Goal: Task Accomplishment & Management: Manage account settings

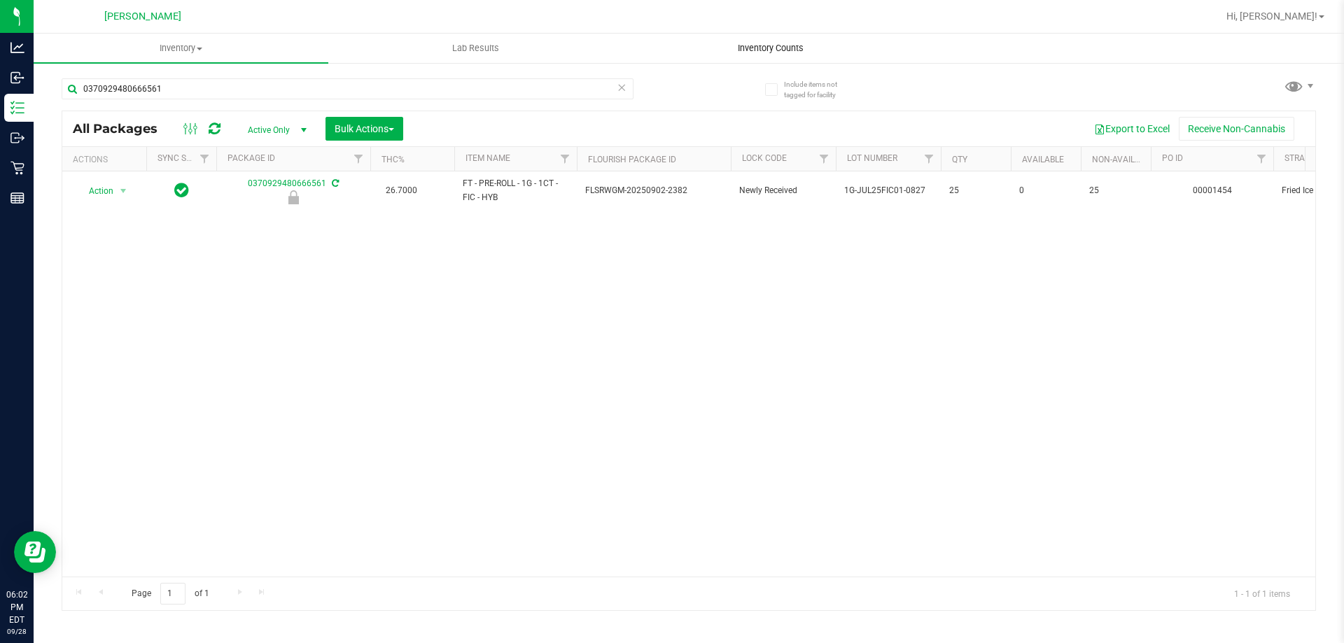
click at [752, 54] on span "Inventory Counts" at bounding box center [771, 48] width 104 height 13
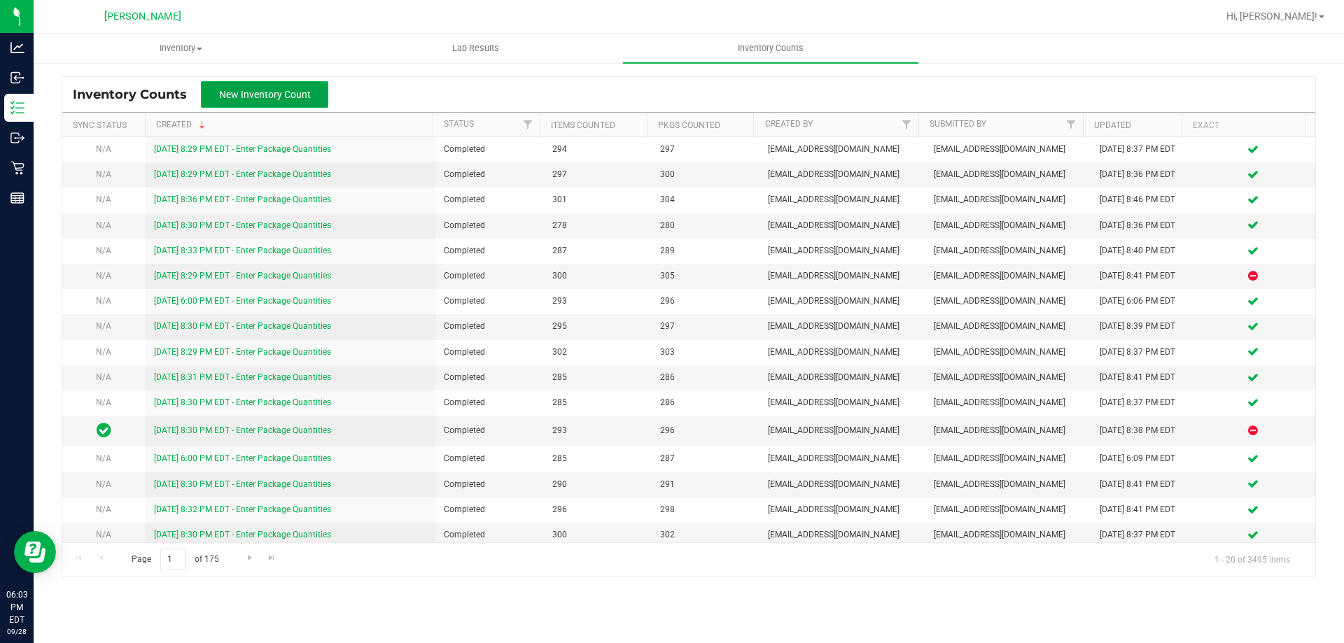
click at [302, 94] on span "New Inventory Count" at bounding box center [265, 94] width 92 height 11
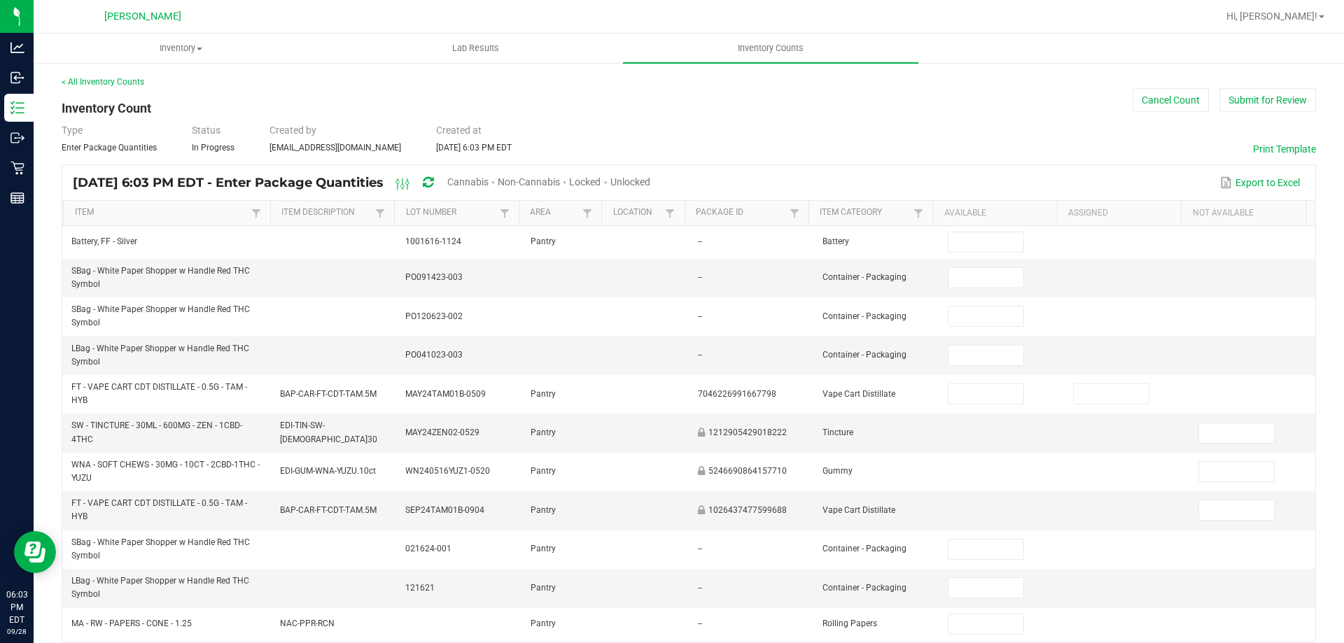
click at [650, 181] on span "Unlocked" at bounding box center [631, 181] width 40 height 11
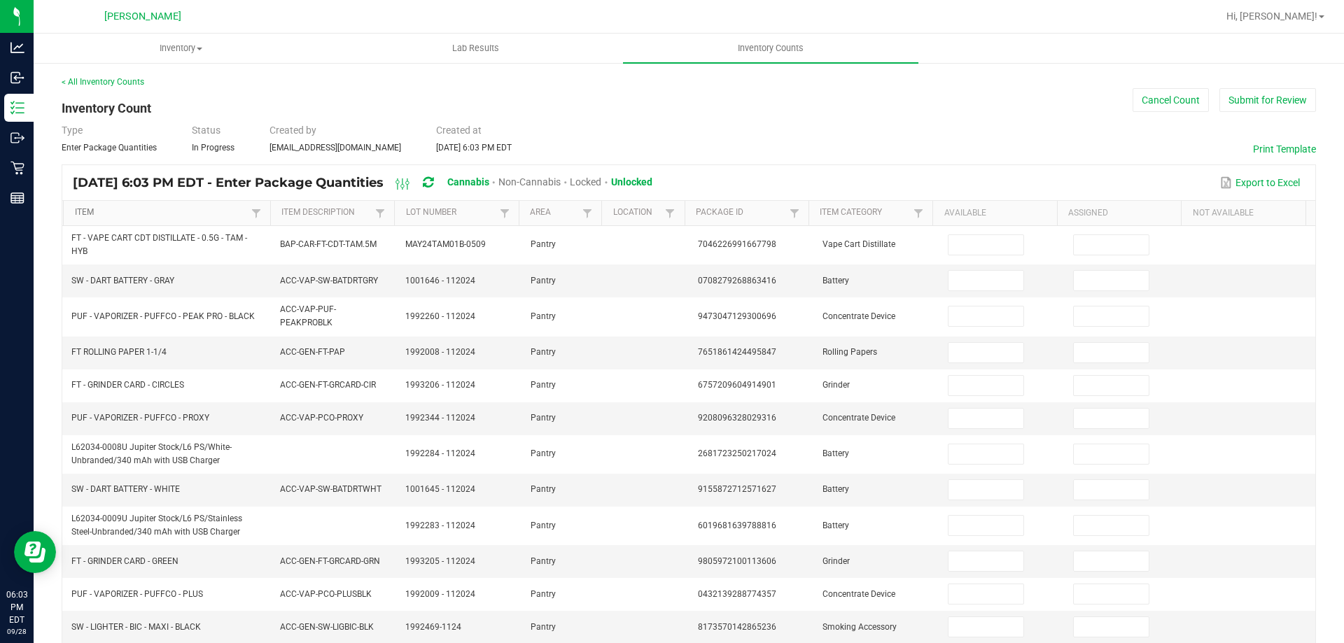
click at [191, 218] on link "Item" at bounding box center [161, 212] width 173 height 11
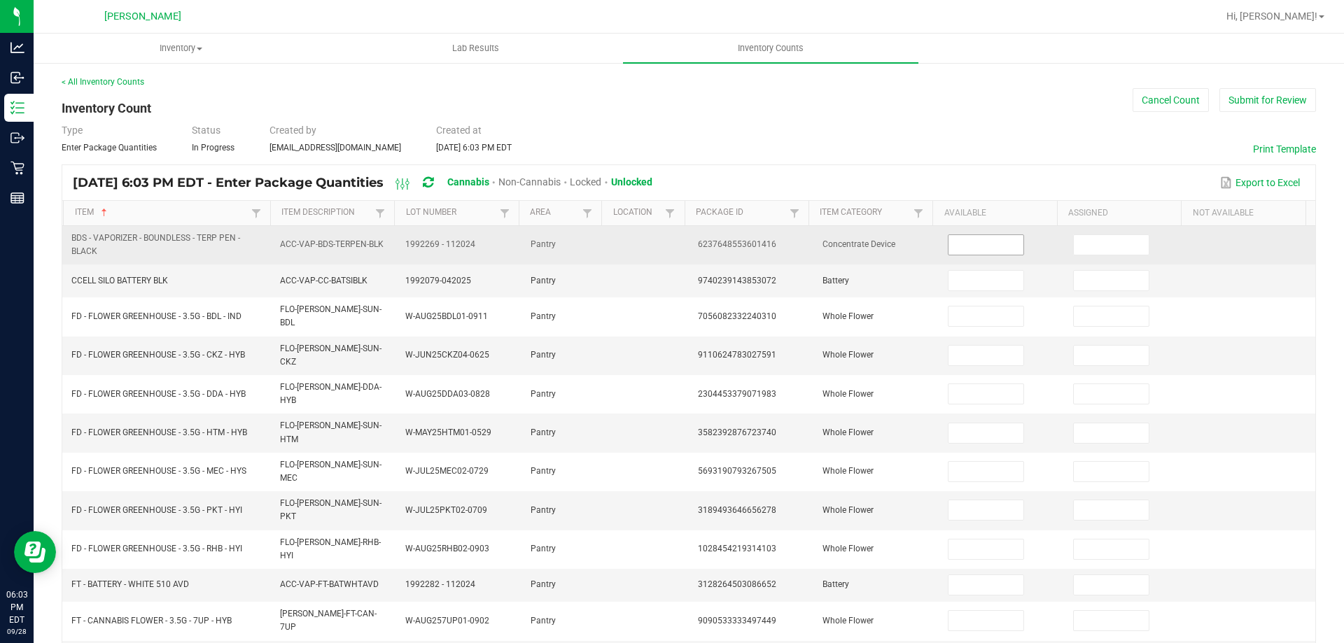
drag, startPoint x: 973, startPoint y: 254, endPoint x: 973, endPoint y: 244, distance: 10.5
click at [973, 253] on input at bounding box center [986, 245] width 74 height 20
type input "1"
type input "4"
type input "17"
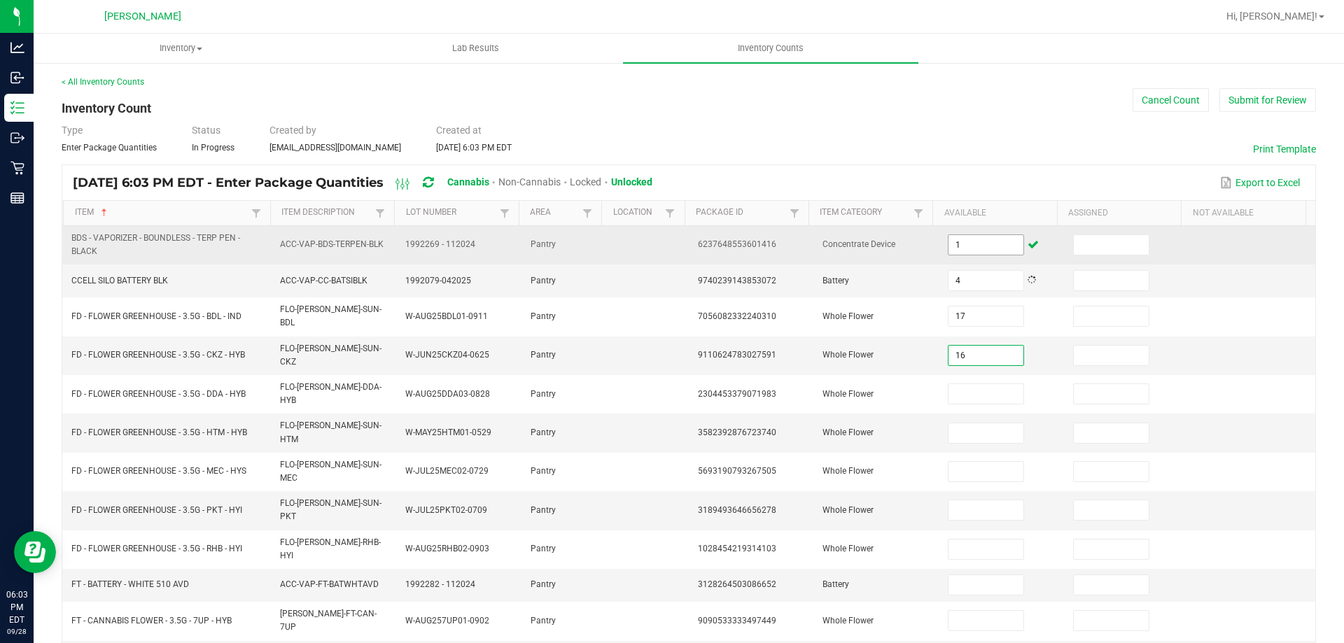
type input "16"
type input "2"
type input "11"
type input "14"
type input "4"
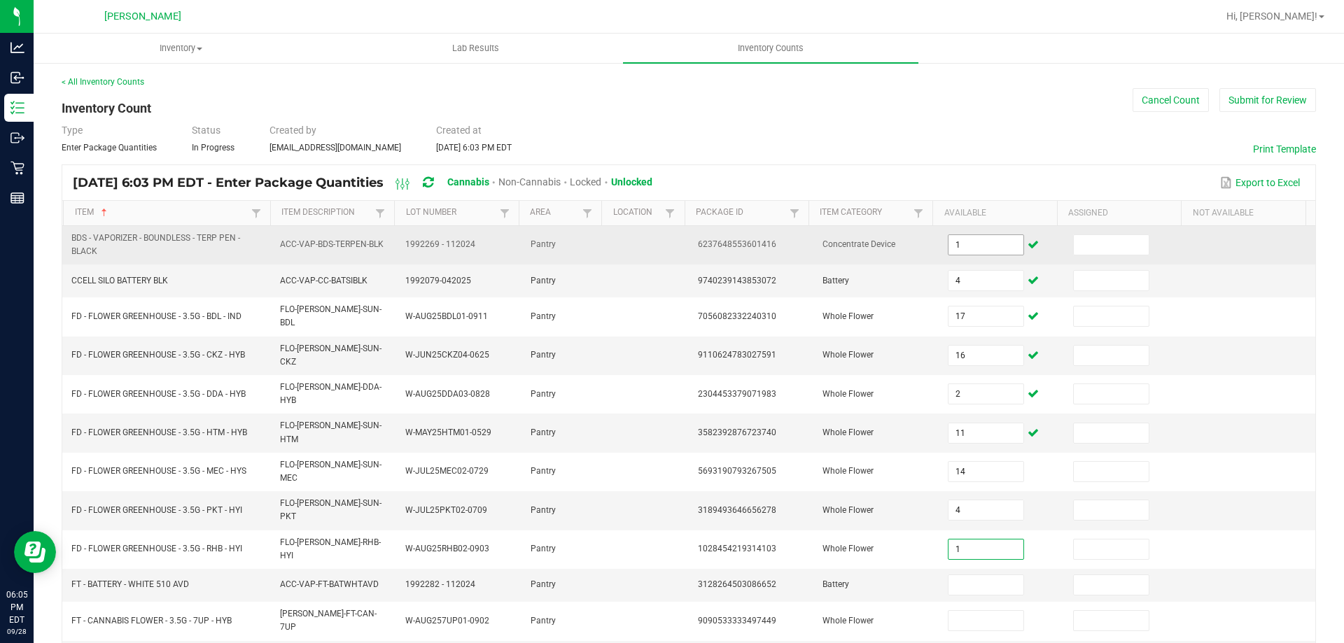
type input "1"
type input "35"
type input "2"
type input "3"
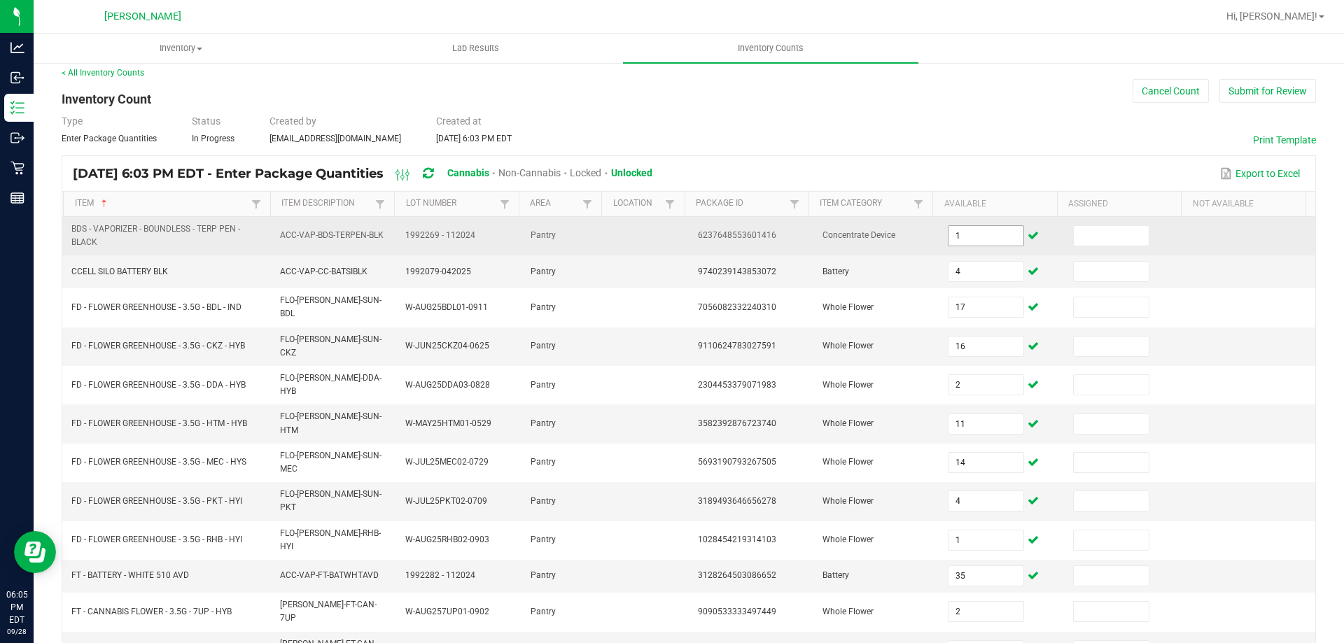
type input "12"
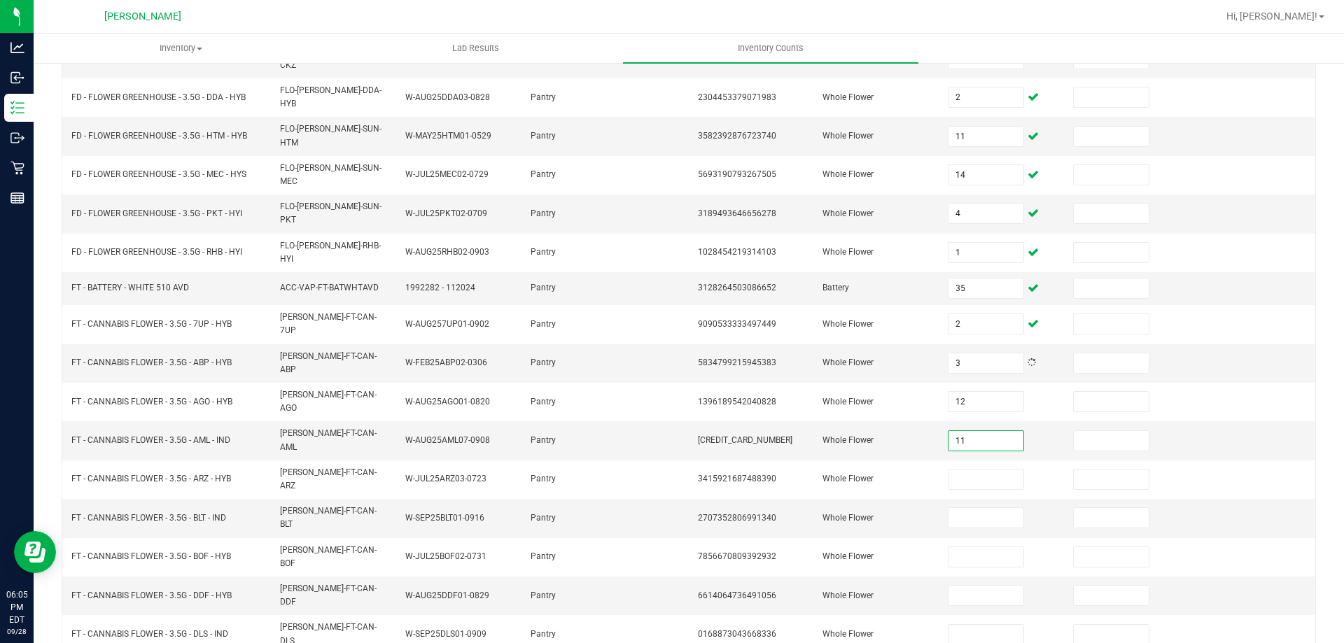
type input "11"
type input "9"
type input "4"
type input "8"
type input "15"
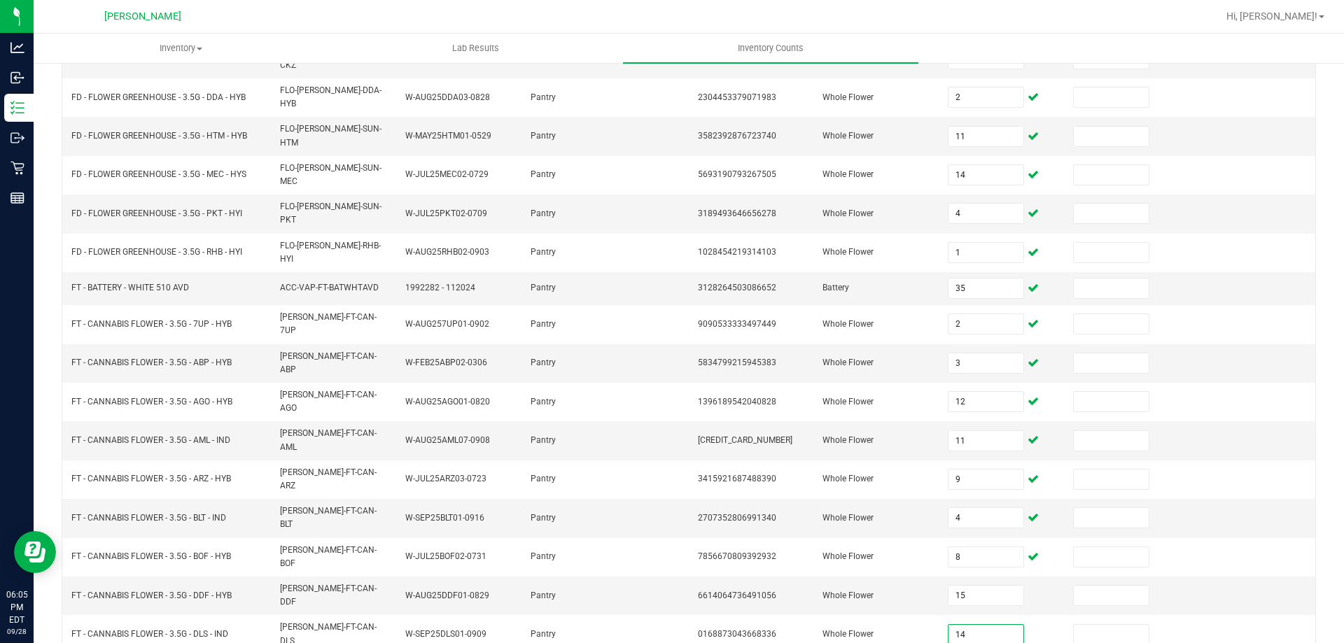
type input "14"
type input "17"
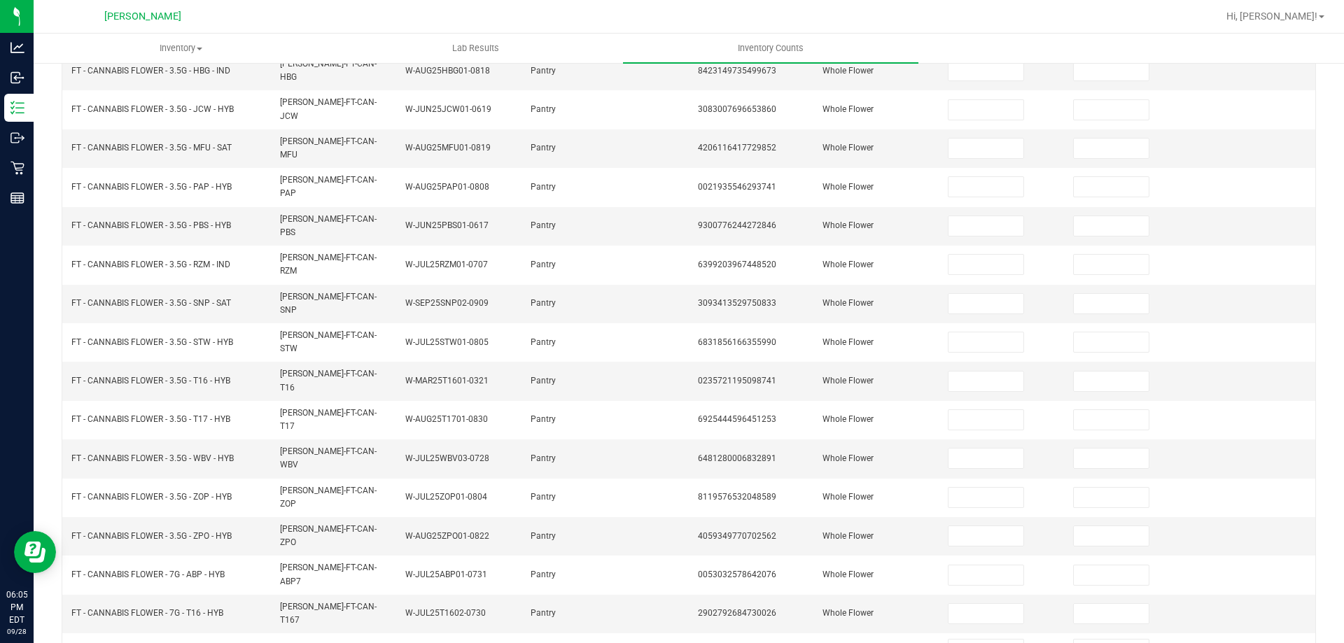
scroll to position [0, 0]
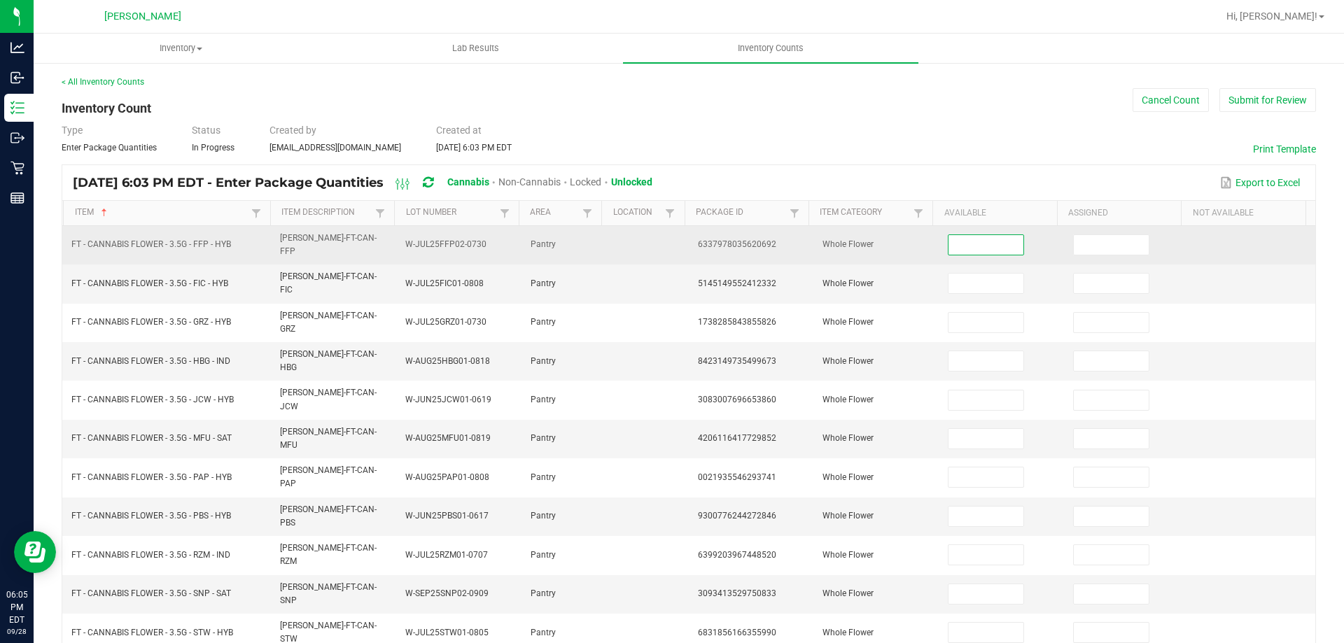
click at [949, 242] on input at bounding box center [986, 245] width 74 height 20
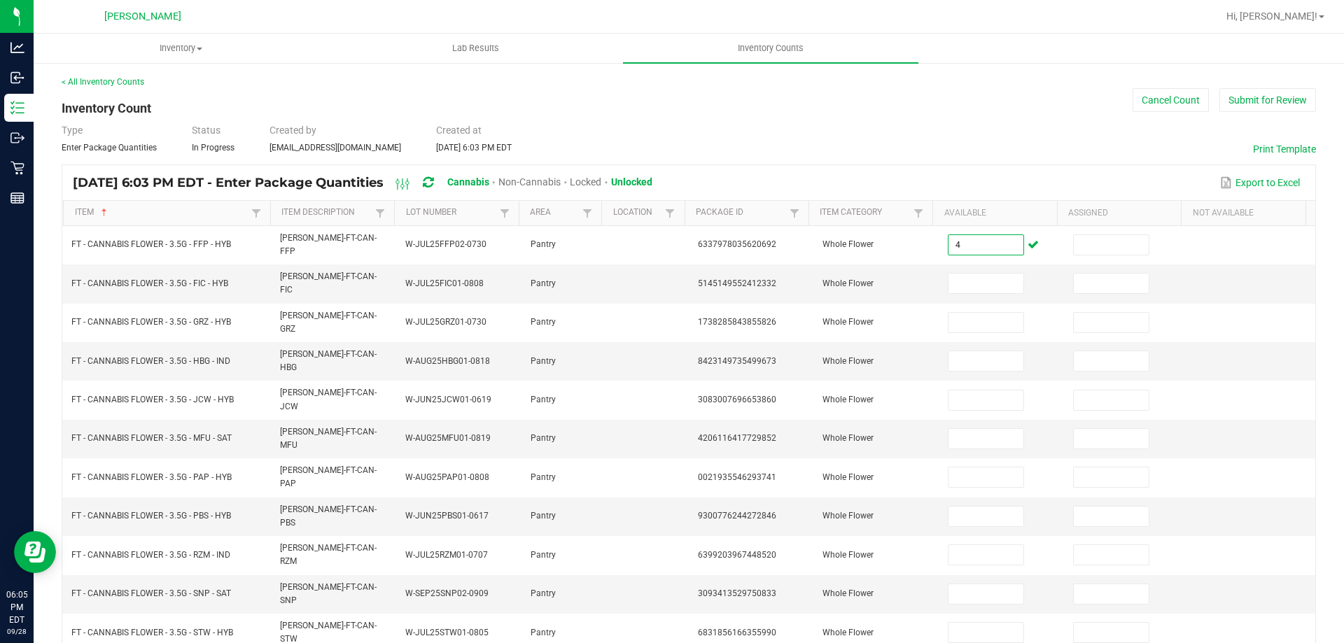
type input "4"
type input "8"
type input "4"
type input "9"
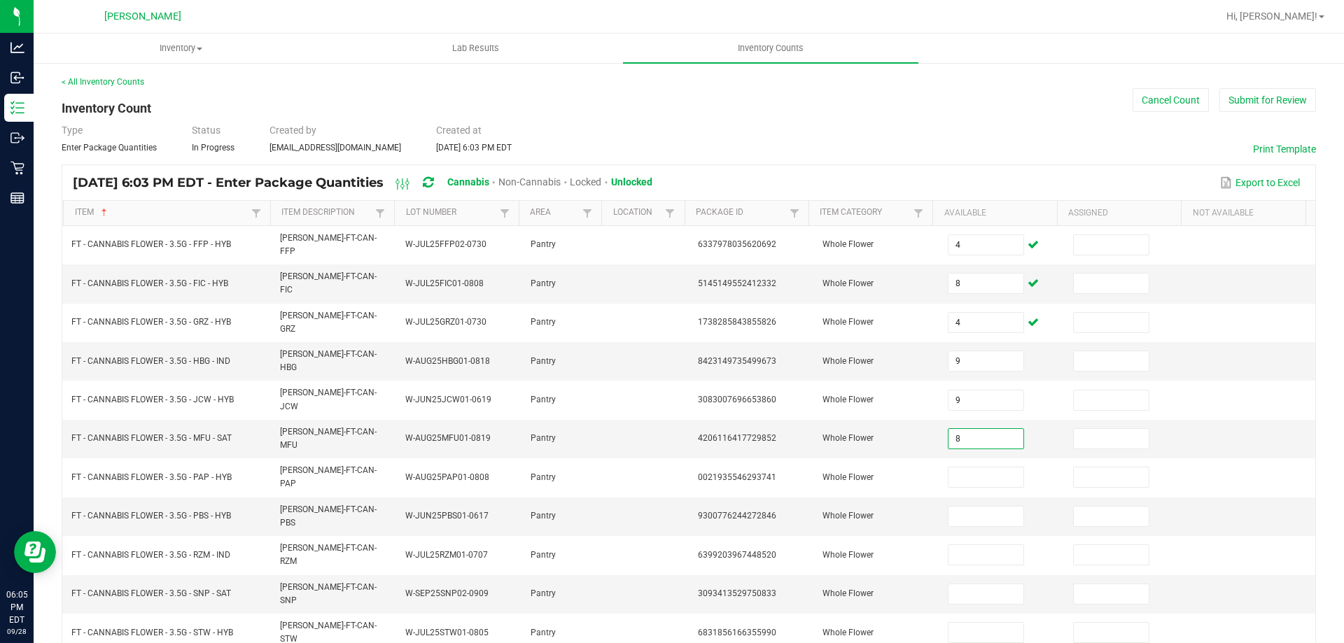
type input "8"
type input "4"
type input "18"
type input "13"
type input "6"
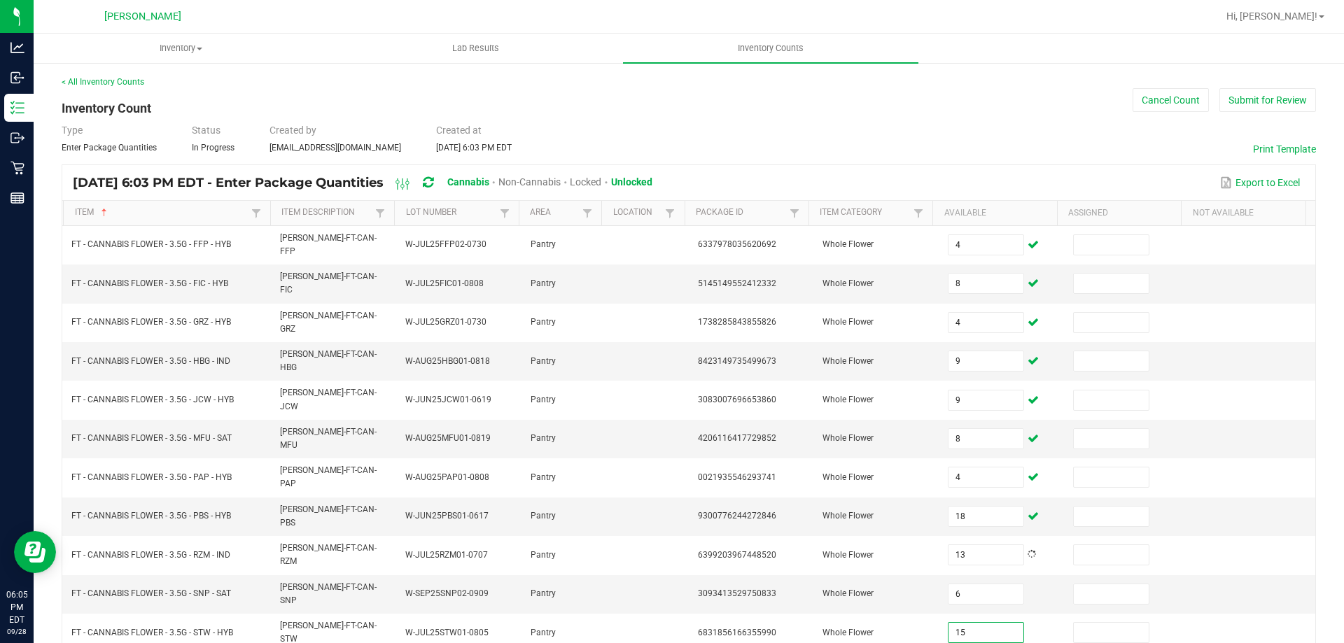
type input "15"
type input "11"
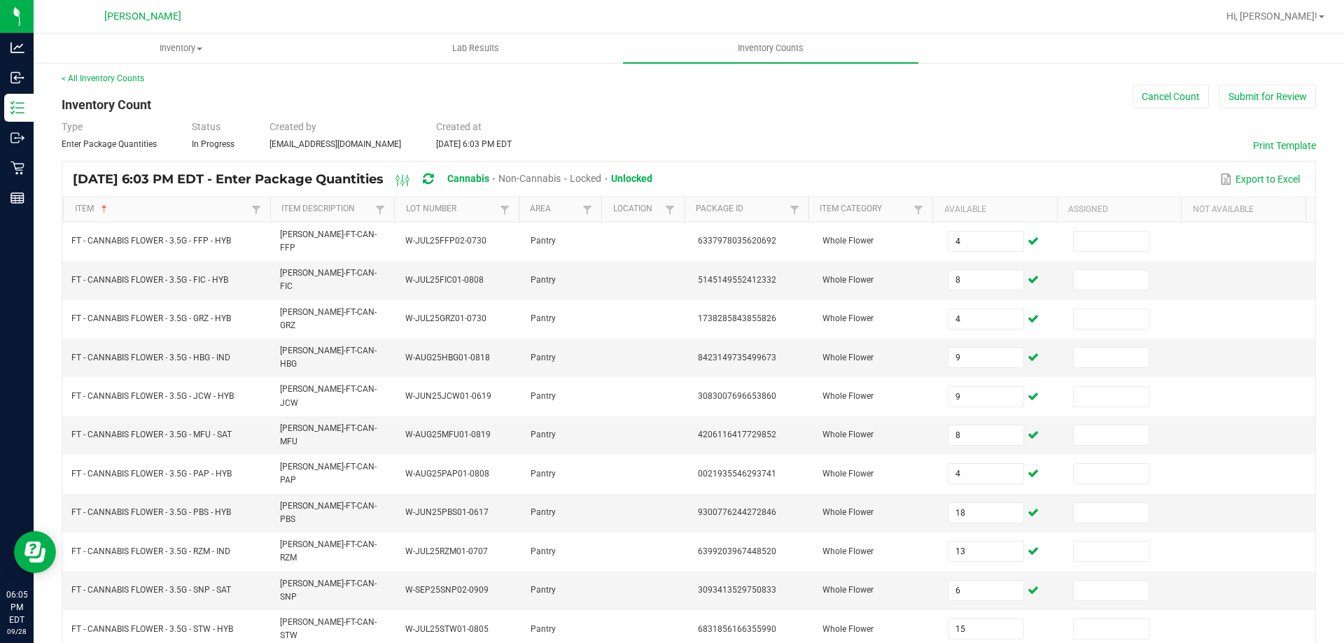
type input "2"
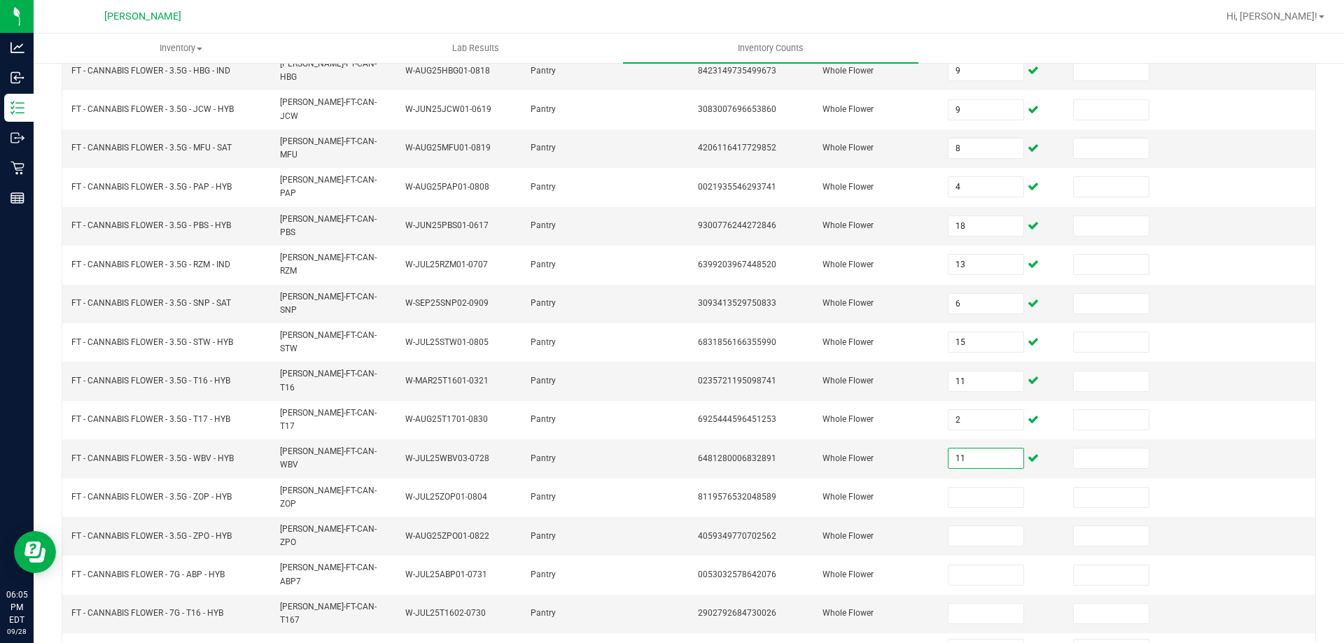
type input "11"
type input "5"
type input "17"
type input "18"
type input "13"
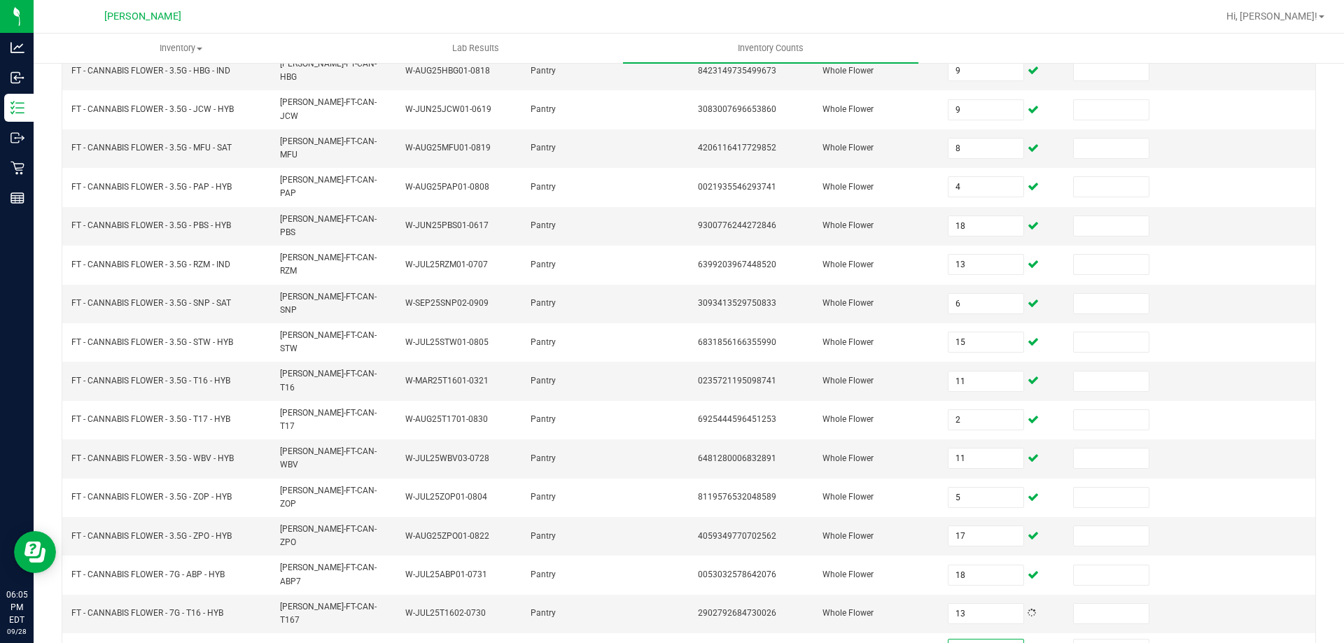
type input "5"
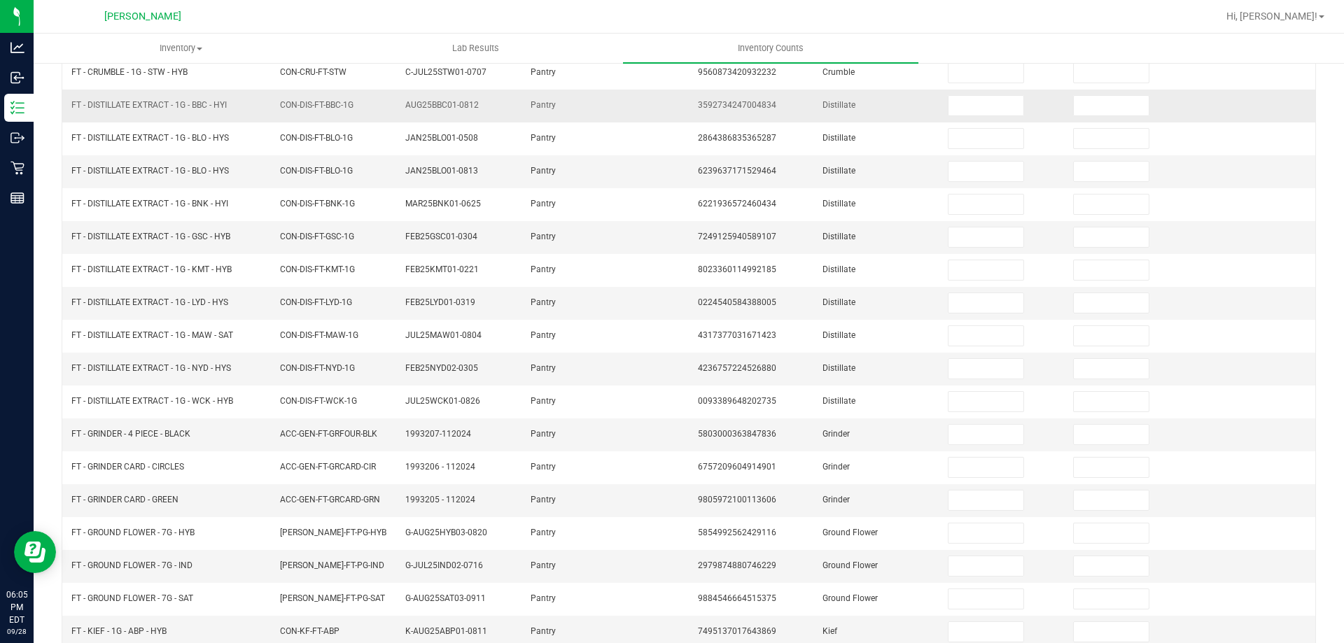
scroll to position [0, 0]
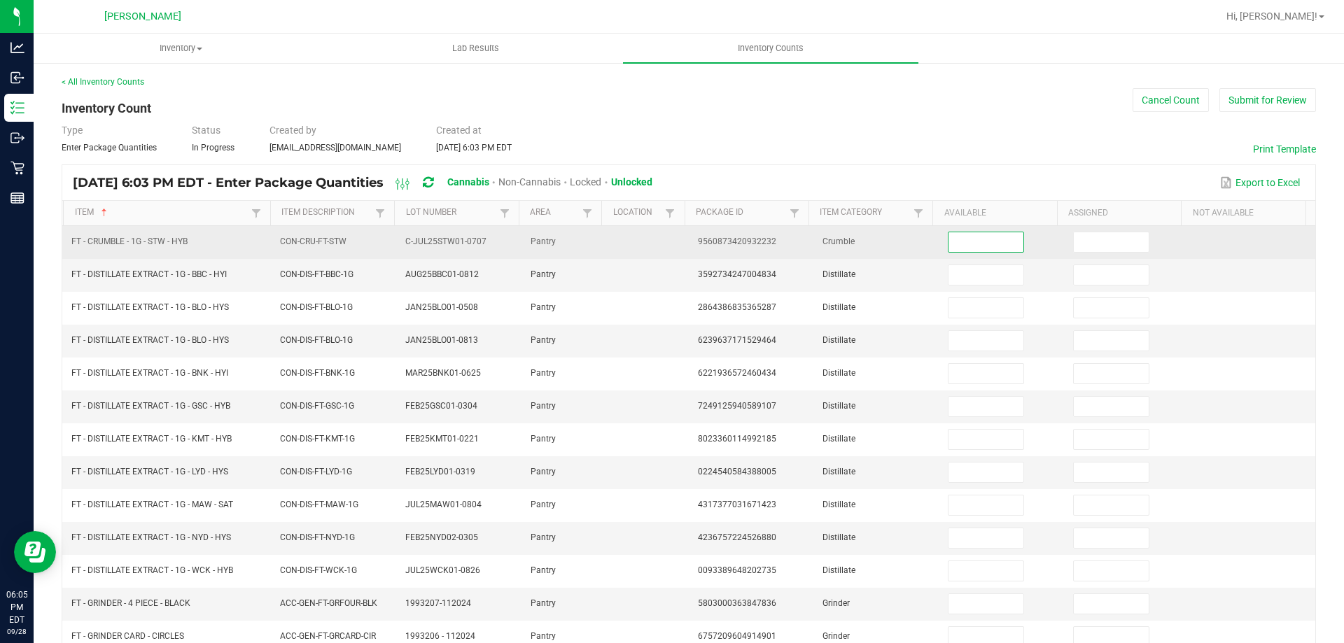
click at [977, 242] on input at bounding box center [986, 242] width 74 height 20
type input "5"
type input "6"
type input "1"
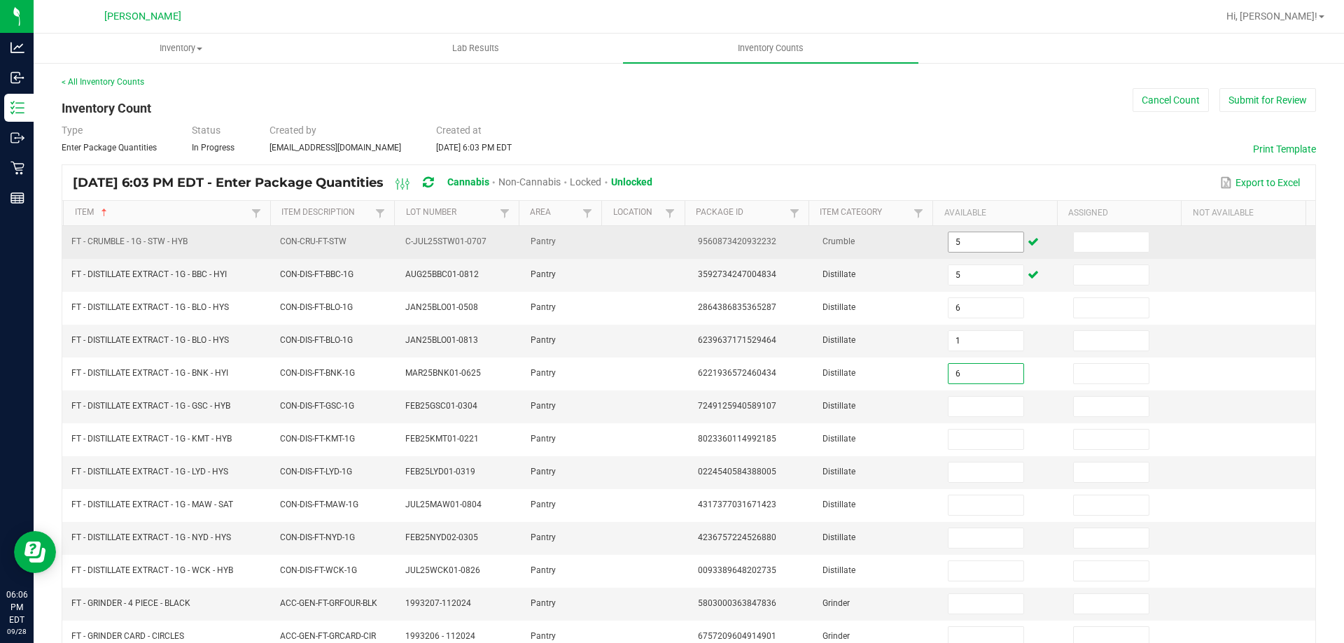
type input "6"
type input "12"
type input "11"
type input "8"
type input "7"
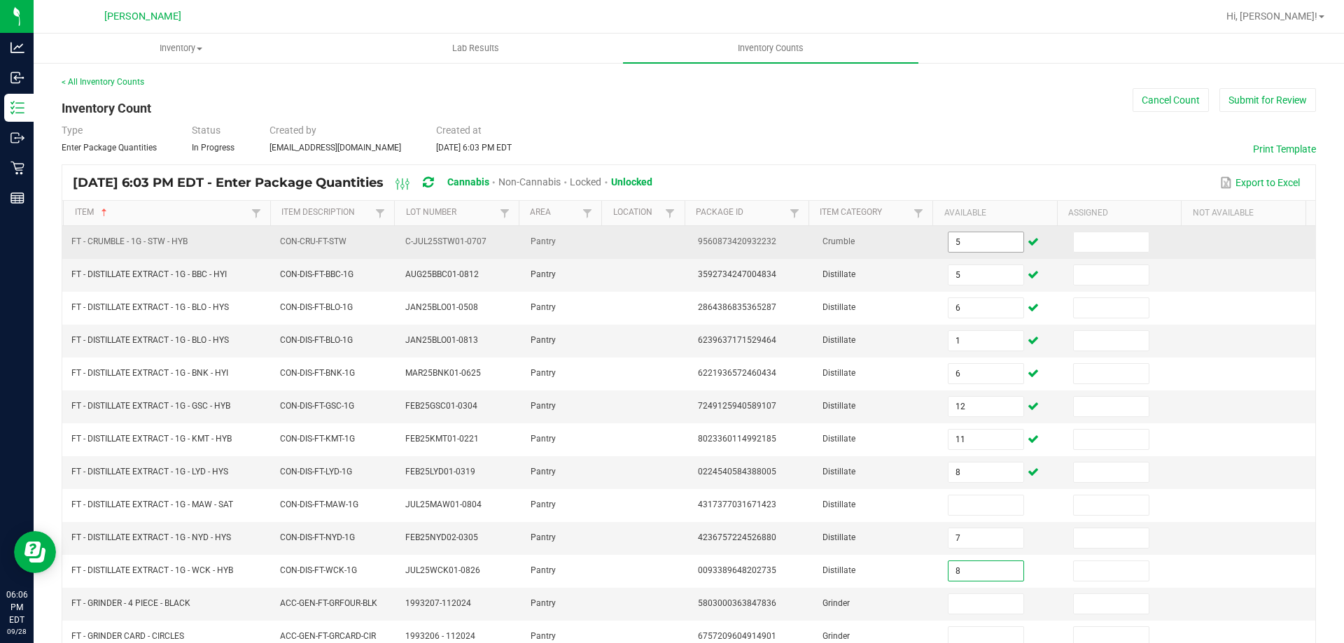
type input "8"
type input "2"
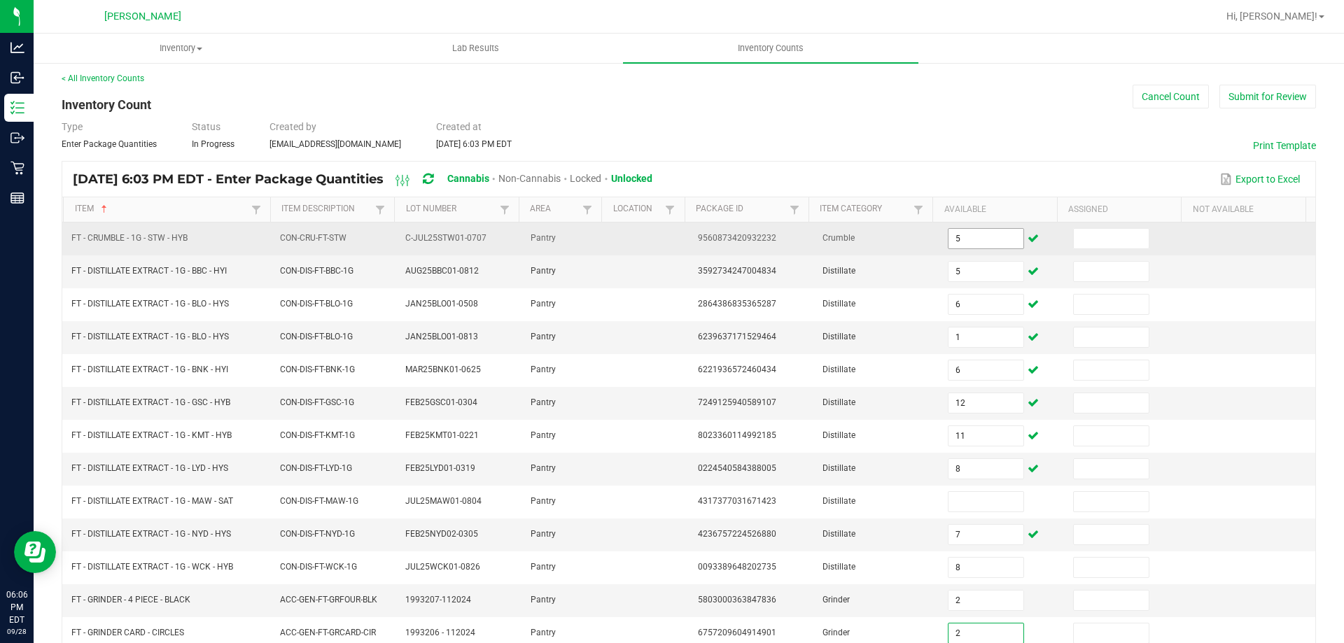
type input "2"
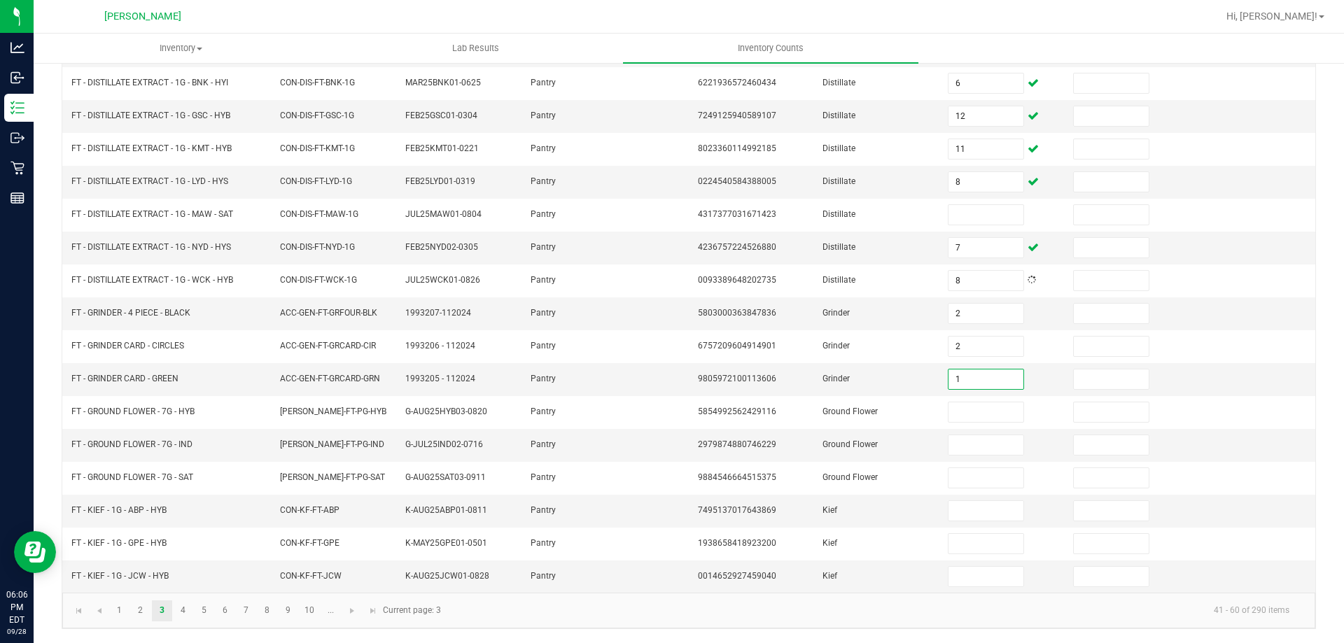
type input "1"
type input "13"
type input "4"
type input "8"
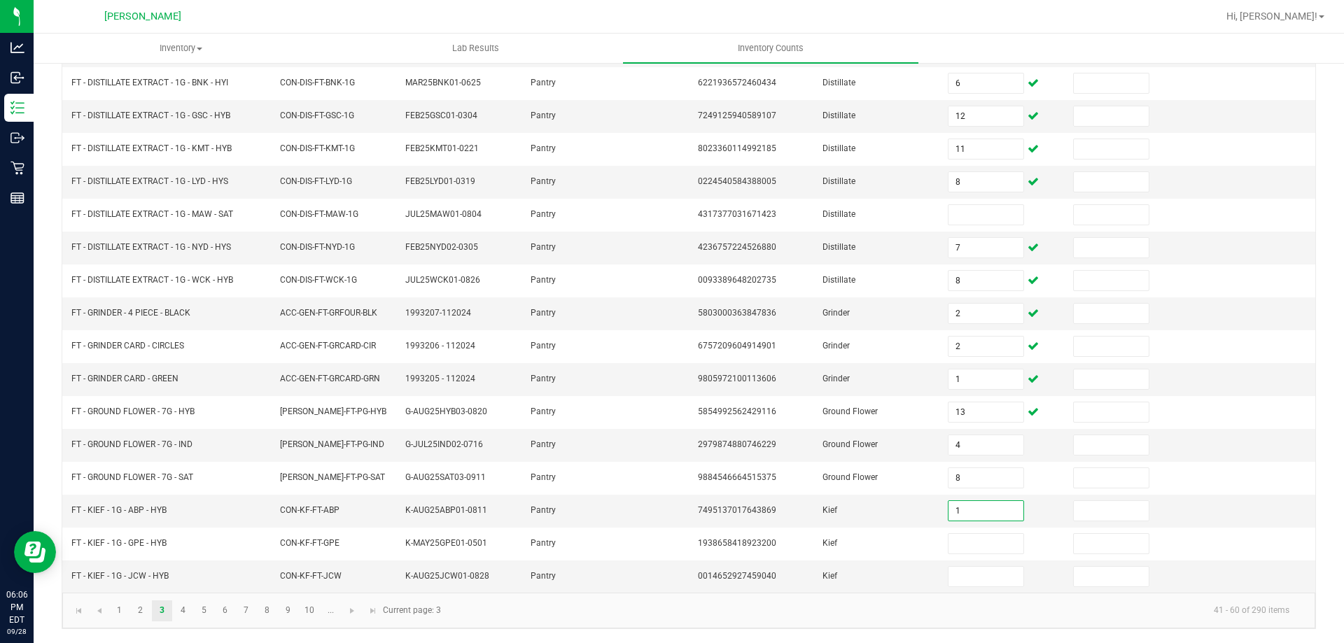
type input "1"
type input "7"
click at [186, 608] on link "4" at bounding box center [183, 611] width 20 height 21
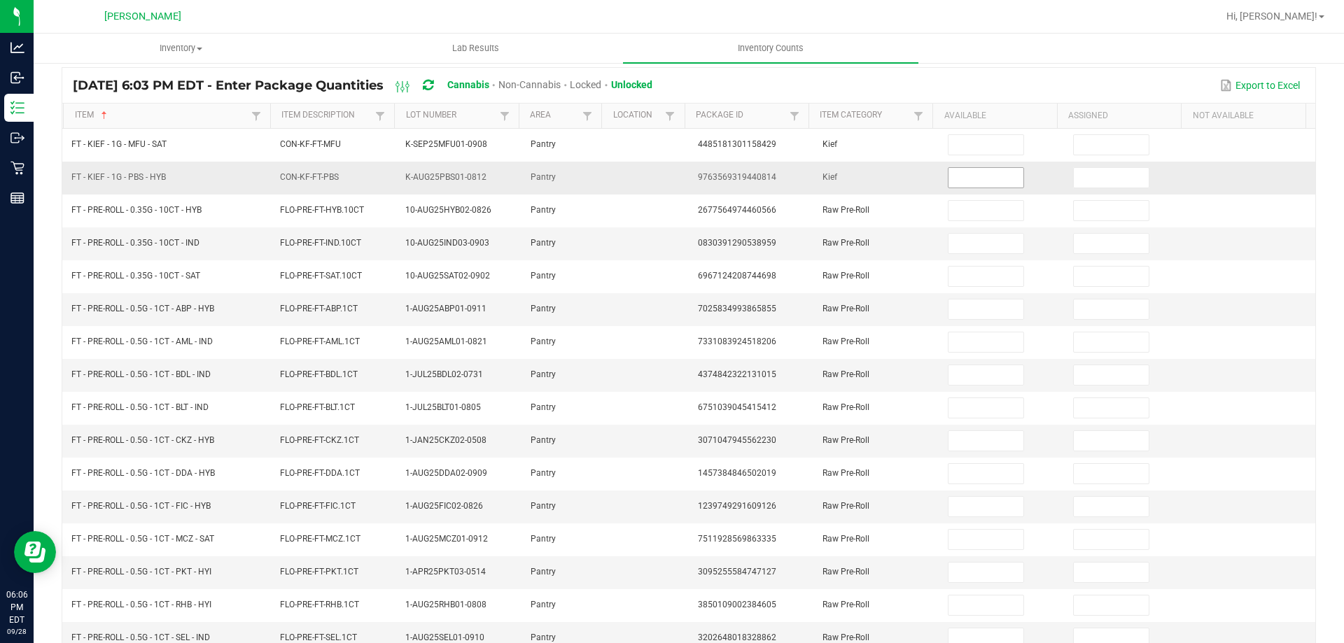
scroll to position [0, 0]
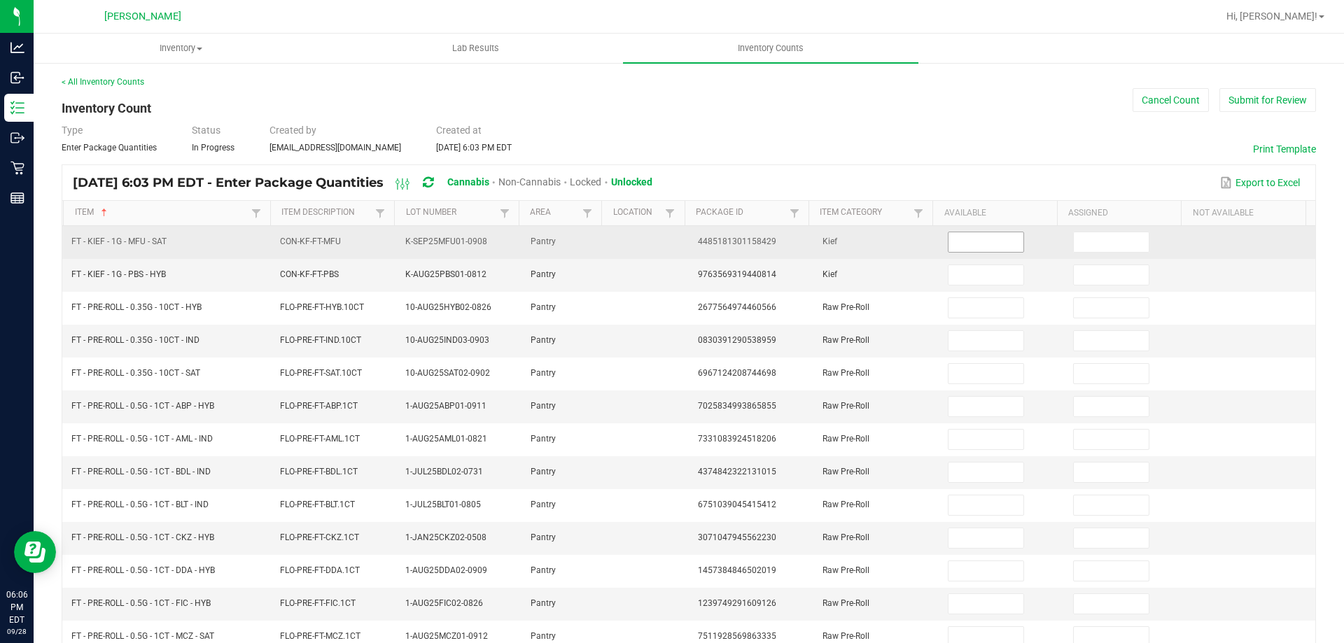
click at [961, 249] on input at bounding box center [986, 242] width 74 height 20
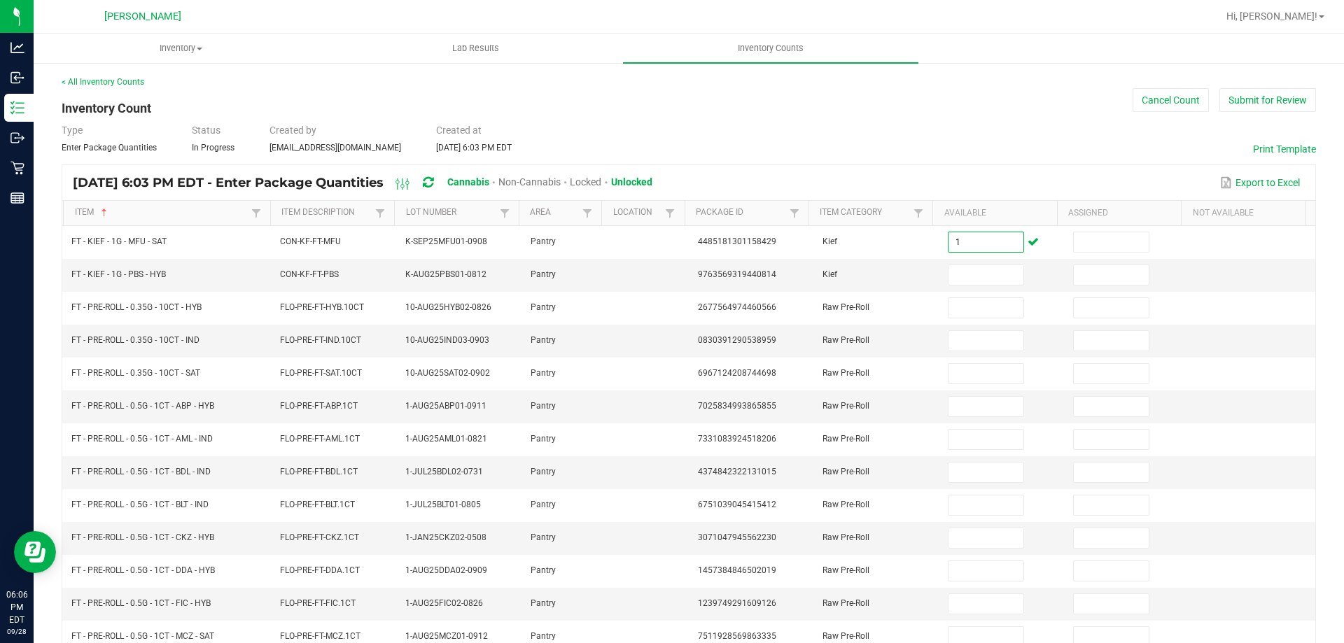
type input "1"
type input "7"
type input "1"
type input "7"
type input "17"
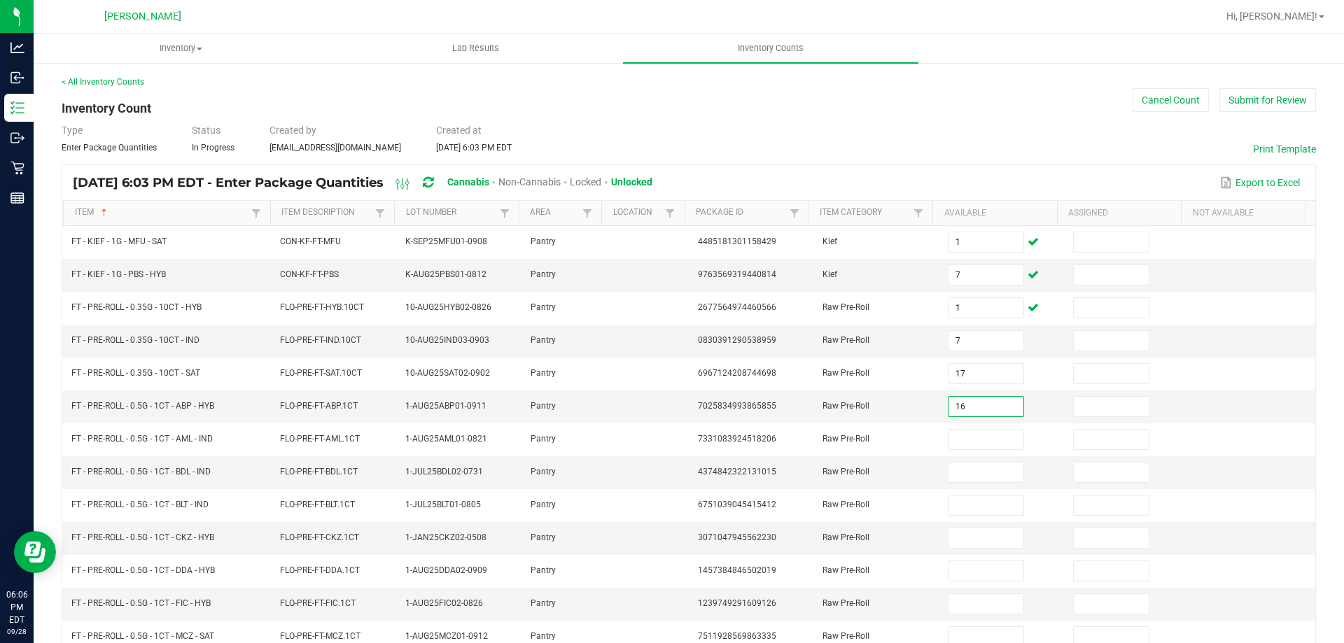
type input "16"
type input "10"
type input "18"
type input "11"
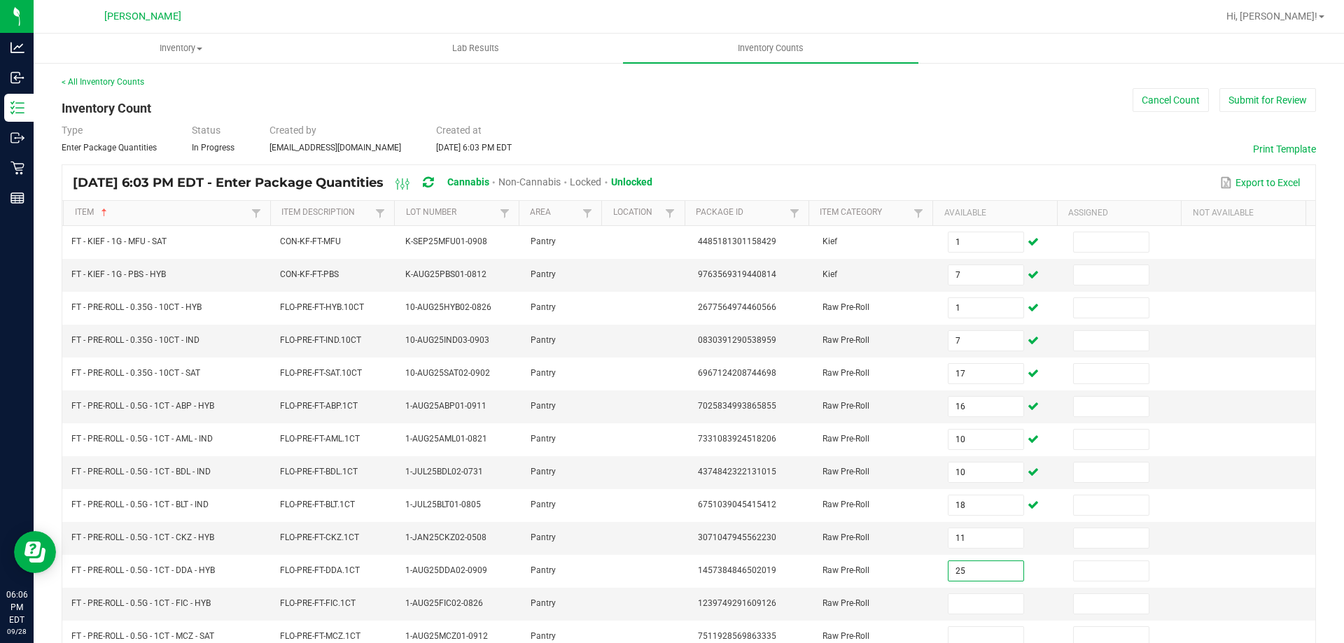
type input "25"
type input "12"
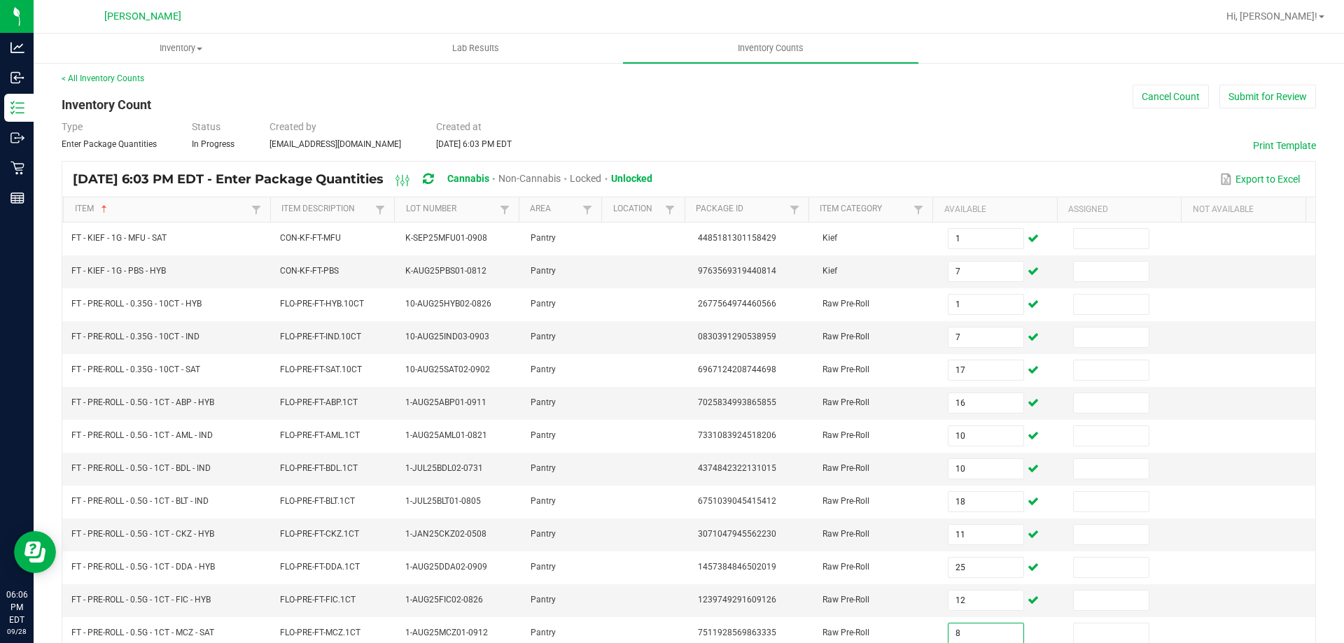
type input "8"
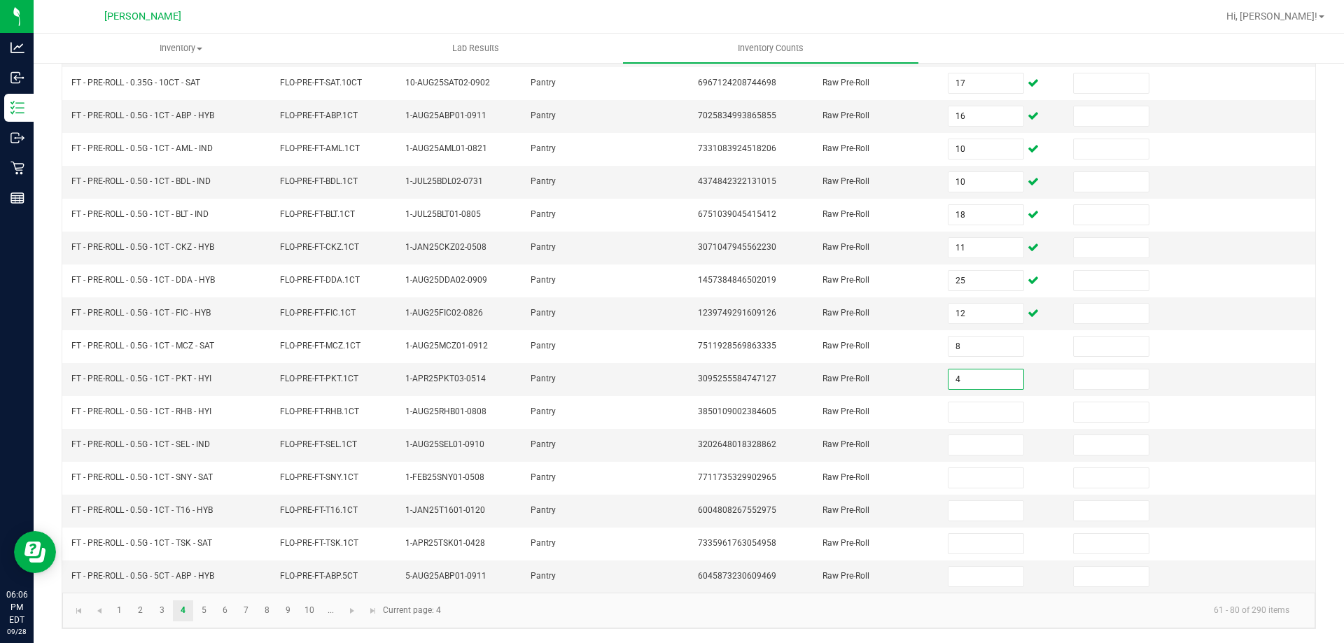
type input "4"
type input "10"
type input "11"
type input "8"
type input "2"
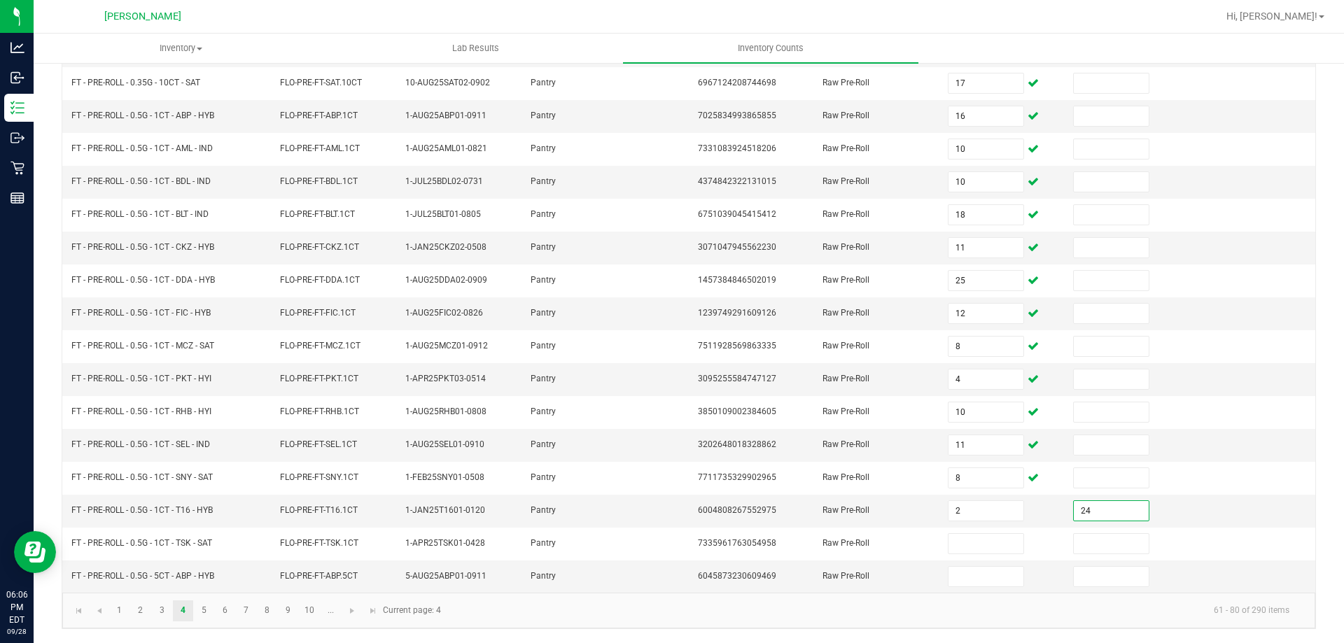
type input "24"
type input "0"
type input "24"
type input "8"
click at [200, 610] on link "5" at bounding box center [204, 611] width 20 height 21
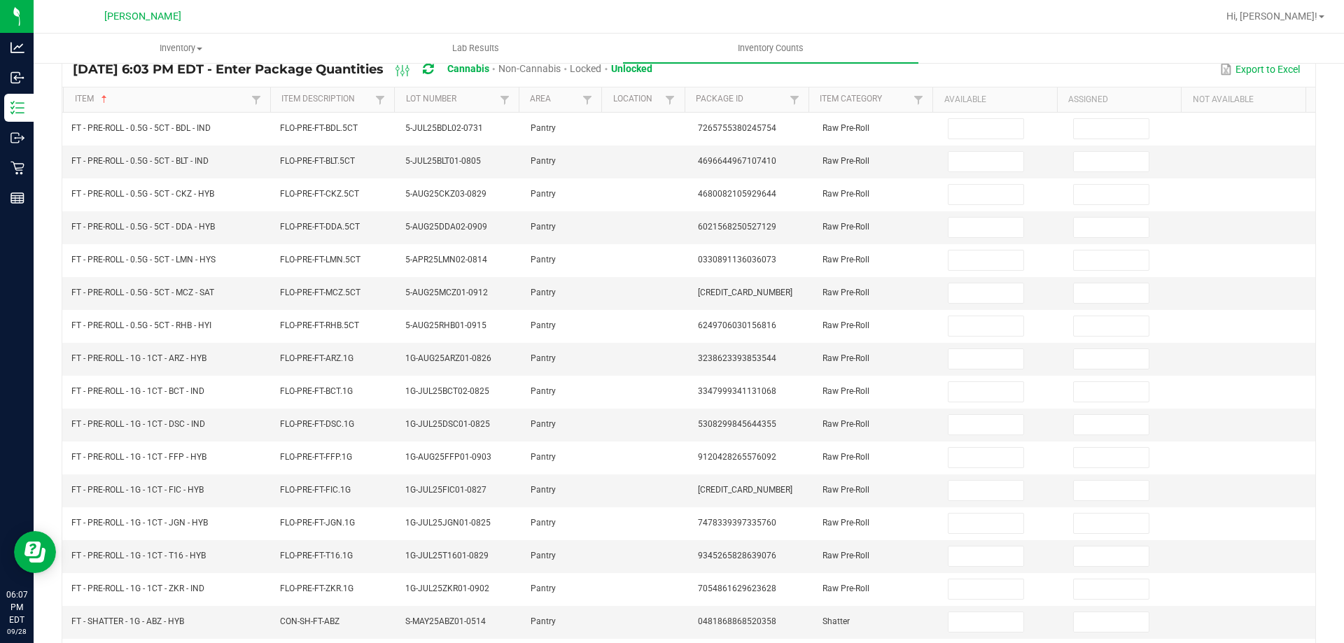
scroll to position [0, 0]
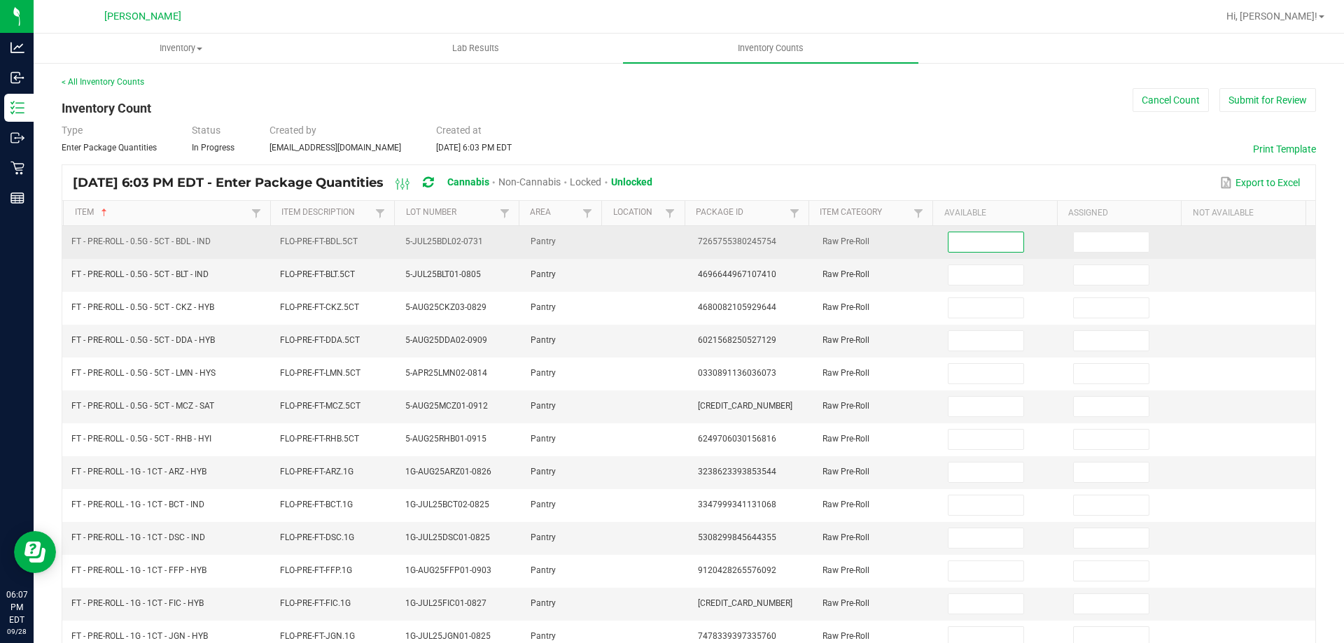
click at [956, 236] on input at bounding box center [986, 242] width 74 height 20
type input "2"
type input "5"
type input "6"
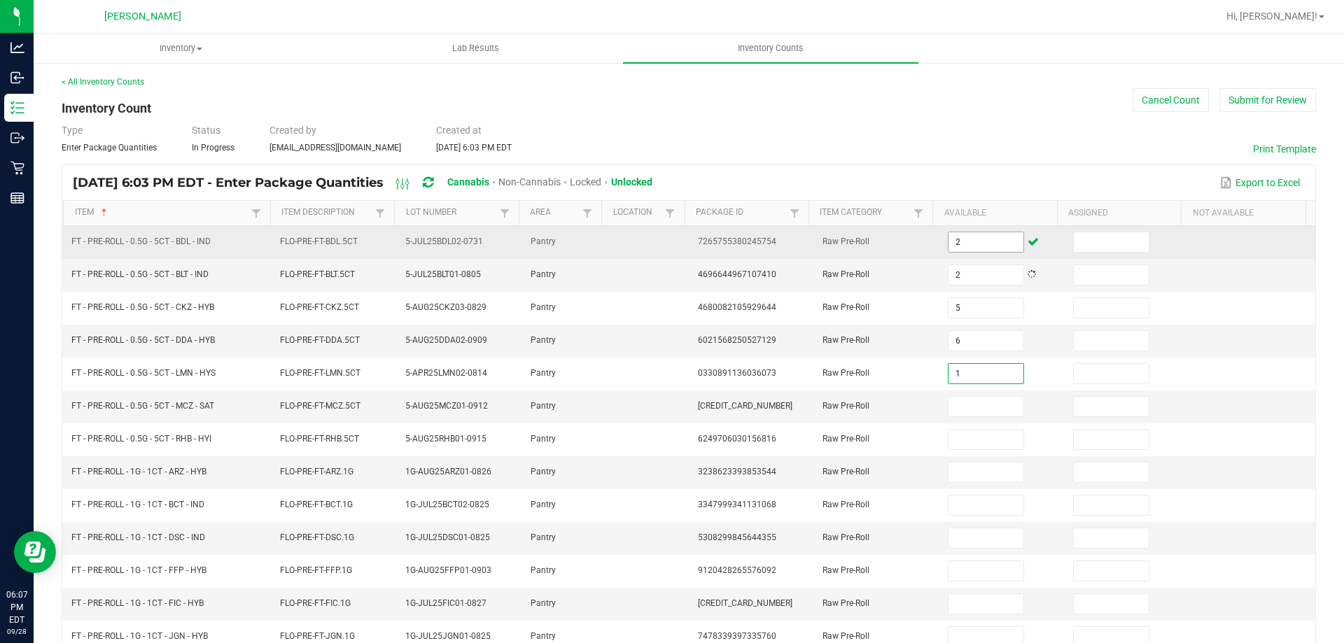
type input "1"
type input "8"
type input "10"
type input "21"
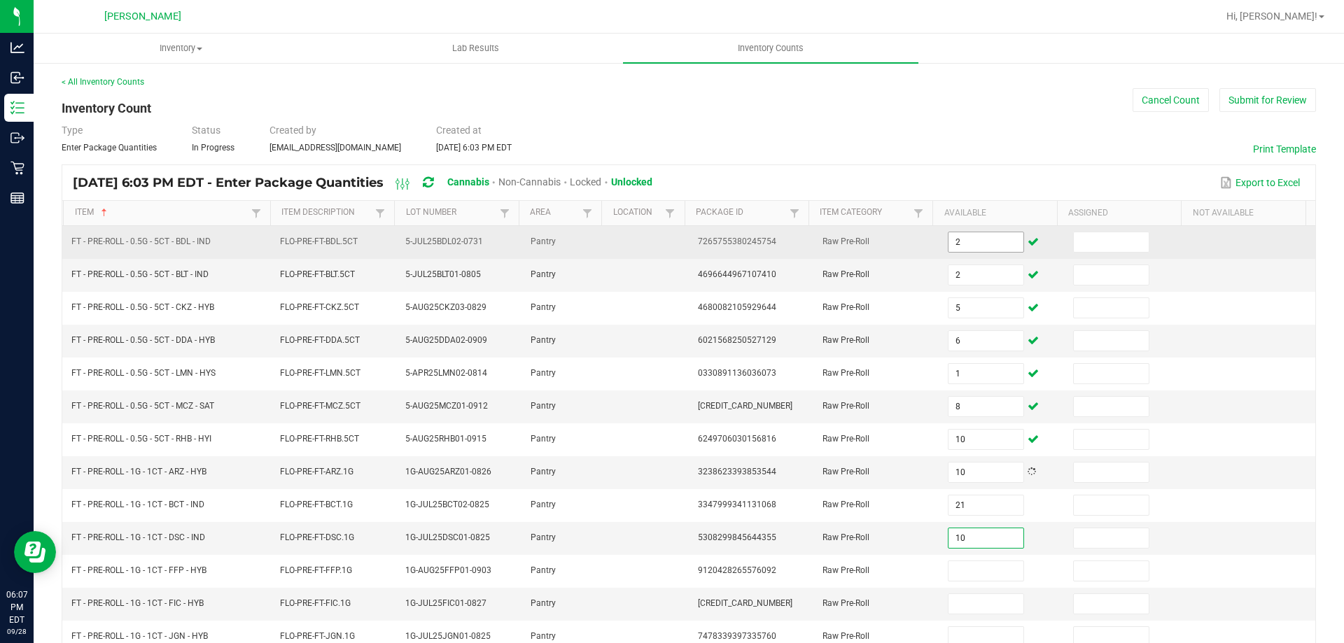
type input "10"
type input "12"
type input "18"
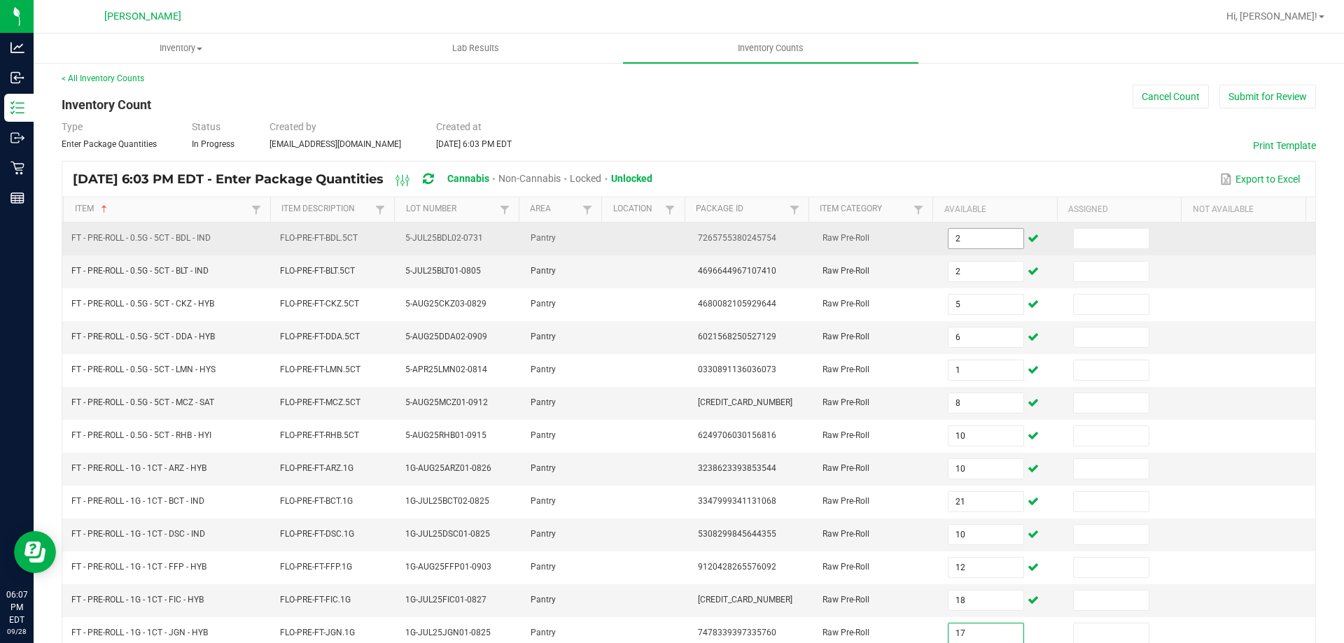
type input "17"
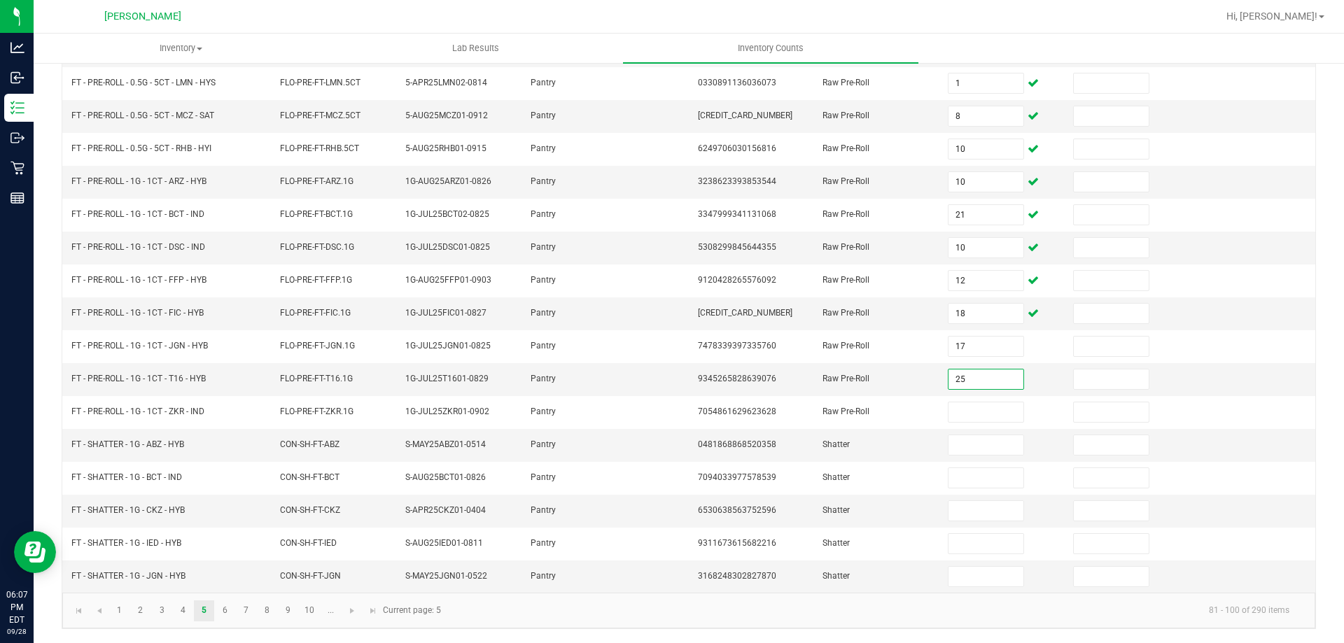
type input "25"
type input "24"
type input "6"
type input "2"
type input "3"
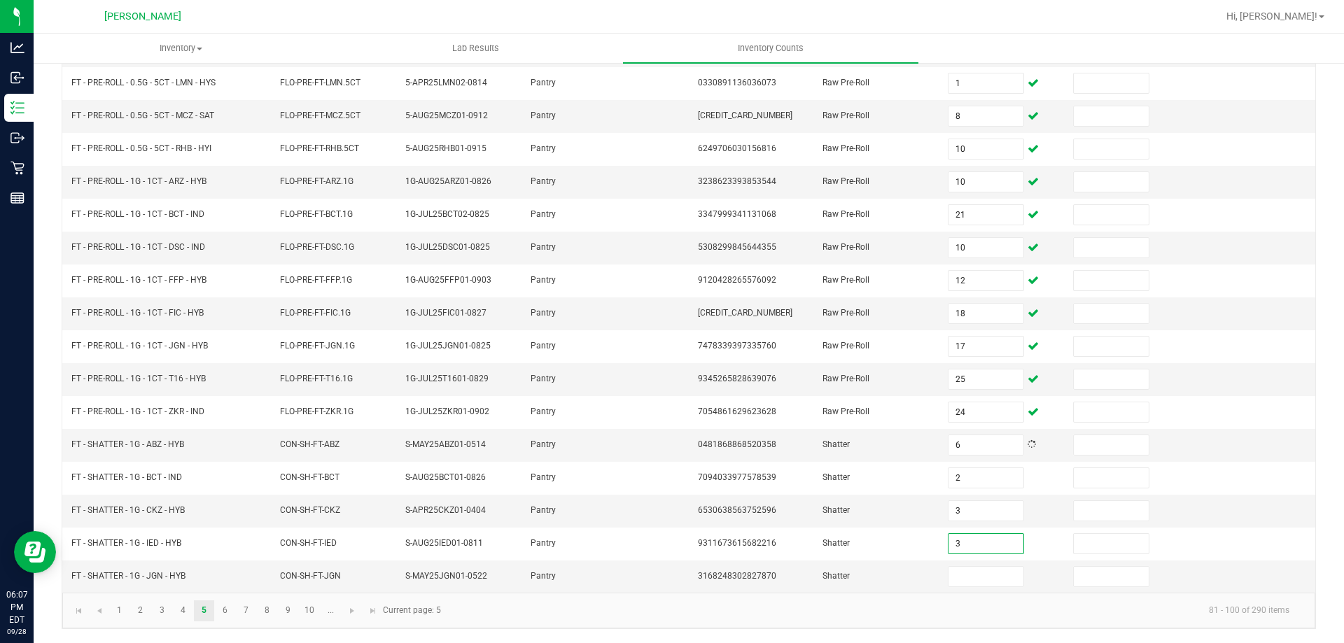
type input "3"
type input "5"
click at [227, 613] on link "6" at bounding box center [225, 611] width 20 height 21
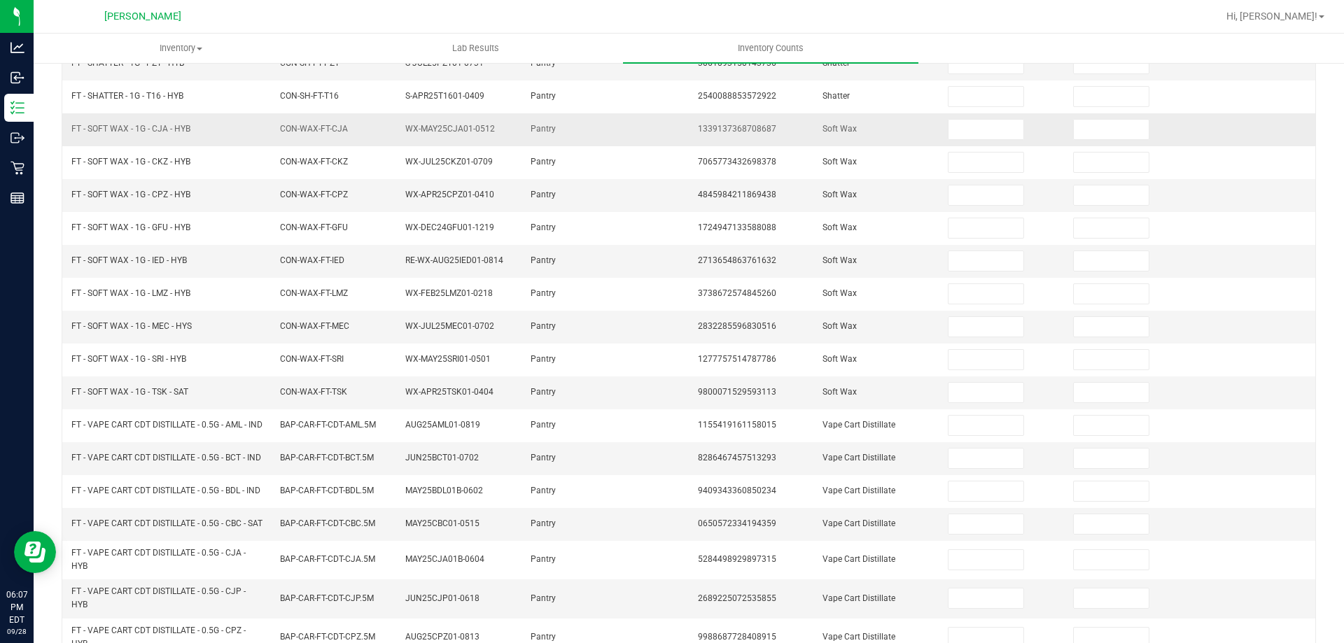
scroll to position [0, 0]
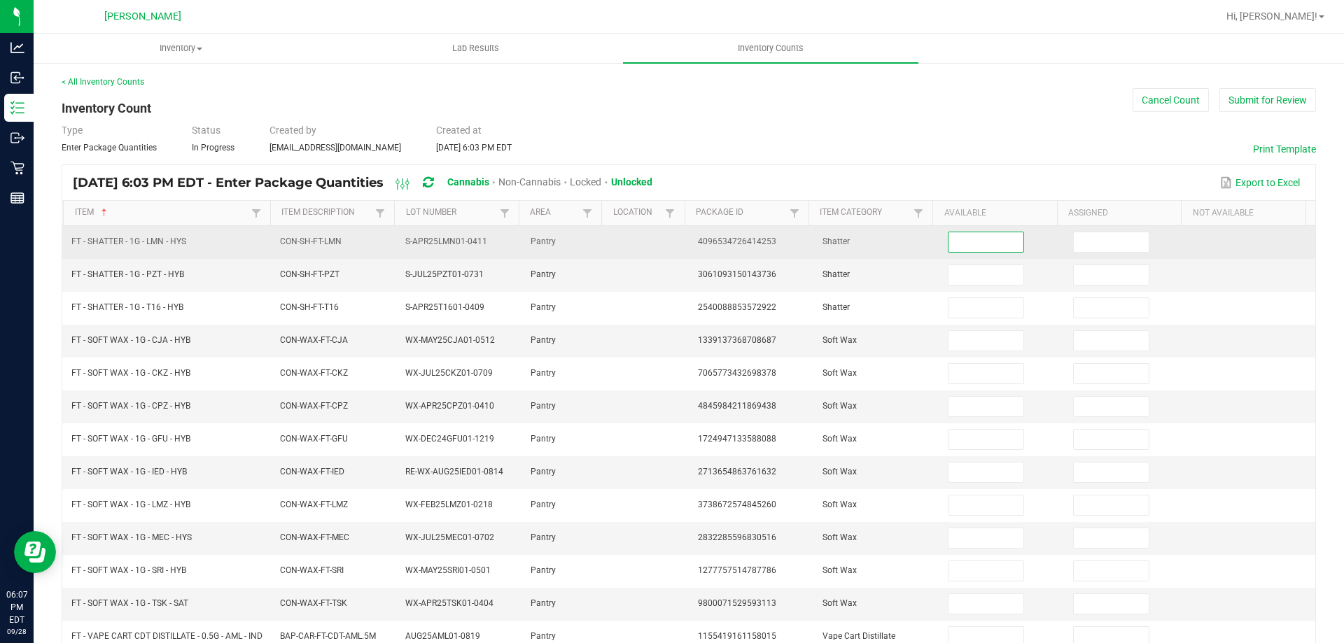
click at [970, 239] on input at bounding box center [986, 242] width 74 height 20
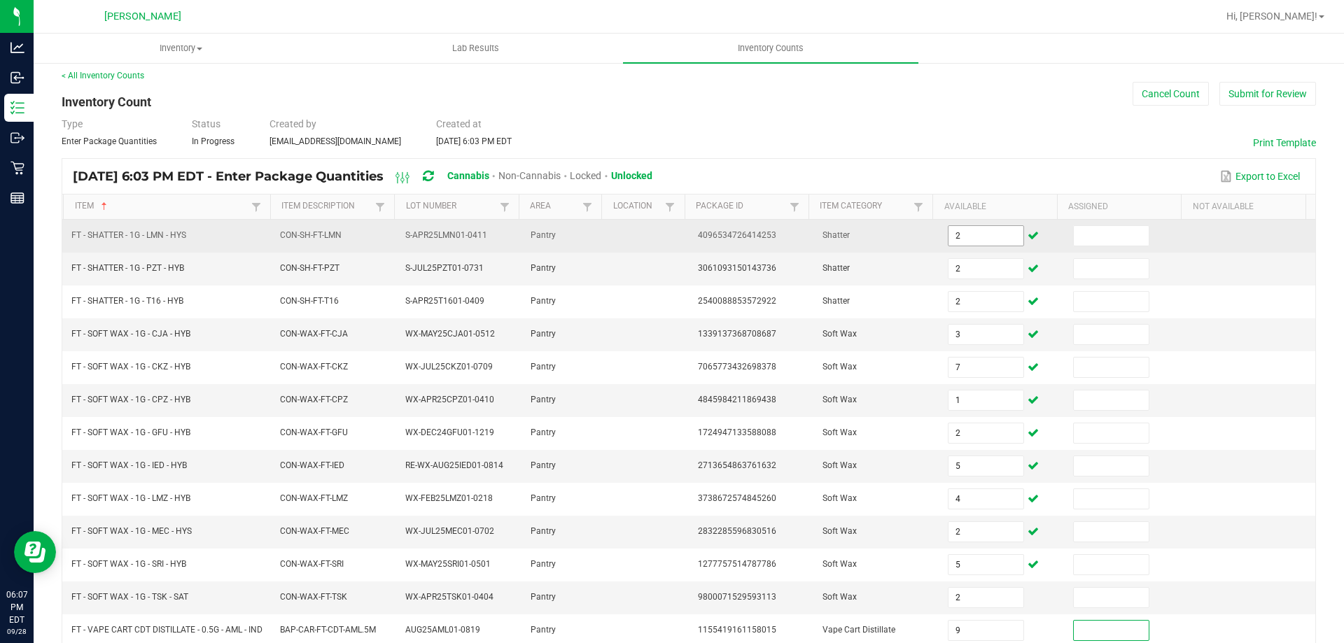
scroll to position [338, 0]
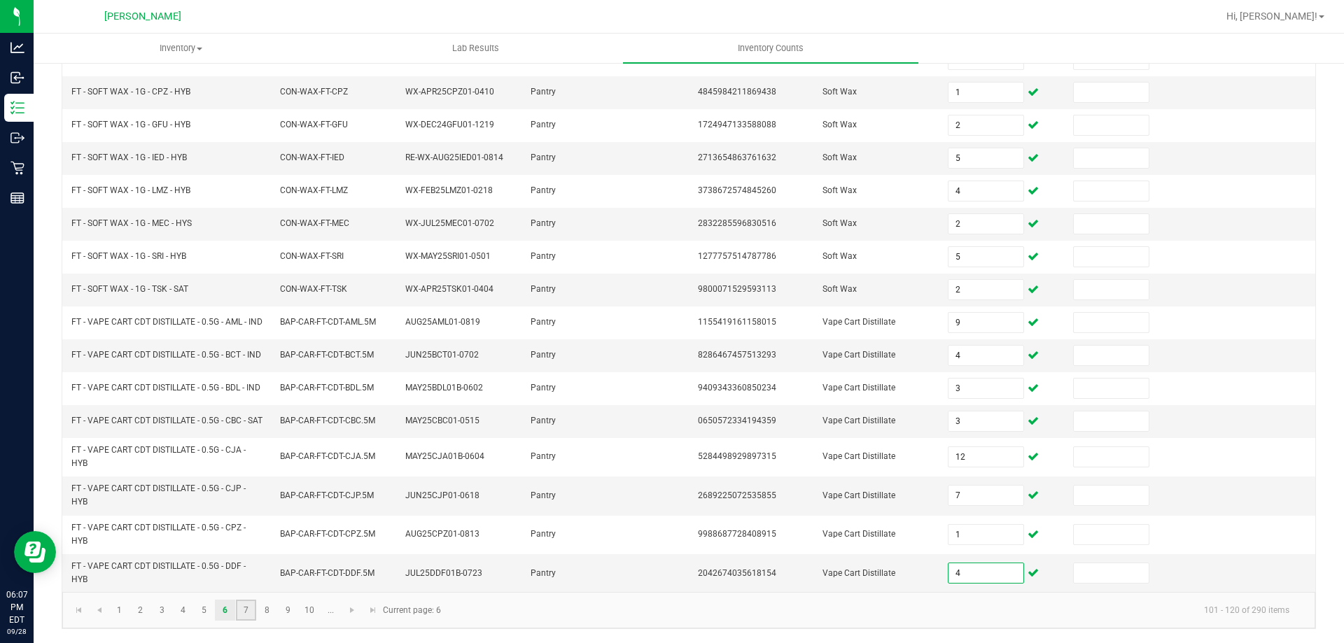
click at [246, 606] on link "7" at bounding box center [246, 610] width 20 height 21
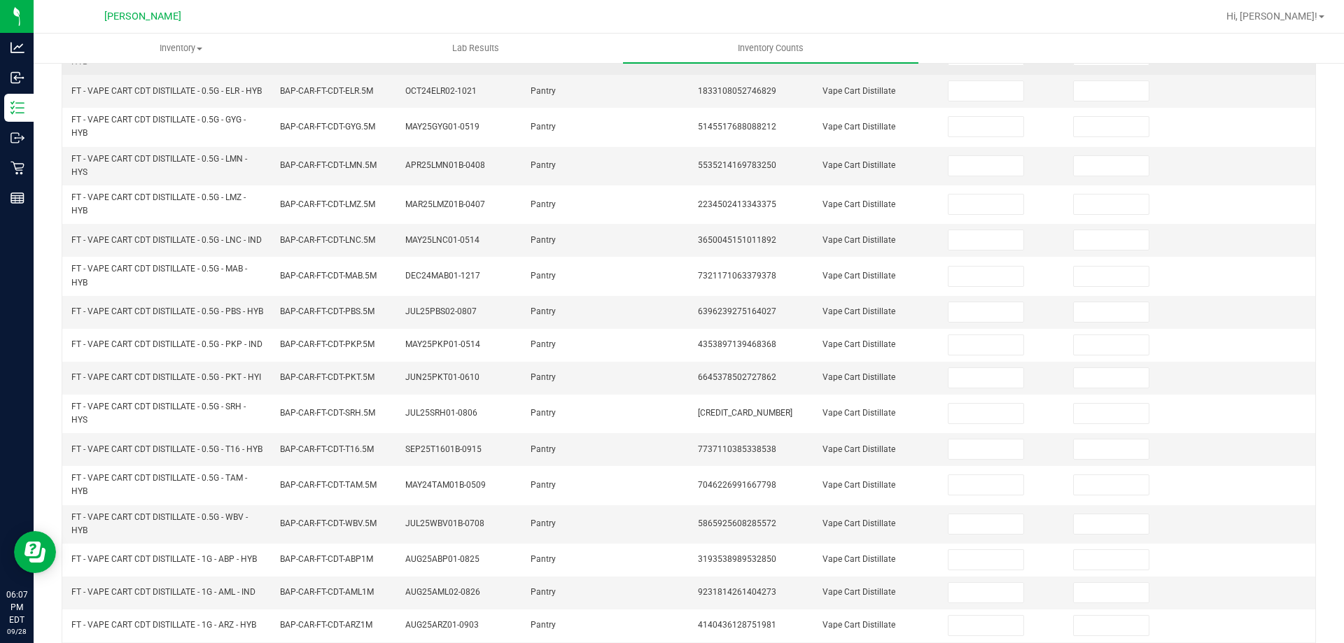
scroll to position [58, 0]
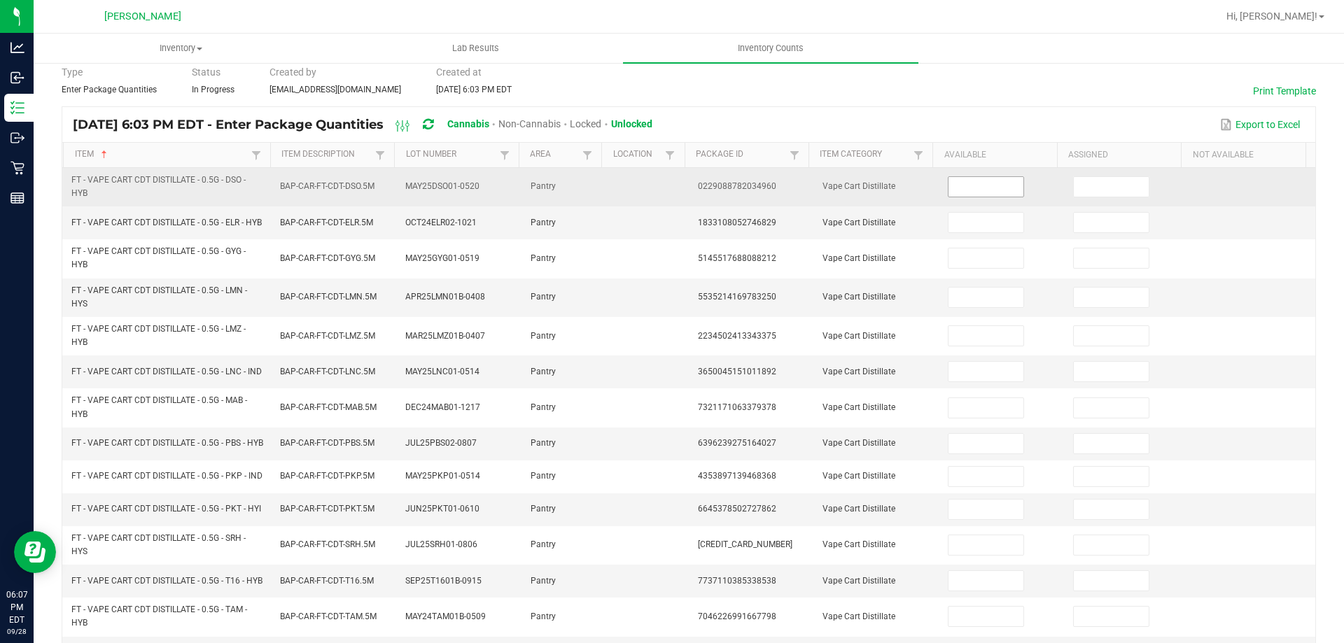
click at [986, 188] on input at bounding box center [986, 187] width 74 height 20
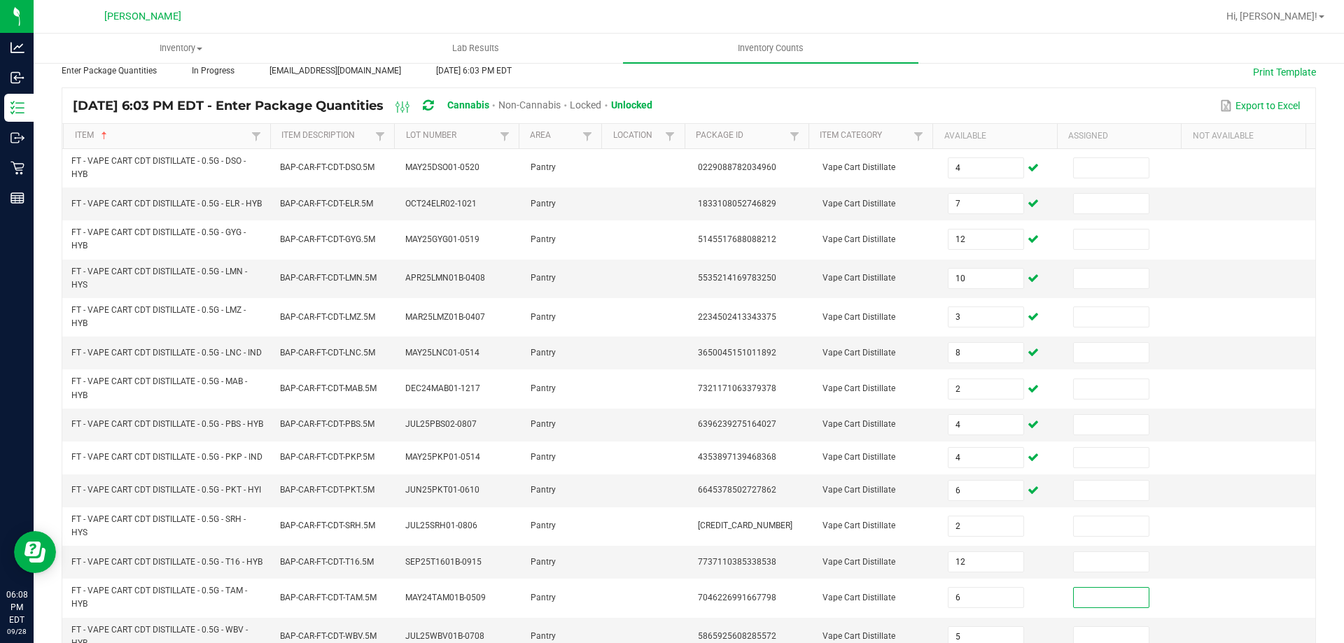
scroll to position [373, 0]
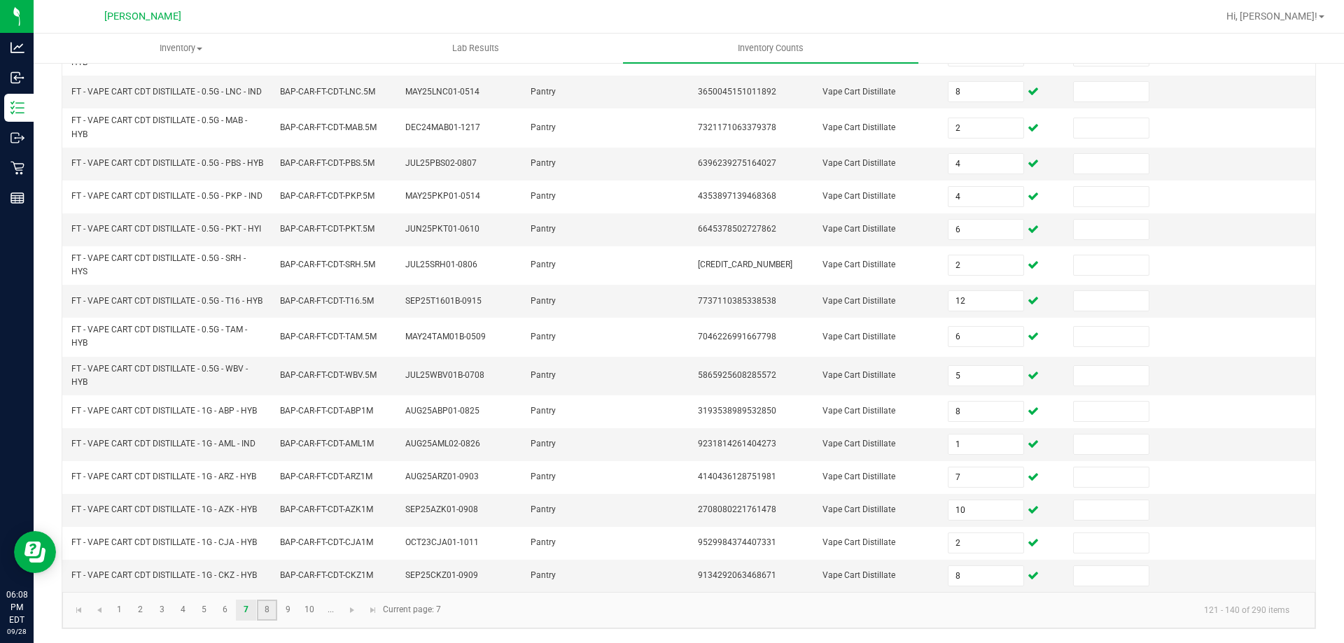
click at [268, 615] on link "8" at bounding box center [267, 610] width 20 height 21
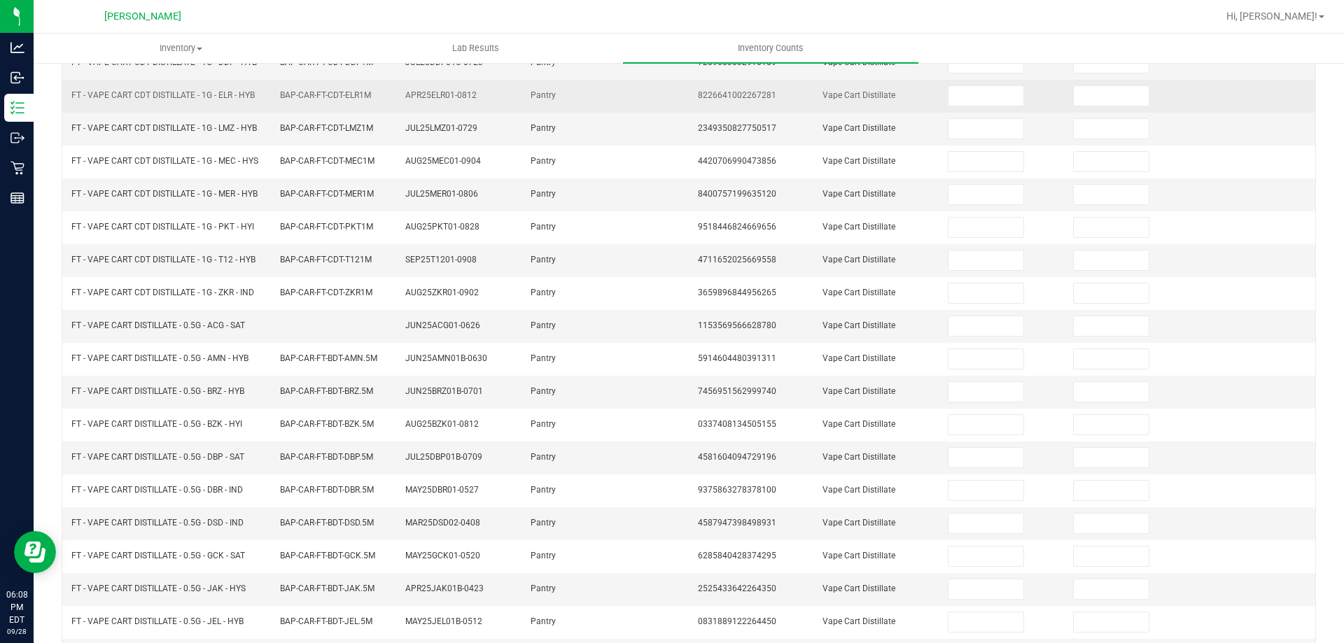
scroll to position [0, 0]
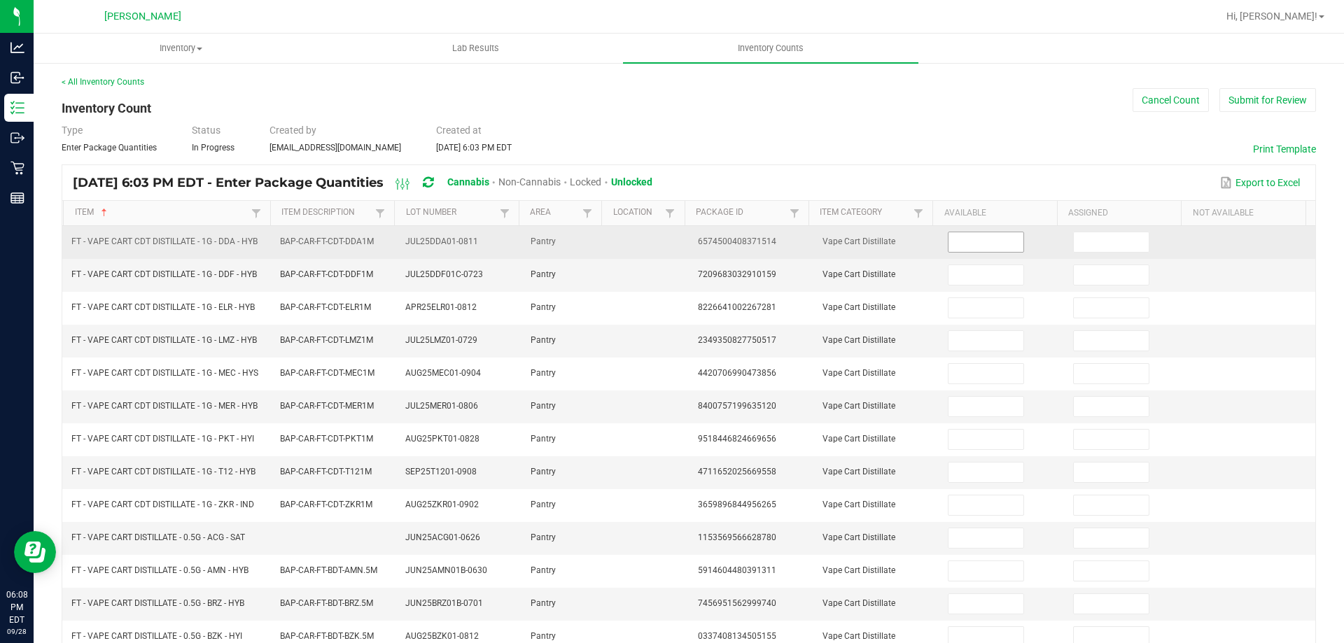
click at [955, 246] on input at bounding box center [986, 242] width 74 height 20
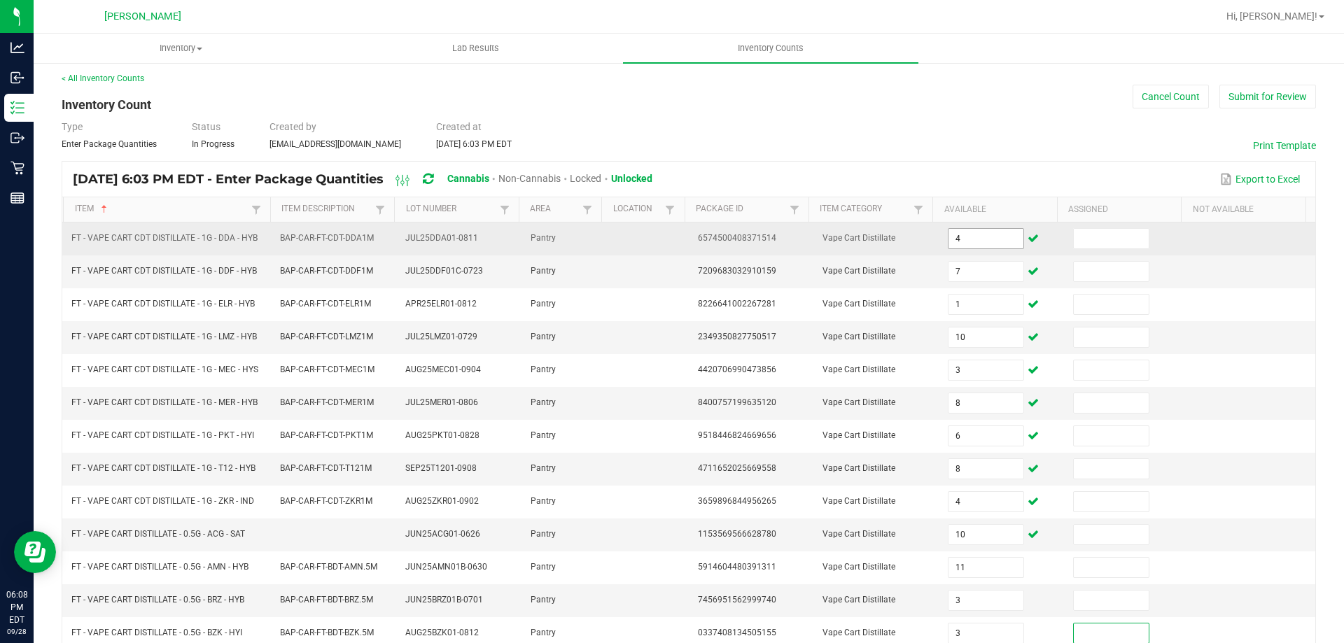
scroll to position [291, 0]
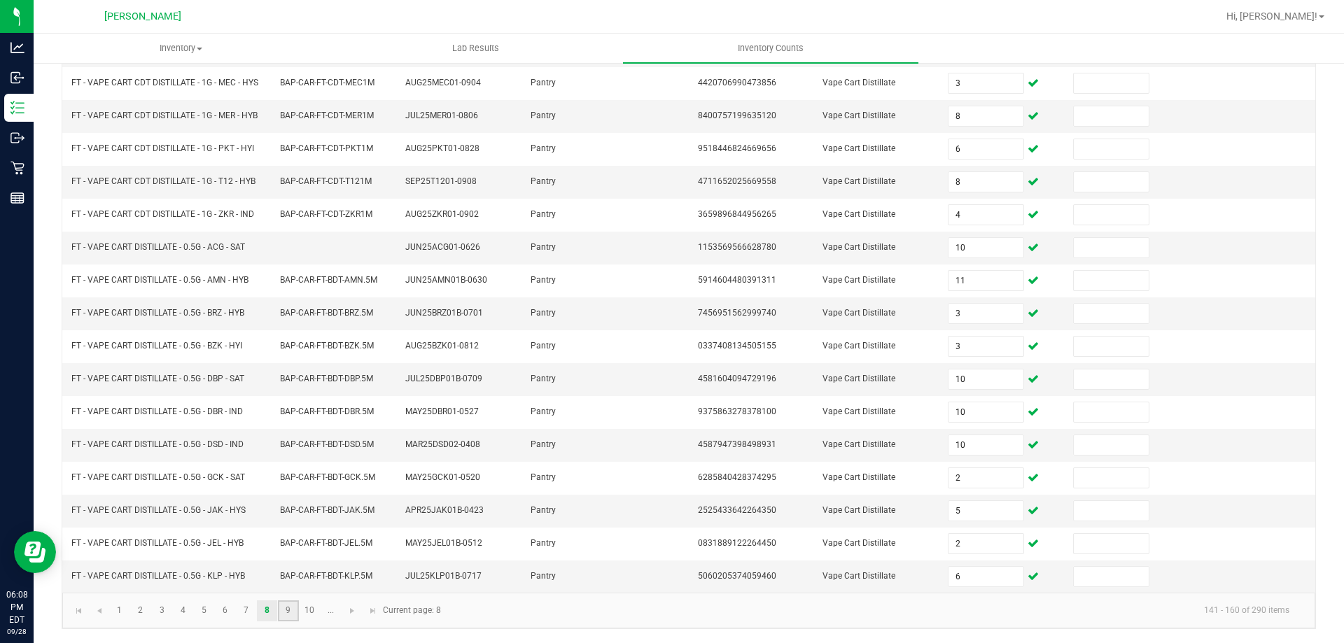
click at [291, 606] on link "9" at bounding box center [288, 611] width 20 height 21
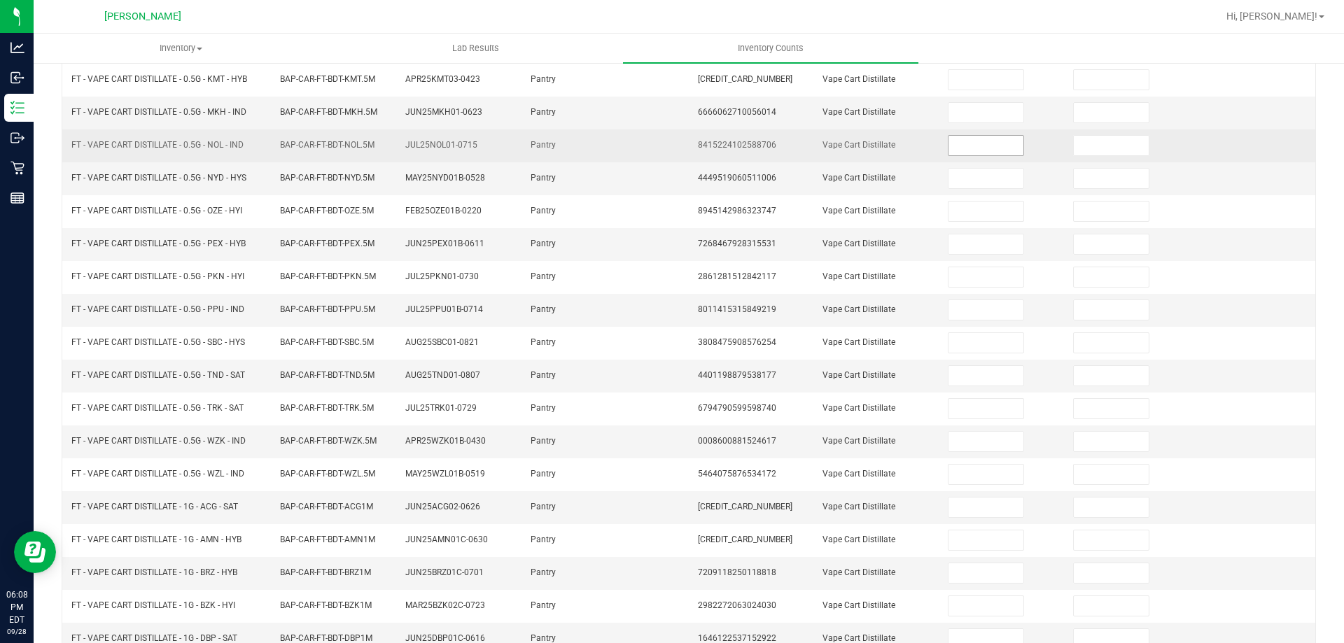
scroll to position [0, 0]
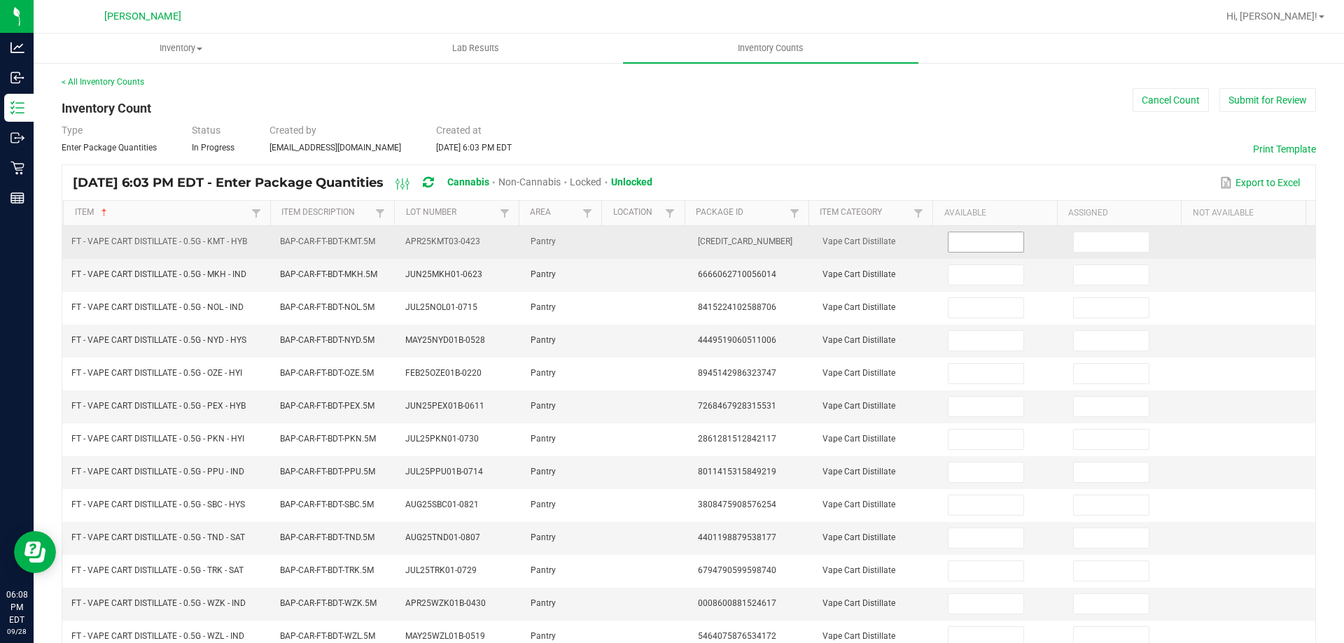
click at [980, 249] on input at bounding box center [986, 242] width 74 height 20
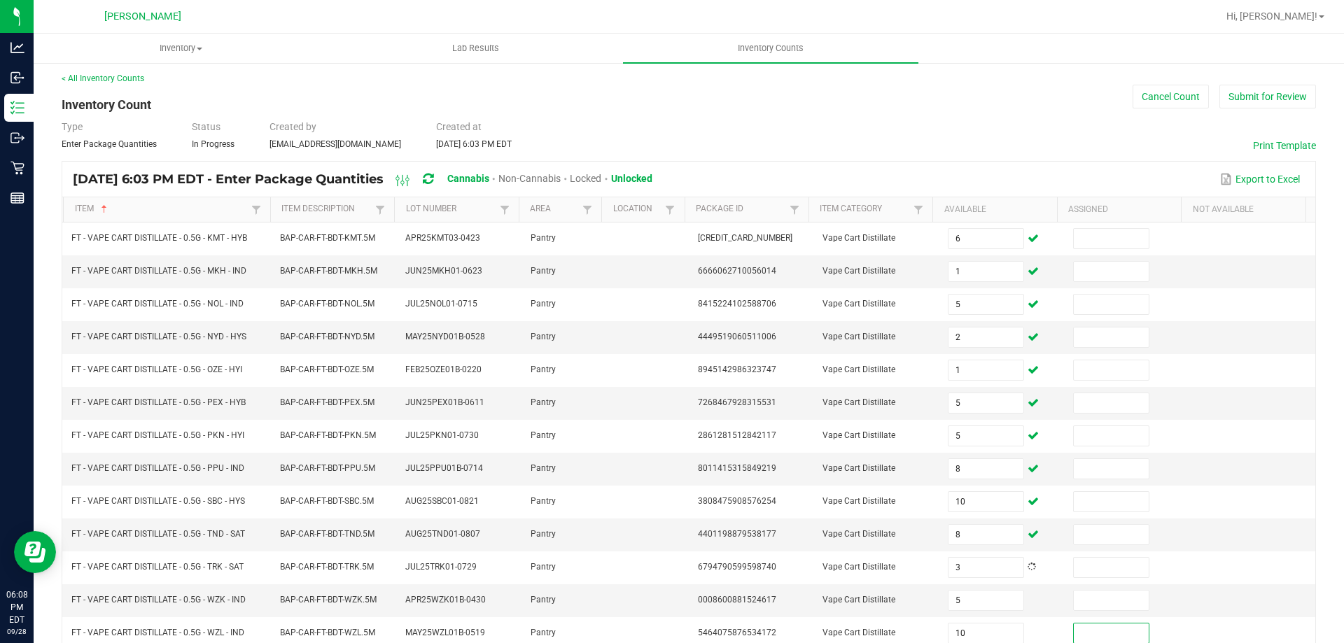
scroll to position [291, 0]
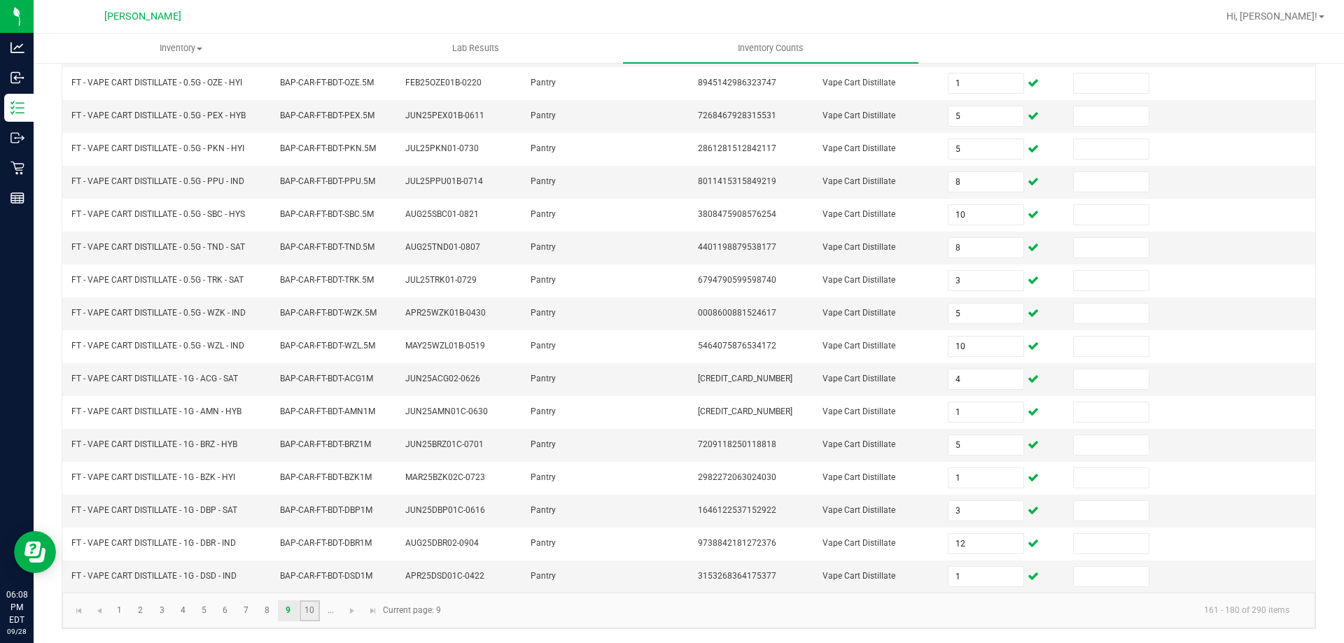
click at [314, 601] on link "10" at bounding box center [310, 611] width 20 height 21
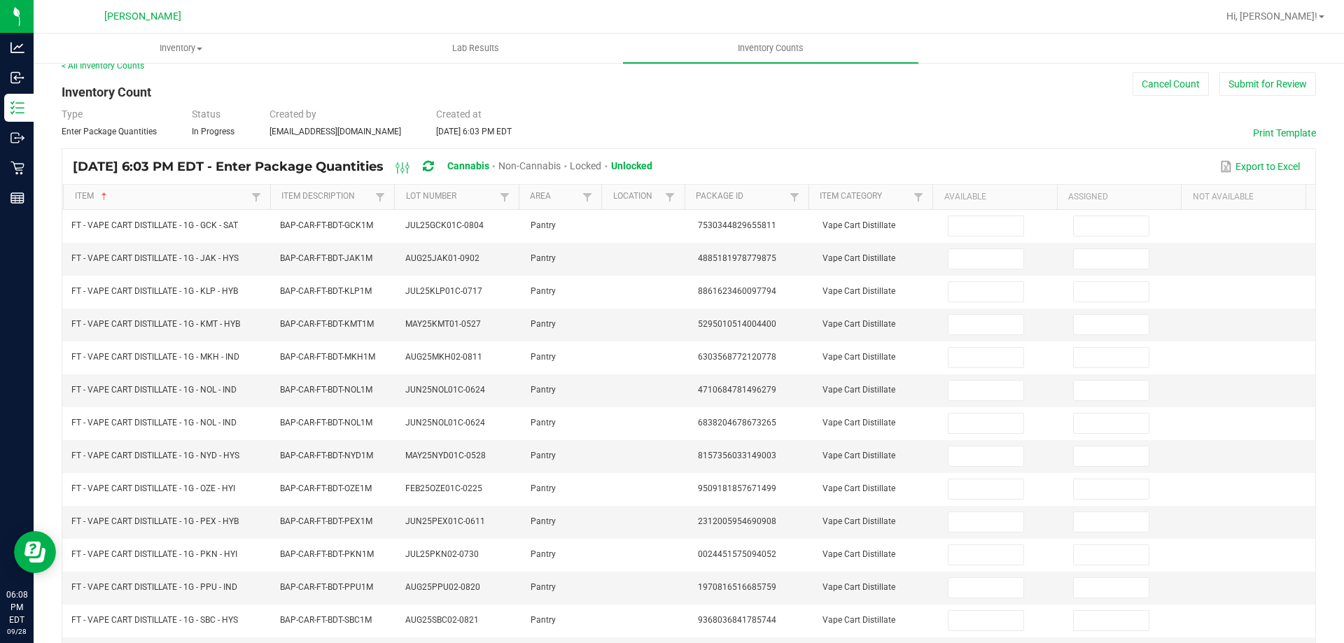
scroll to position [0, 0]
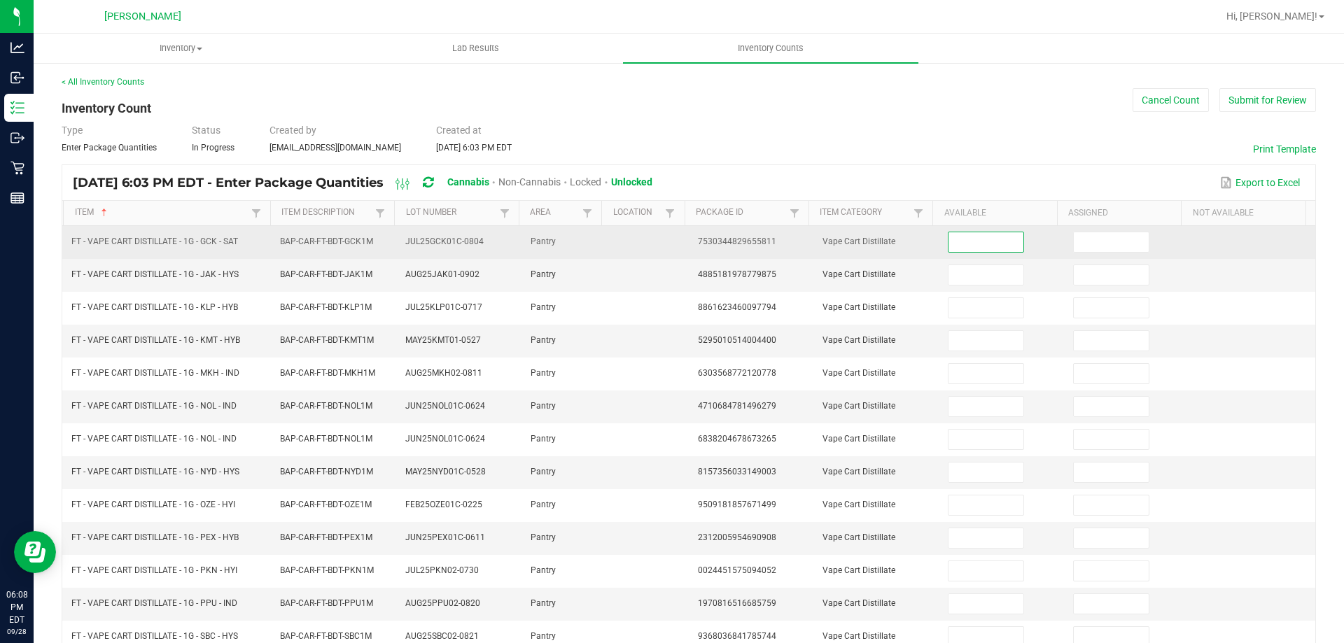
click at [959, 244] on input at bounding box center [986, 242] width 74 height 20
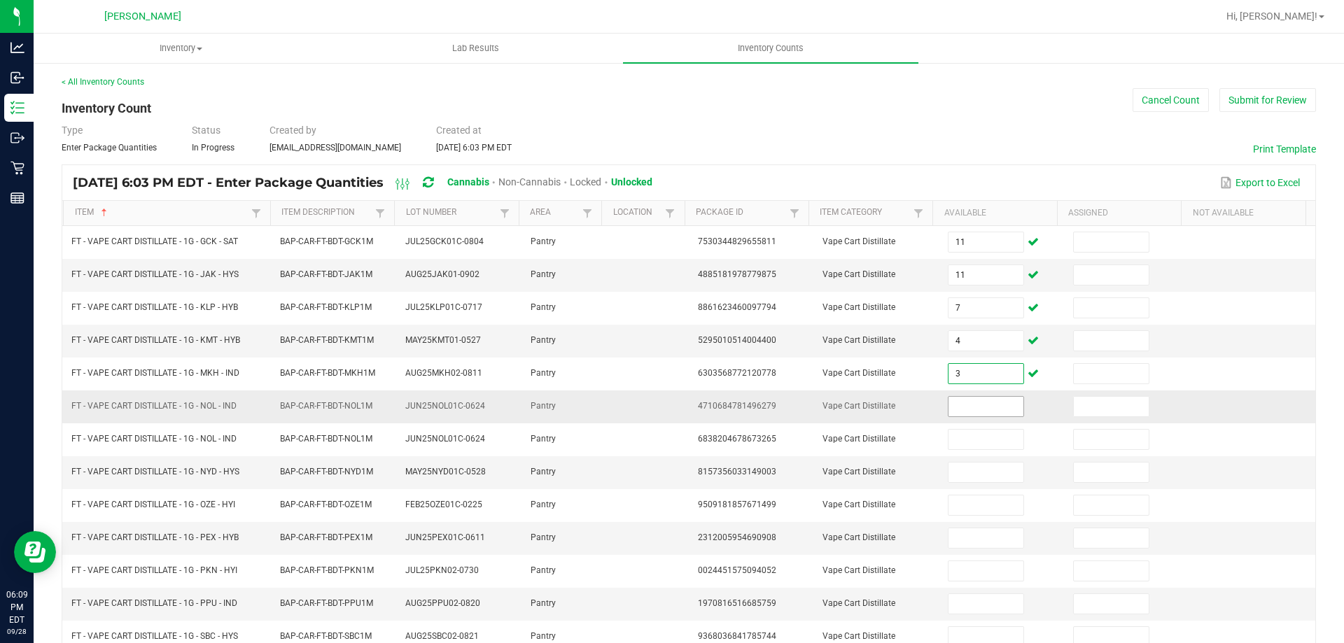
click at [949, 410] on input at bounding box center [986, 407] width 74 height 20
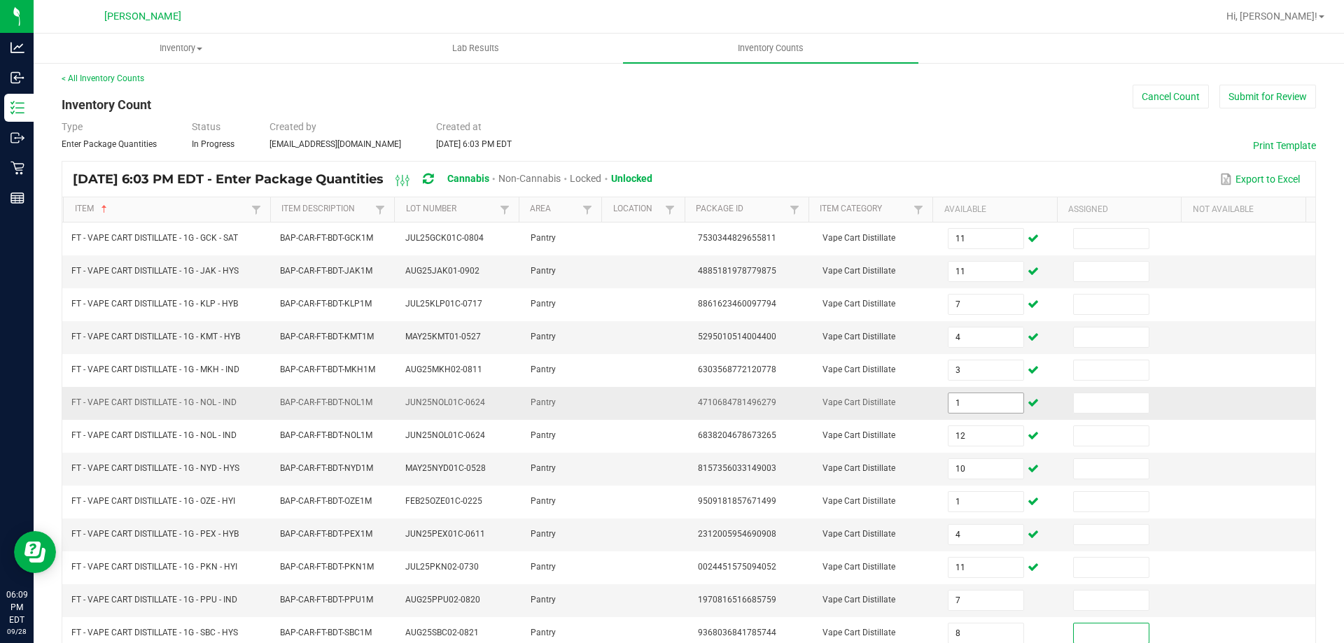
scroll to position [302, 0]
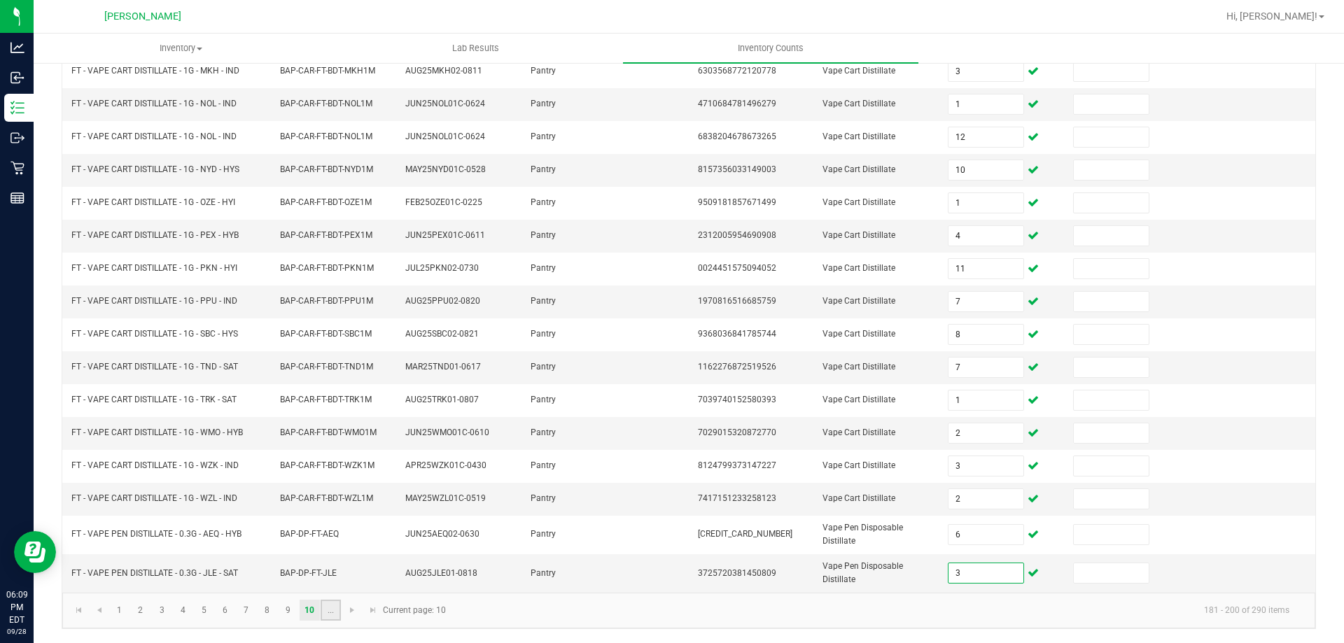
click at [338, 609] on link "..." at bounding box center [331, 610] width 20 height 21
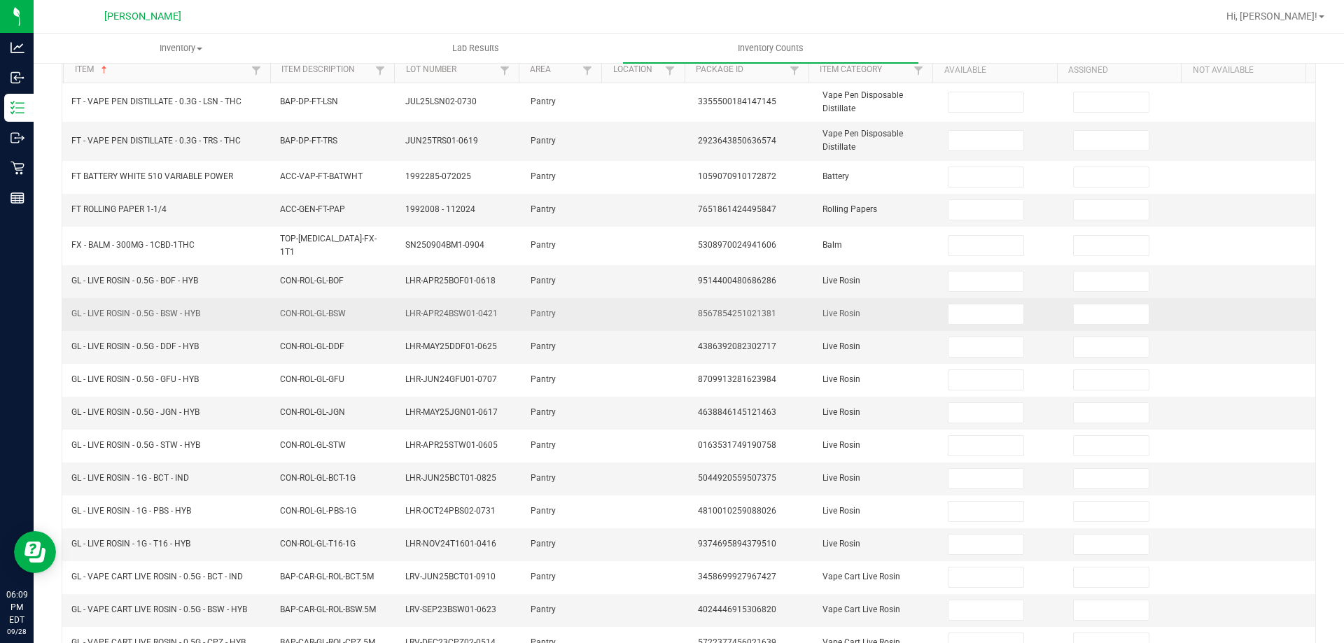
scroll to position [0, 0]
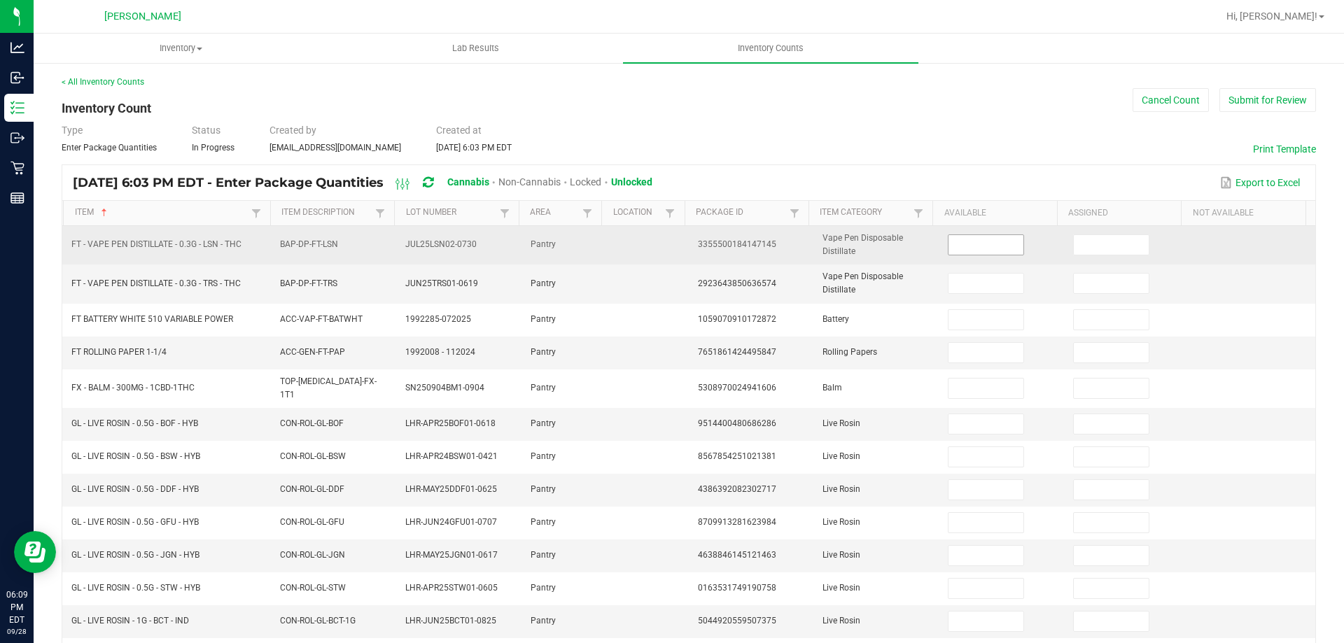
click at [961, 250] on input at bounding box center [986, 245] width 74 height 20
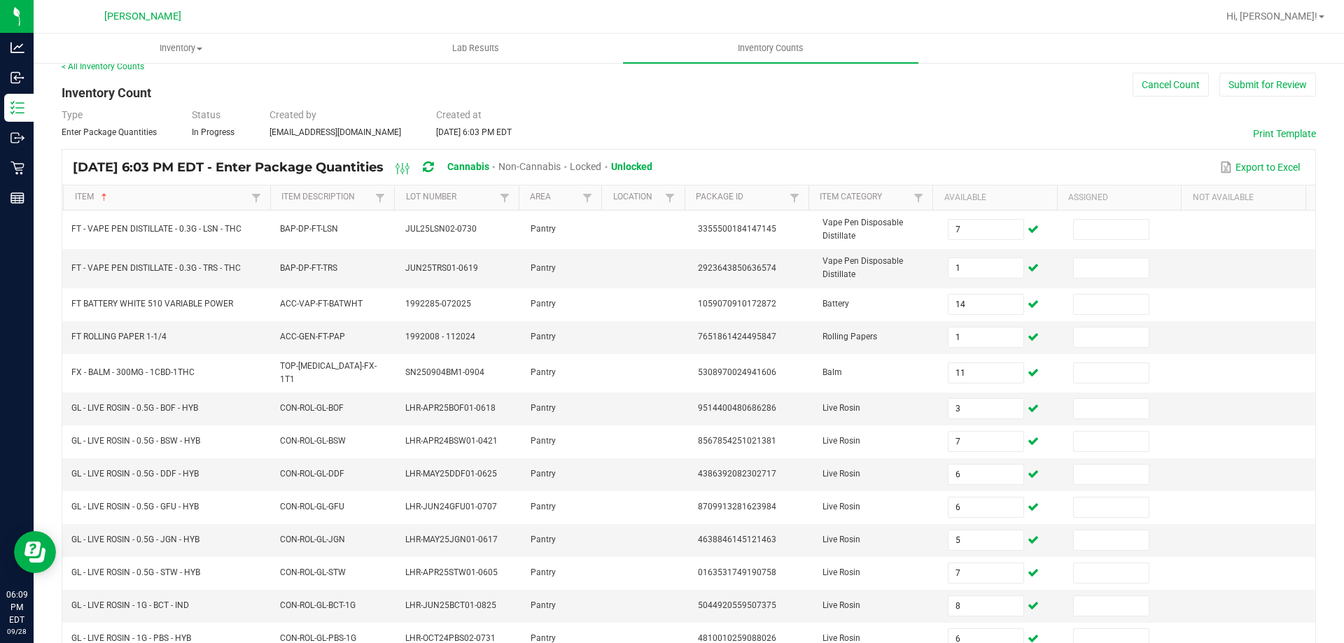
scroll to position [302, 0]
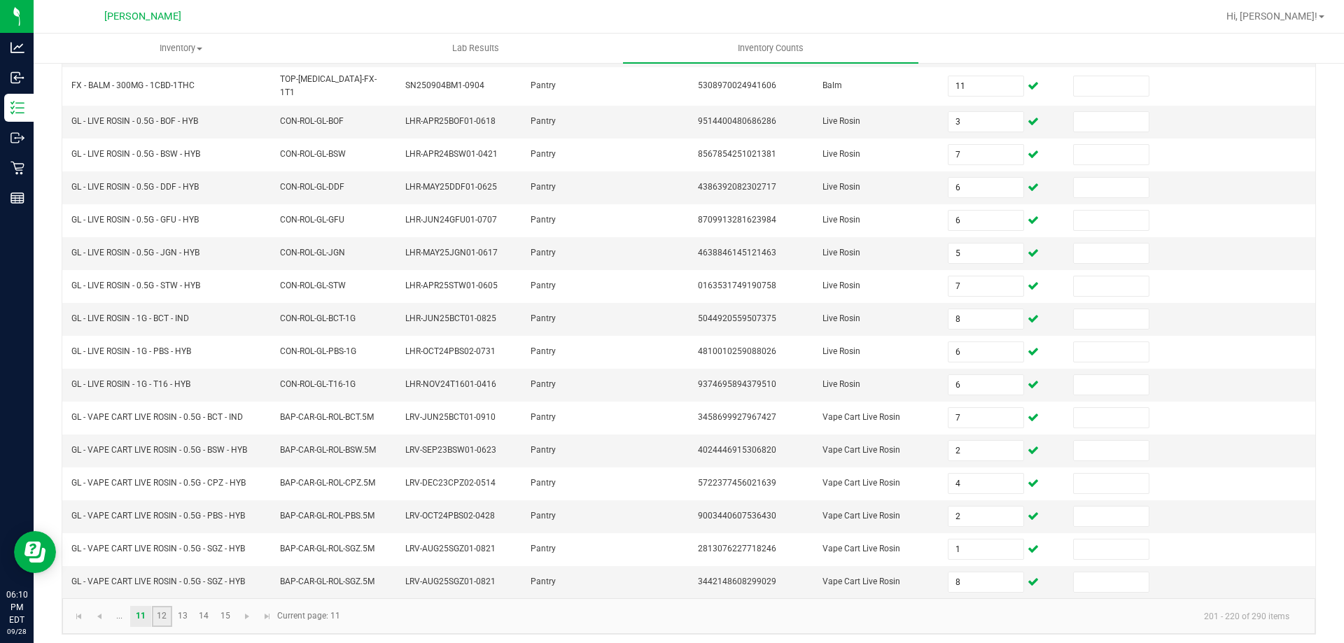
click at [165, 618] on link "12" at bounding box center [162, 616] width 20 height 21
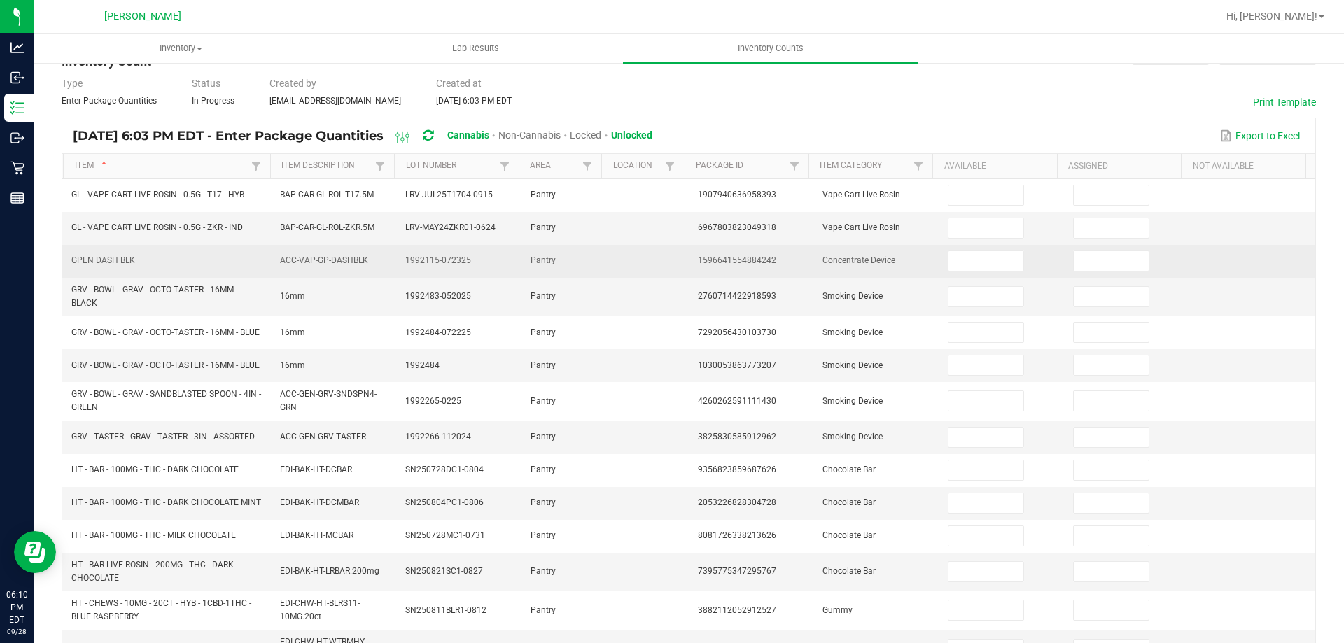
scroll to position [0, 0]
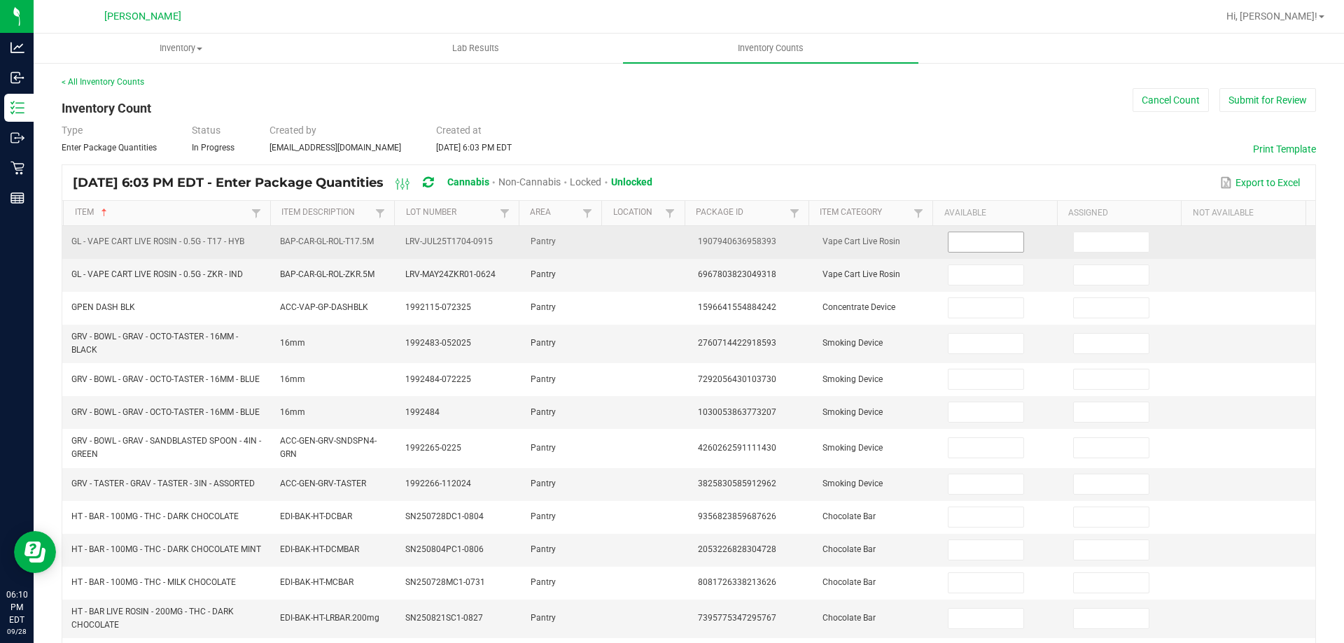
click at [952, 242] on input at bounding box center [986, 242] width 74 height 20
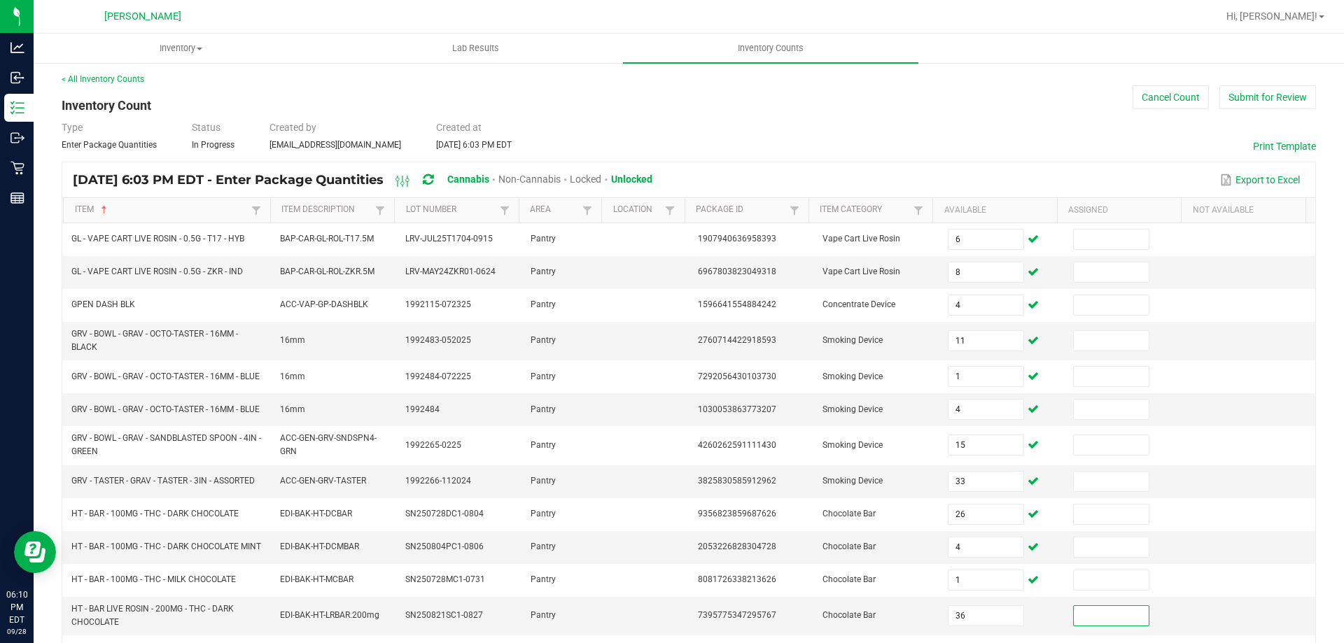
scroll to position [337, 0]
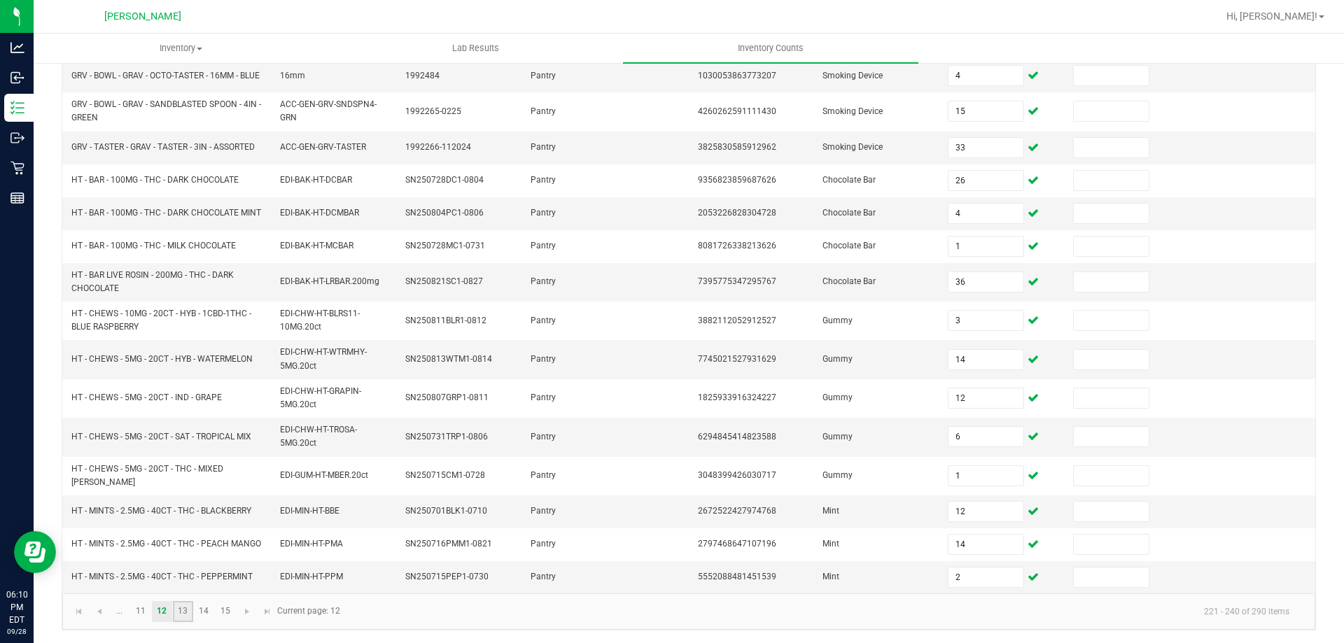
click at [179, 622] on link "13" at bounding box center [183, 611] width 20 height 21
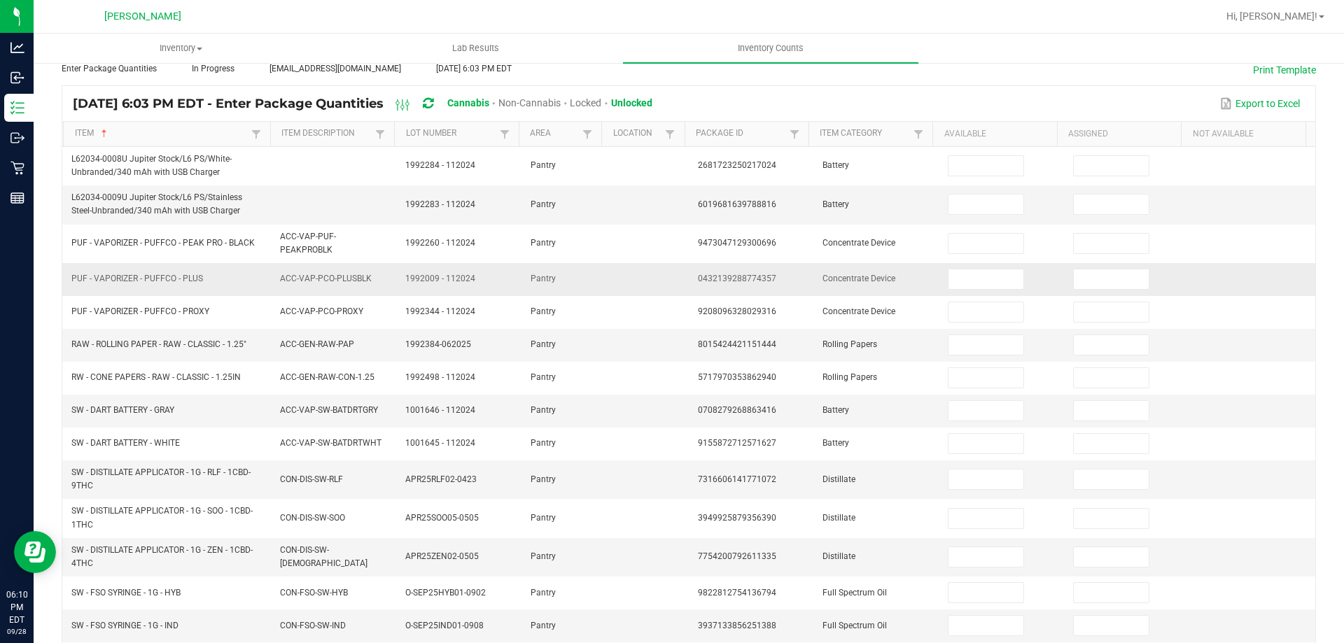
scroll to position [0, 0]
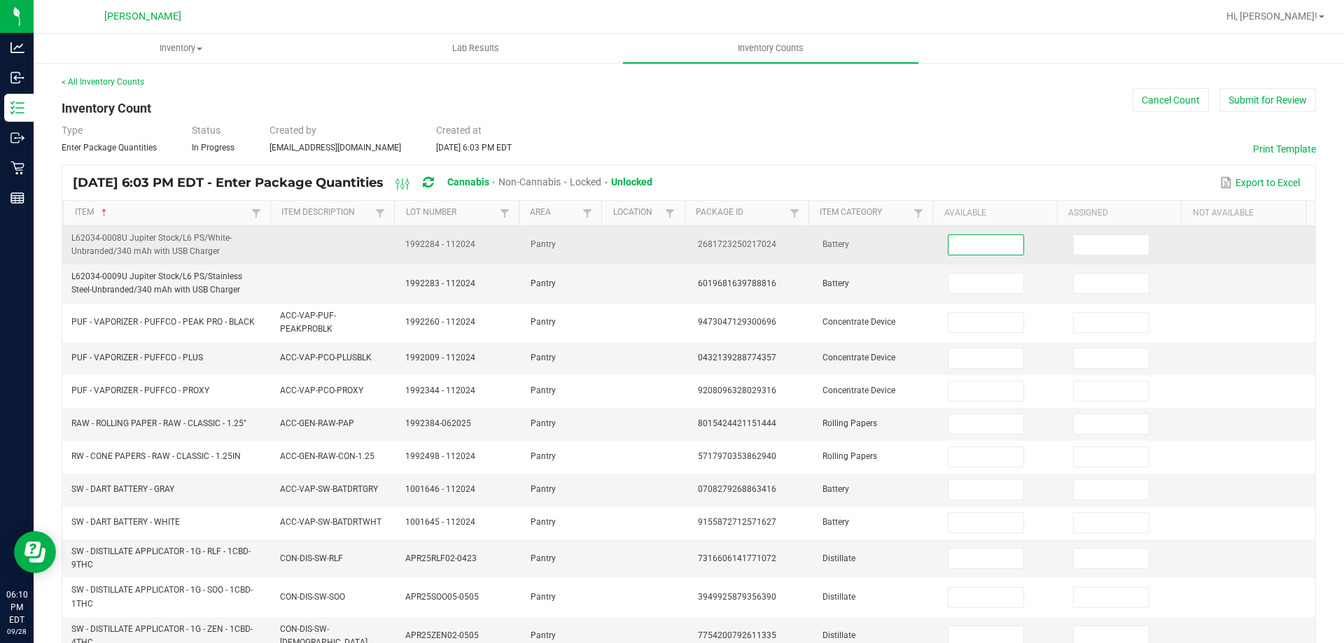
click at [959, 246] on input at bounding box center [986, 245] width 74 height 20
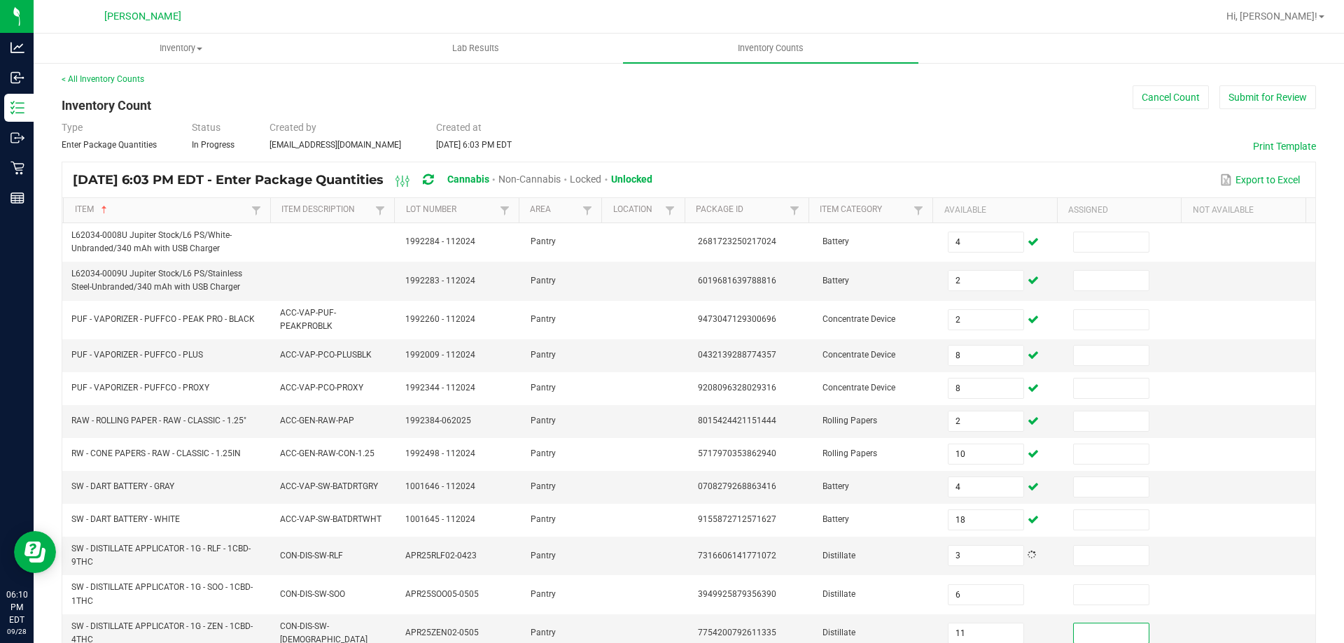
scroll to position [334, 0]
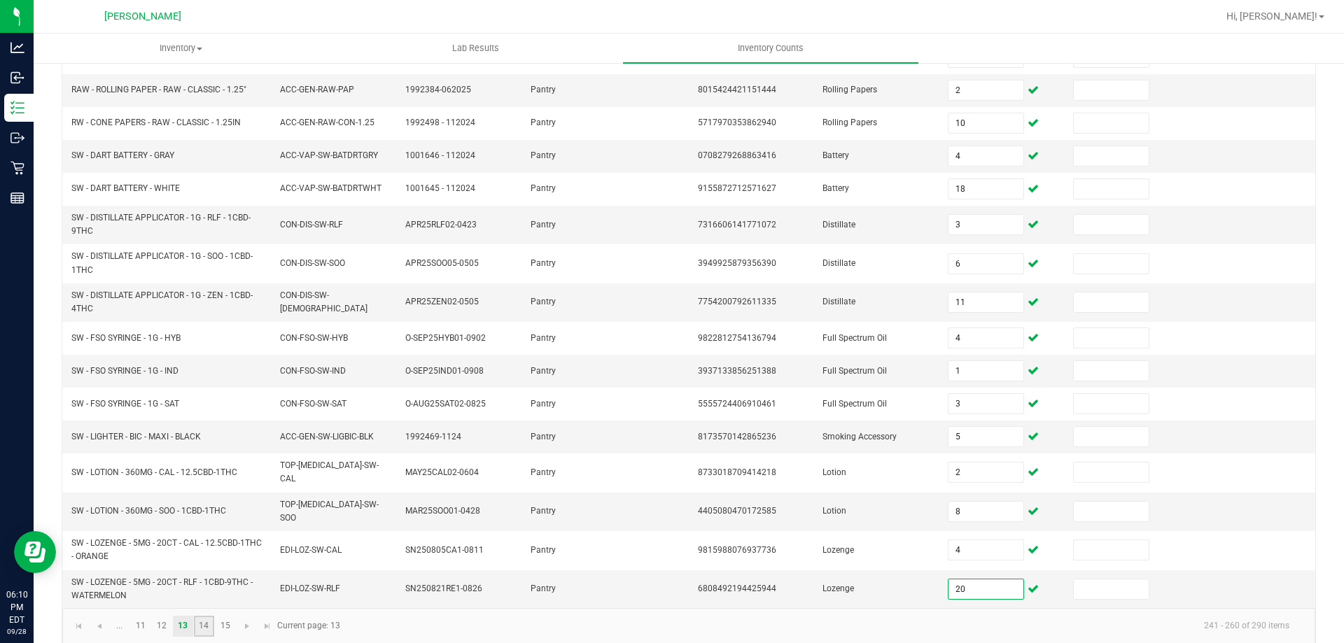
click at [203, 616] on link "14" at bounding box center [204, 626] width 20 height 21
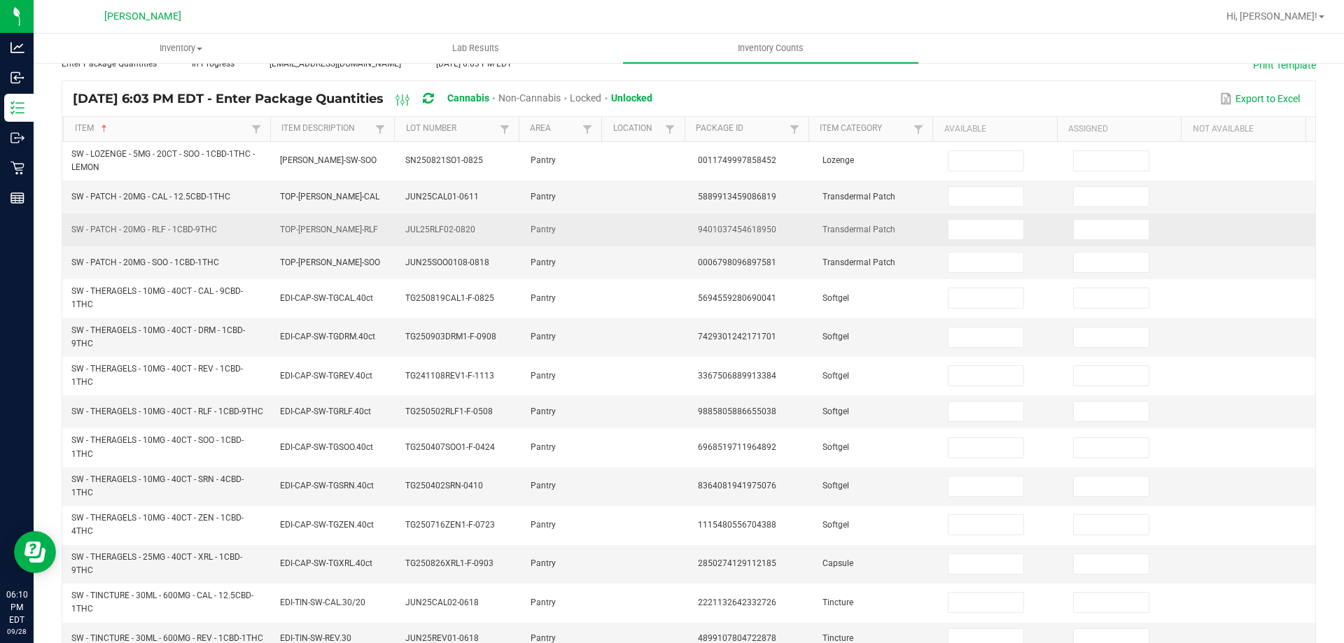
scroll to position [0, 0]
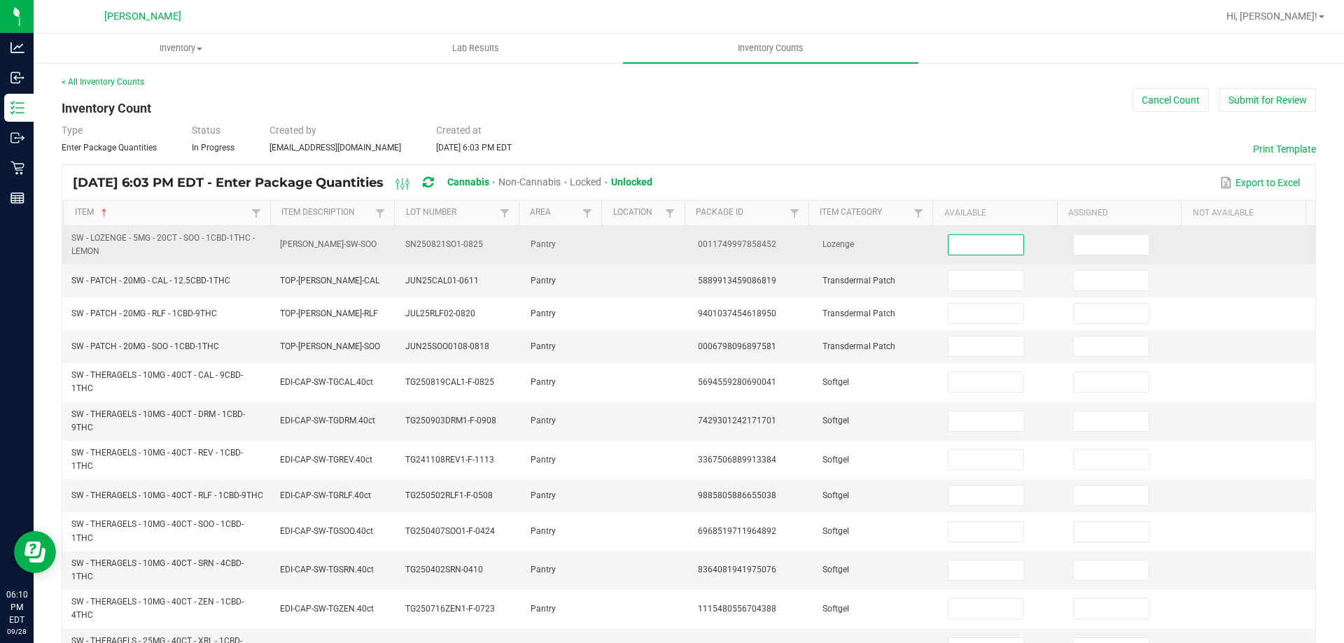
click at [959, 249] on input at bounding box center [986, 245] width 74 height 20
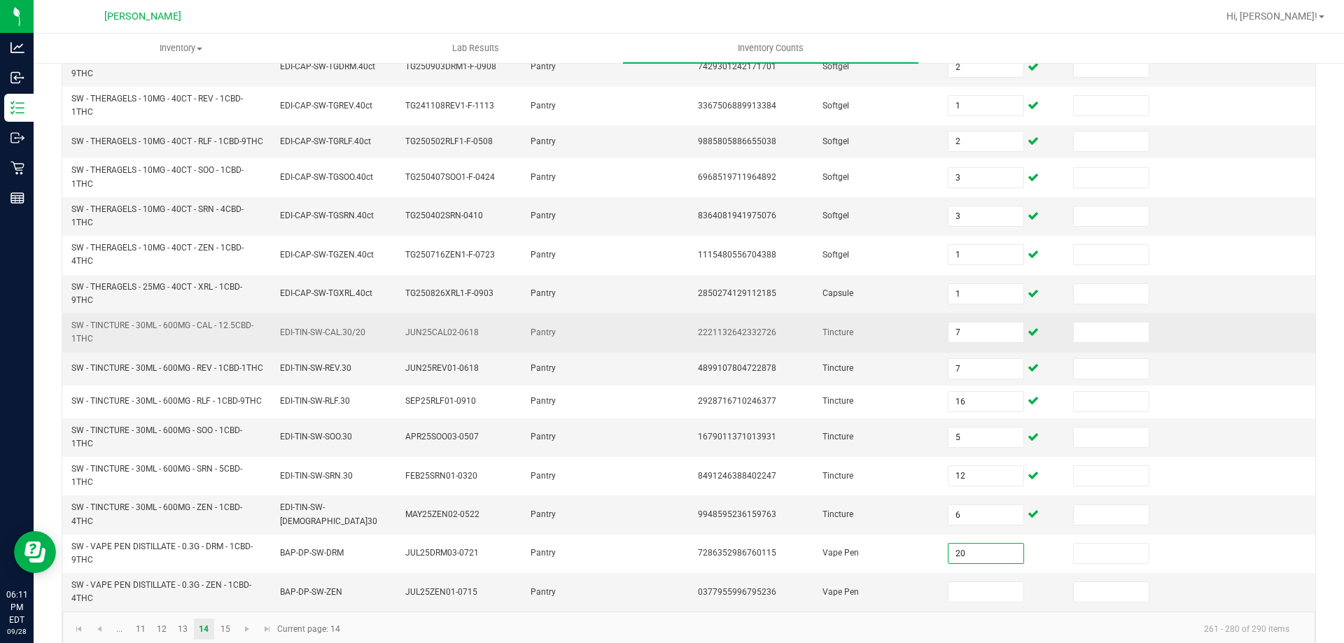
scroll to position [391, 0]
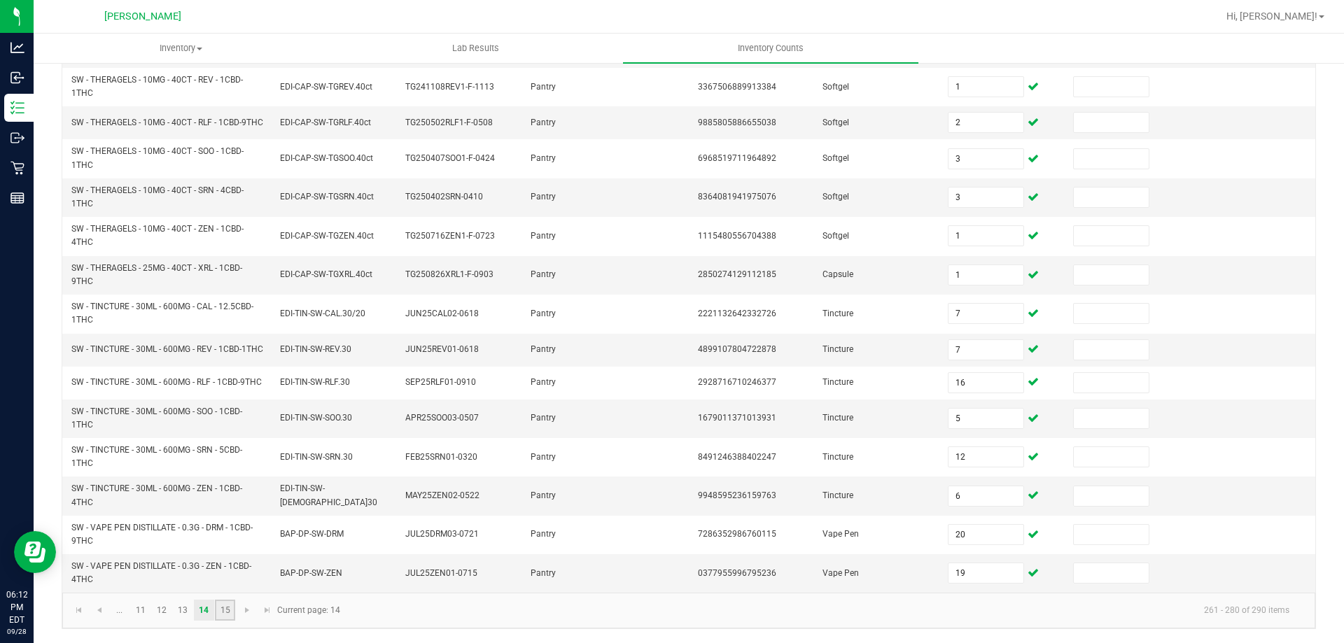
click at [225, 608] on link "15" at bounding box center [225, 610] width 20 height 21
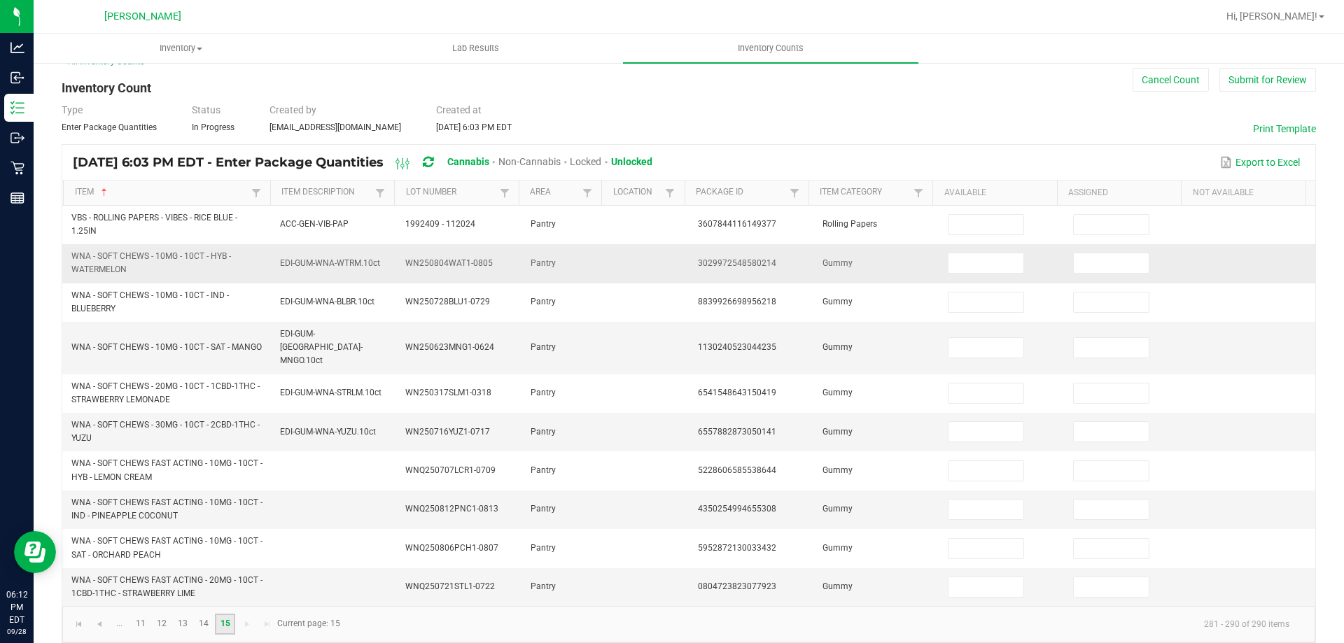
scroll to position [0, 0]
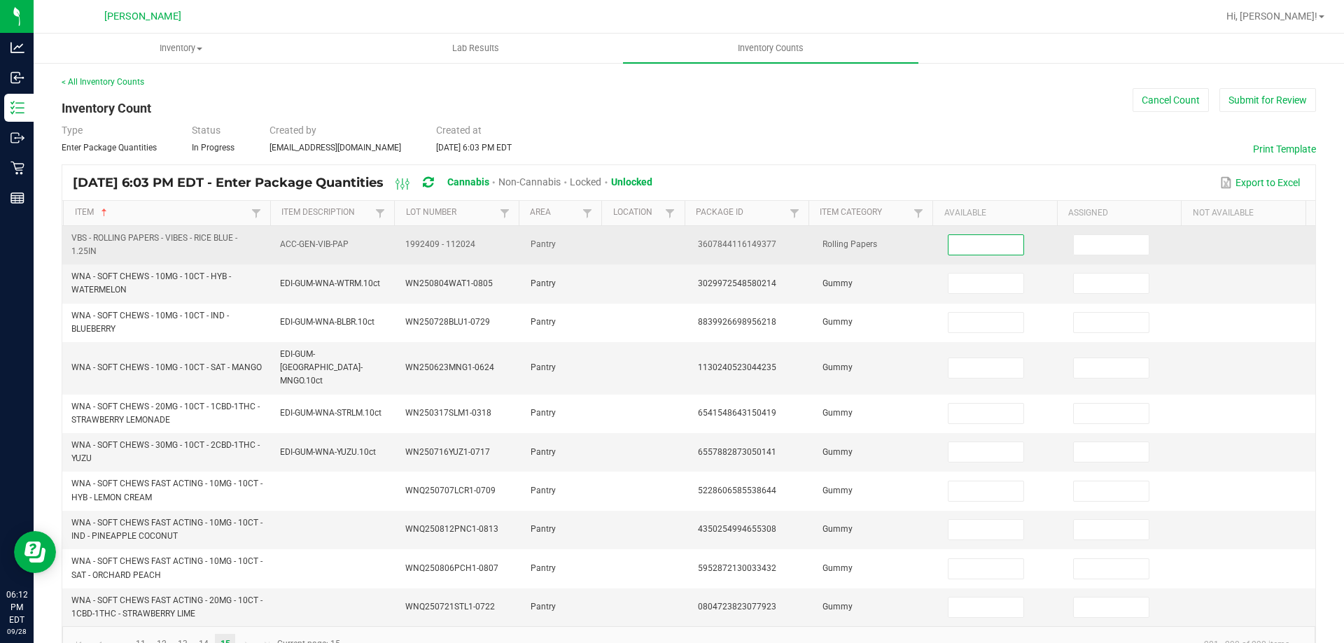
click at [988, 245] on input at bounding box center [986, 245] width 74 height 20
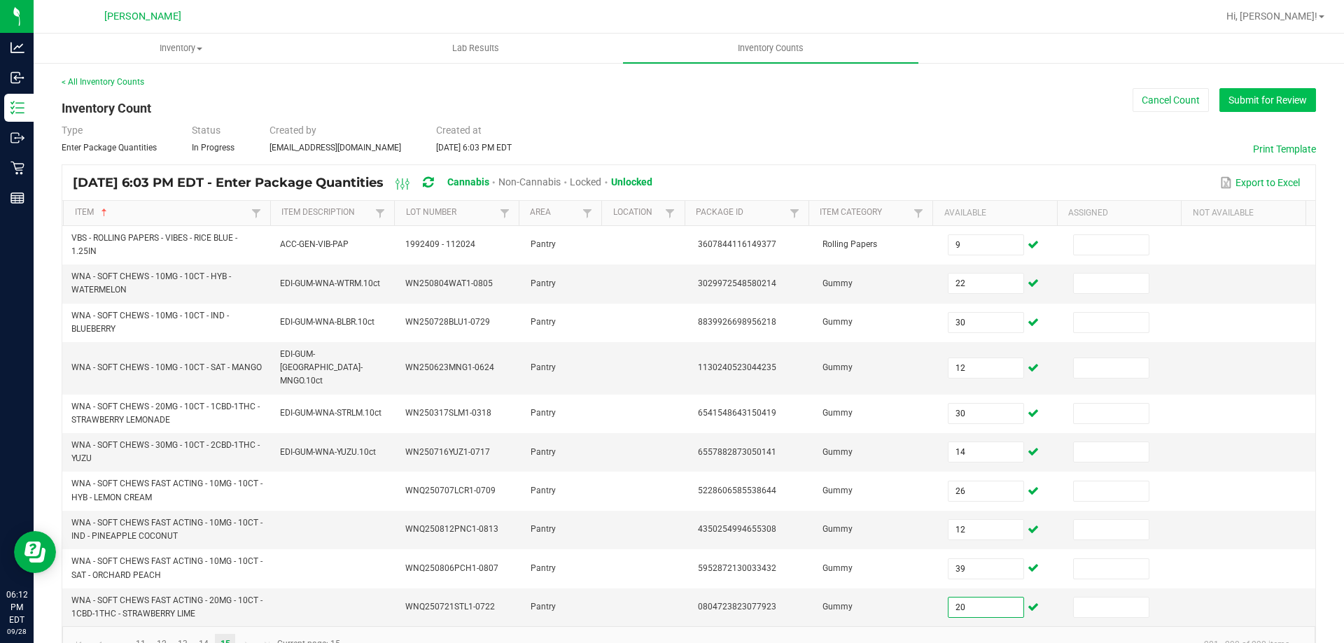
click at [1237, 97] on button "Submit for Review" at bounding box center [1268, 100] width 97 height 24
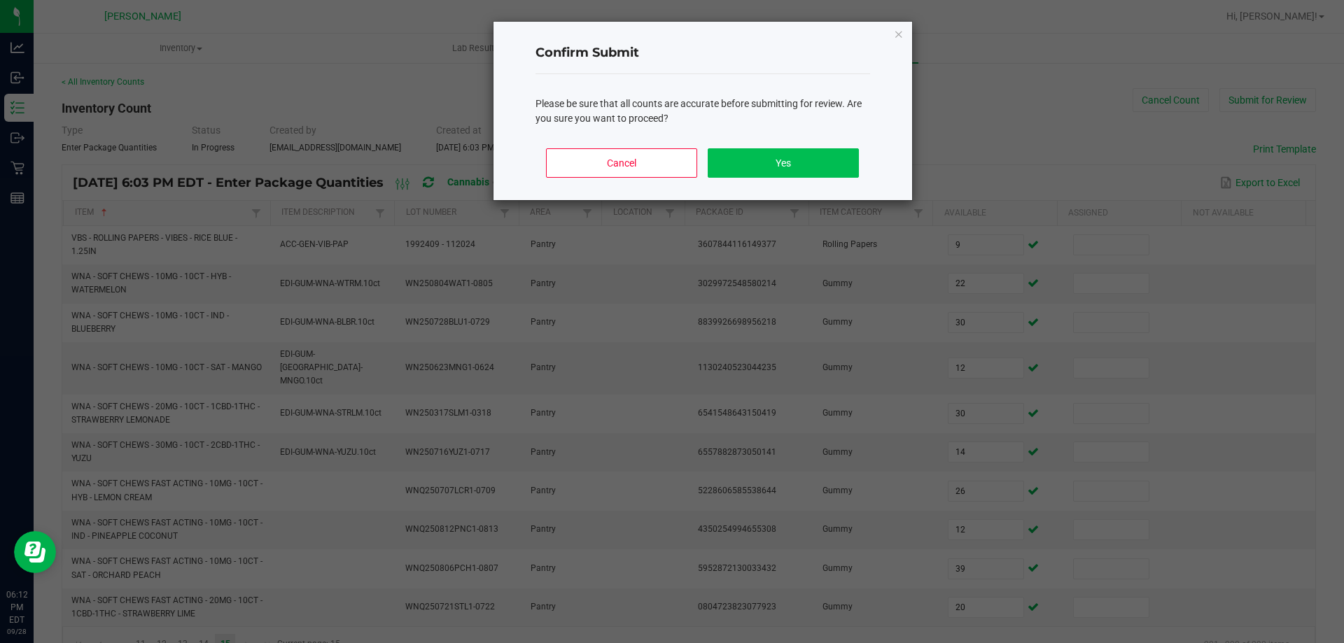
click at [852, 162] on div "Cancel Yes" at bounding box center [703, 168] width 335 height 63
click at [849, 162] on button "Yes" at bounding box center [783, 162] width 151 height 29
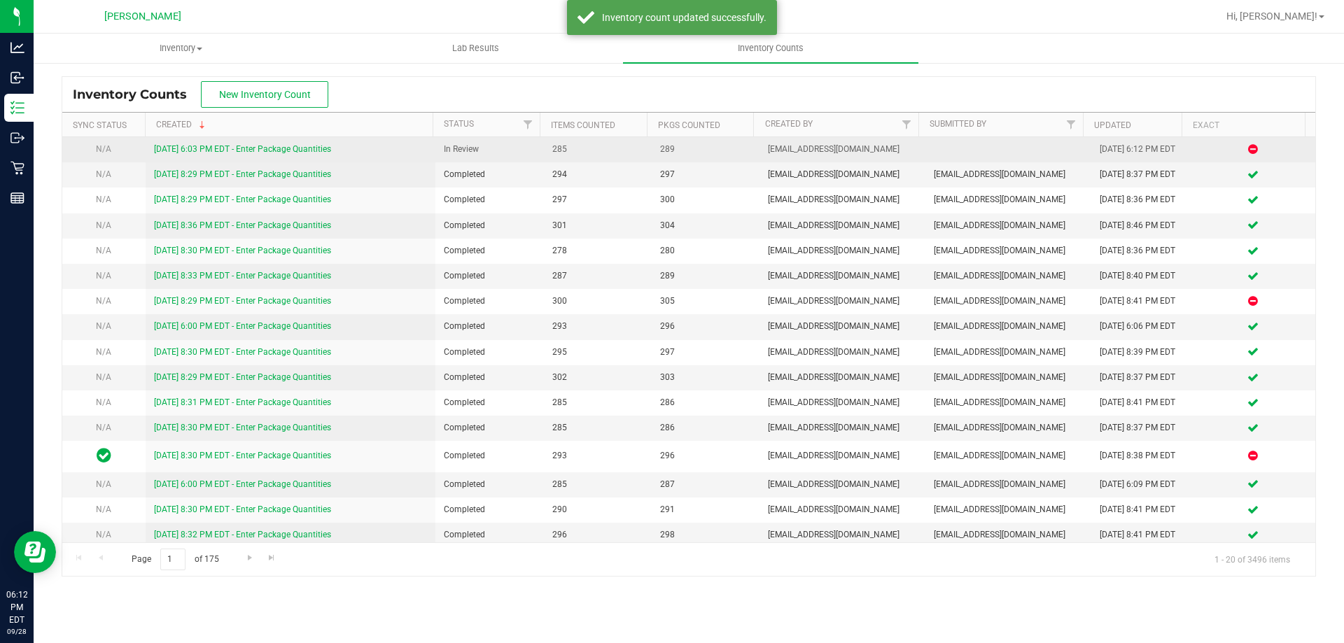
click at [267, 151] on link "[DATE] 6:03 PM EDT - Enter Package Quantities" at bounding box center [242, 149] width 177 height 10
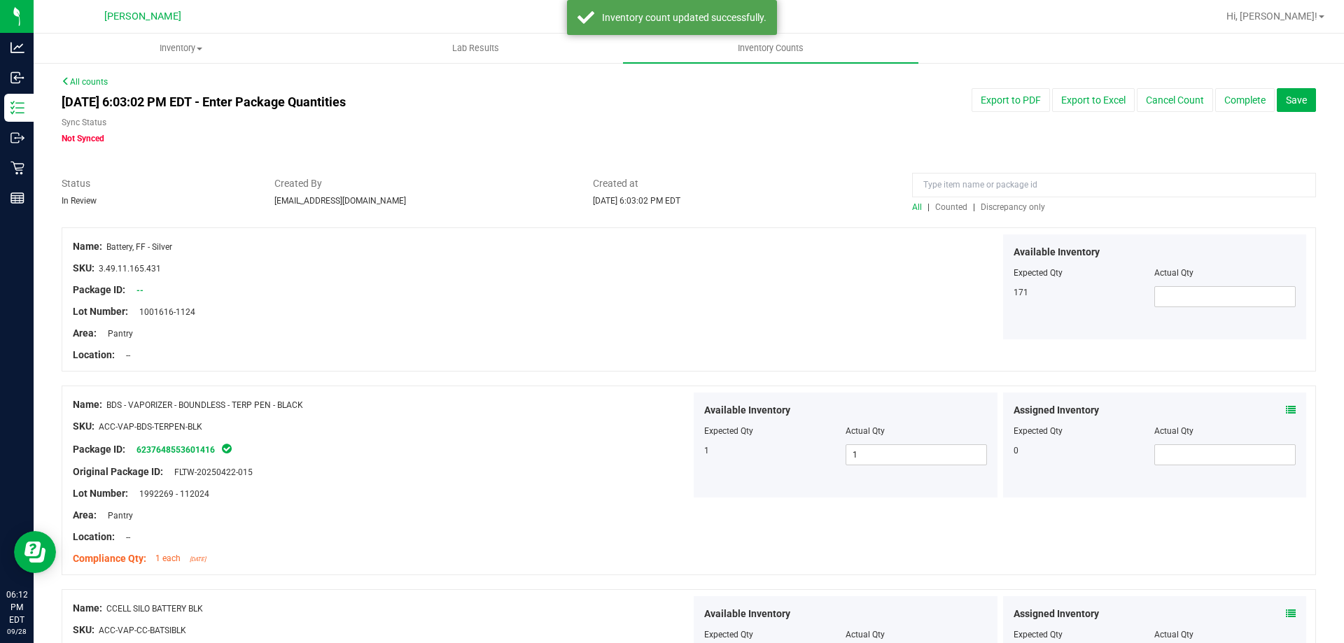
click at [1004, 205] on span "Discrepancy only" at bounding box center [1013, 207] width 64 height 10
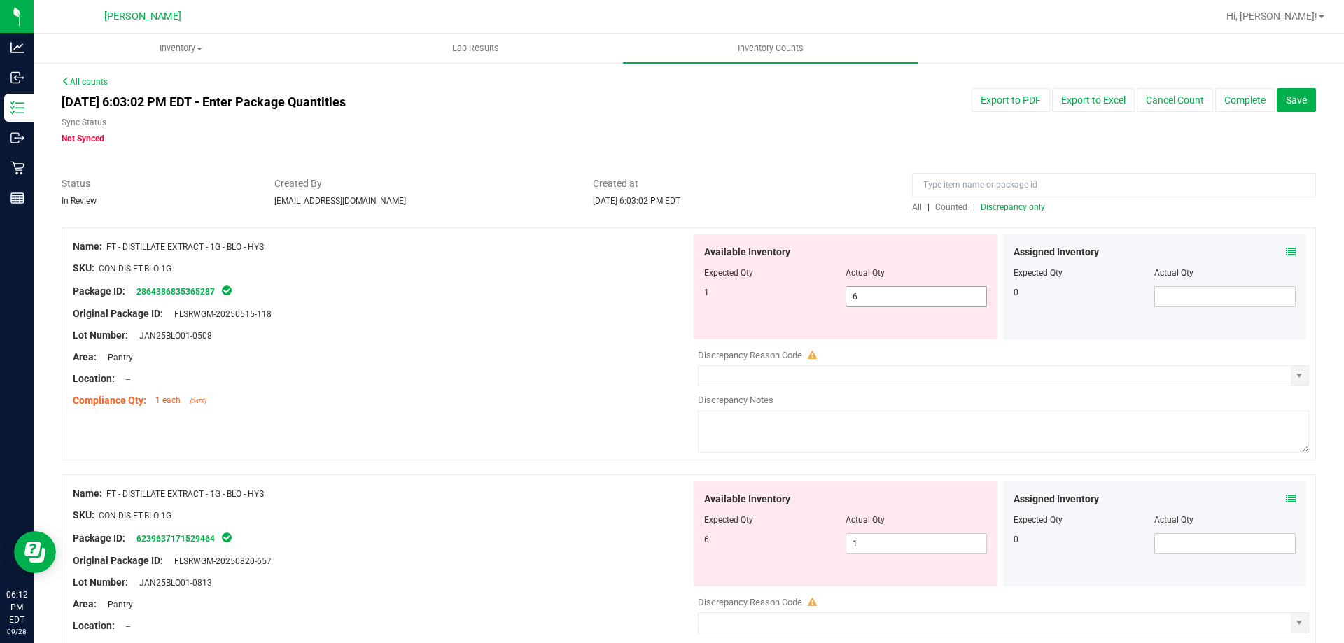
click at [938, 305] on span "6 6" at bounding box center [916, 296] width 141 height 21
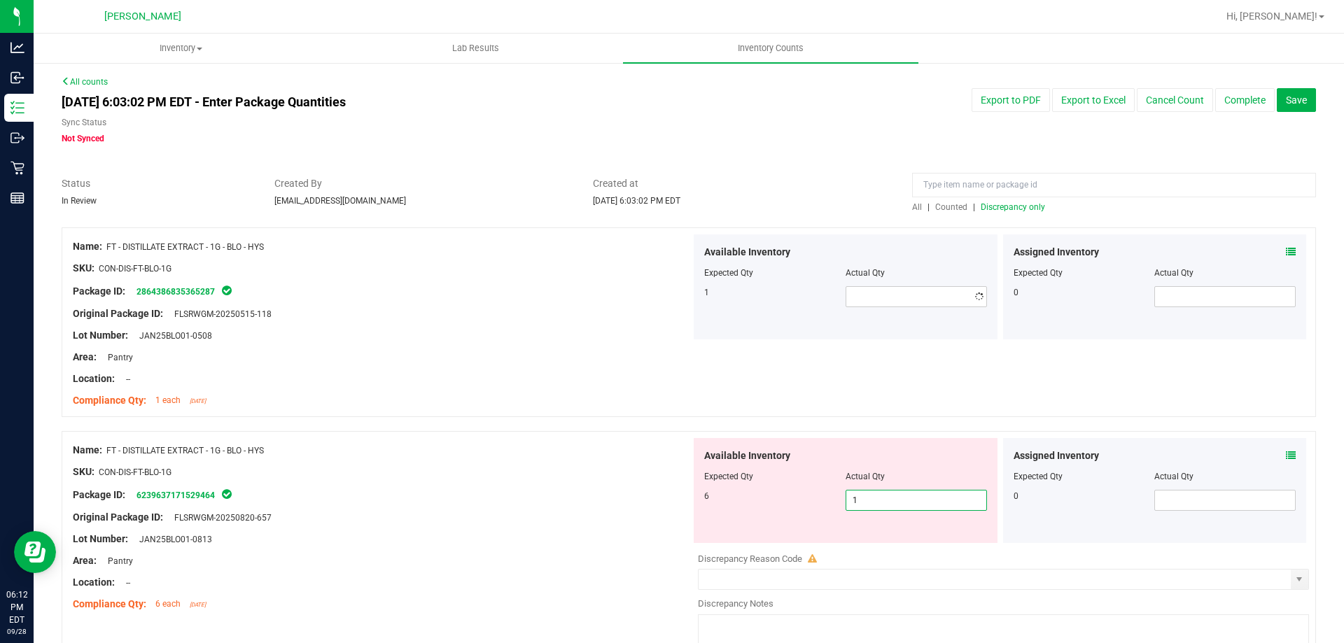
drag, startPoint x: 872, startPoint y: 546, endPoint x: 873, endPoint y: 539, distance: 7.1
click at [872, 543] on div "Available Inventory Expected Qty Actual Qty 6 1 1" at bounding box center [1000, 549] width 618 height 222
click at [873, 501] on input "1" at bounding box center [917, 501] width 140 height 20
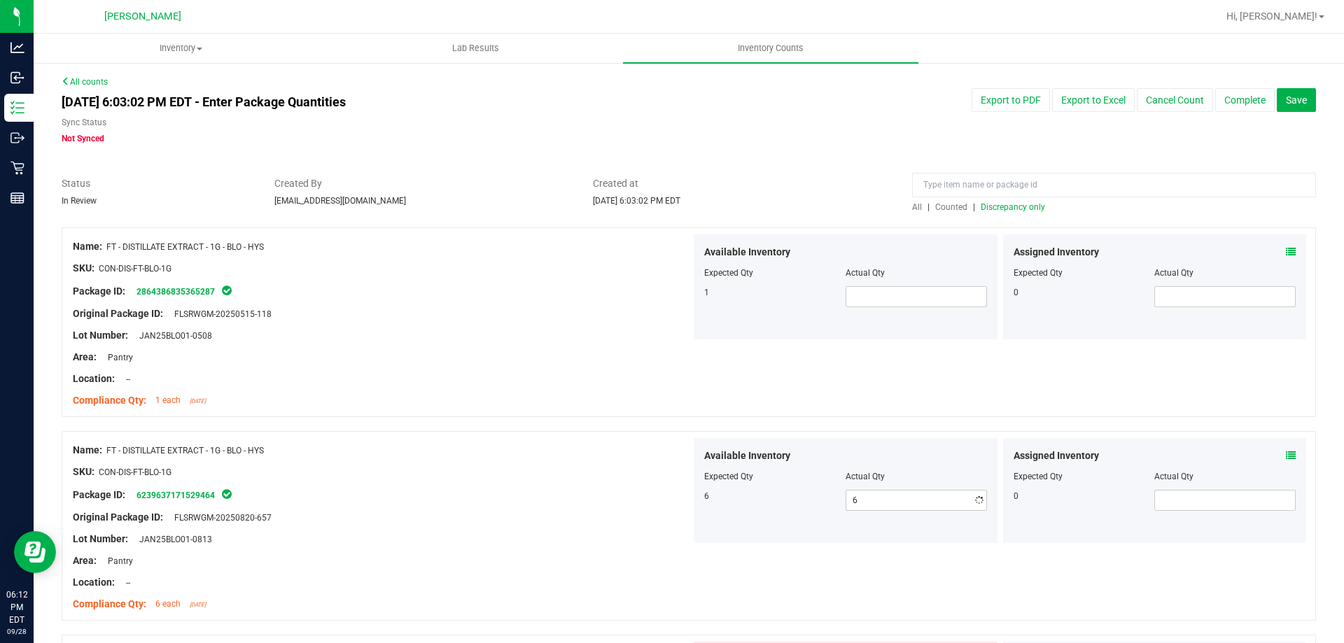
click at [611, 394] on div "Compliance Qty: 1 each [DATE]" at bounding box center [382, 401] width 618 height 15
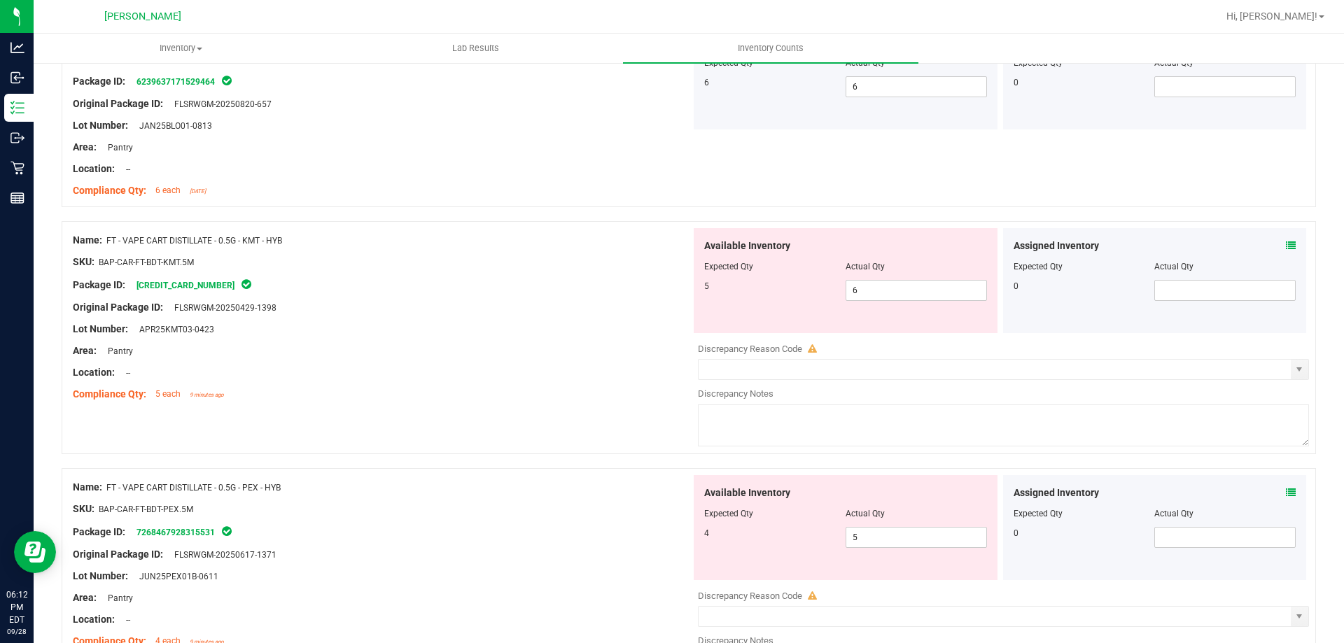
scroll to position [490, 0]
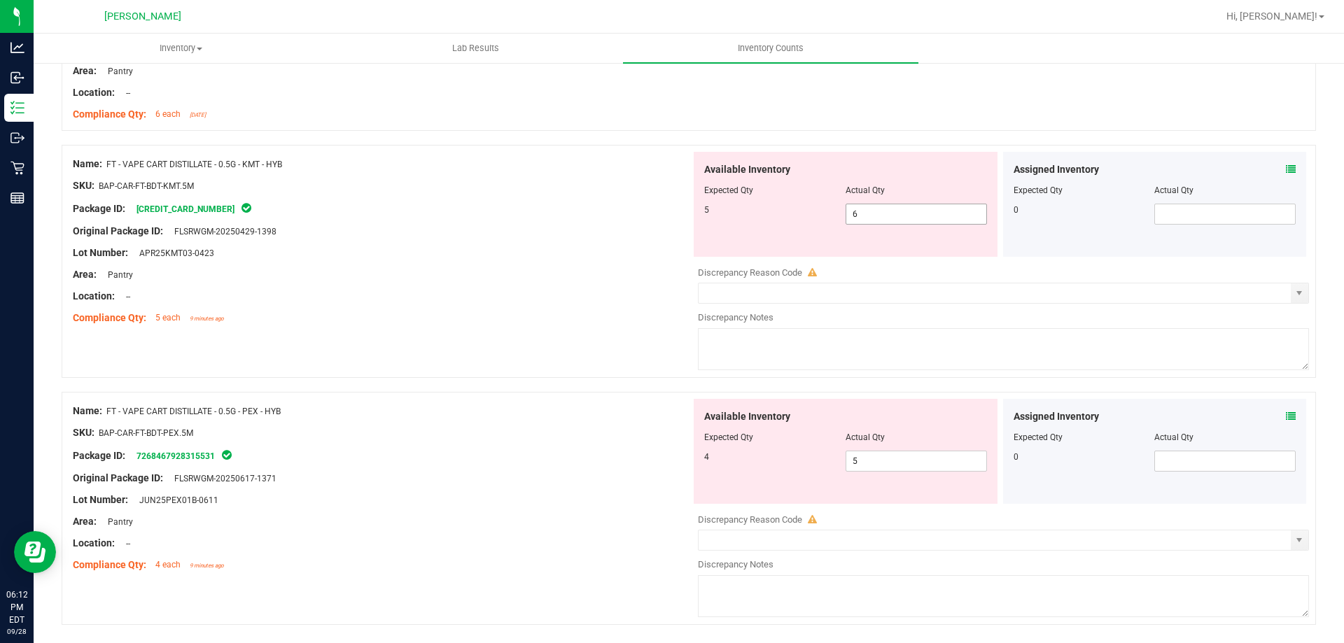
click at [859, 211] on span "6 6" at bounding box center [916, 214] width 141 height 21
click at [859, 211] on input "6" at bounding box center [917, 214] width 140 height 20
drag, startPoint x: 499, startPoint y: 227, endPoint x: 510, endPoint y: 228, distance: 11.2
click at [506, 228] on div "Original Package ID: FLSRWGM-20250429-1398" at bounding box center [382, 231] width 618 height 15
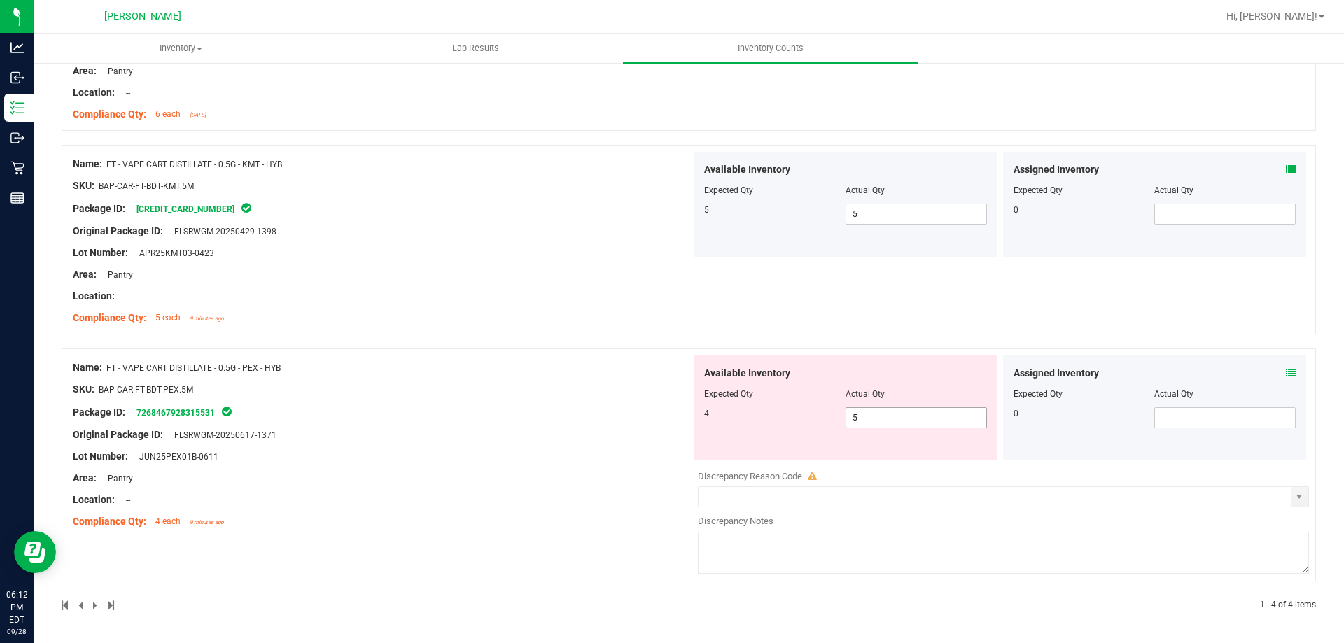
click at [872, 418] on span "5 5" at bounding box center [916, 418] width 141 height 21
click at [872, 418] on input "5" at bounding box center [917, 418] width 140 height 20
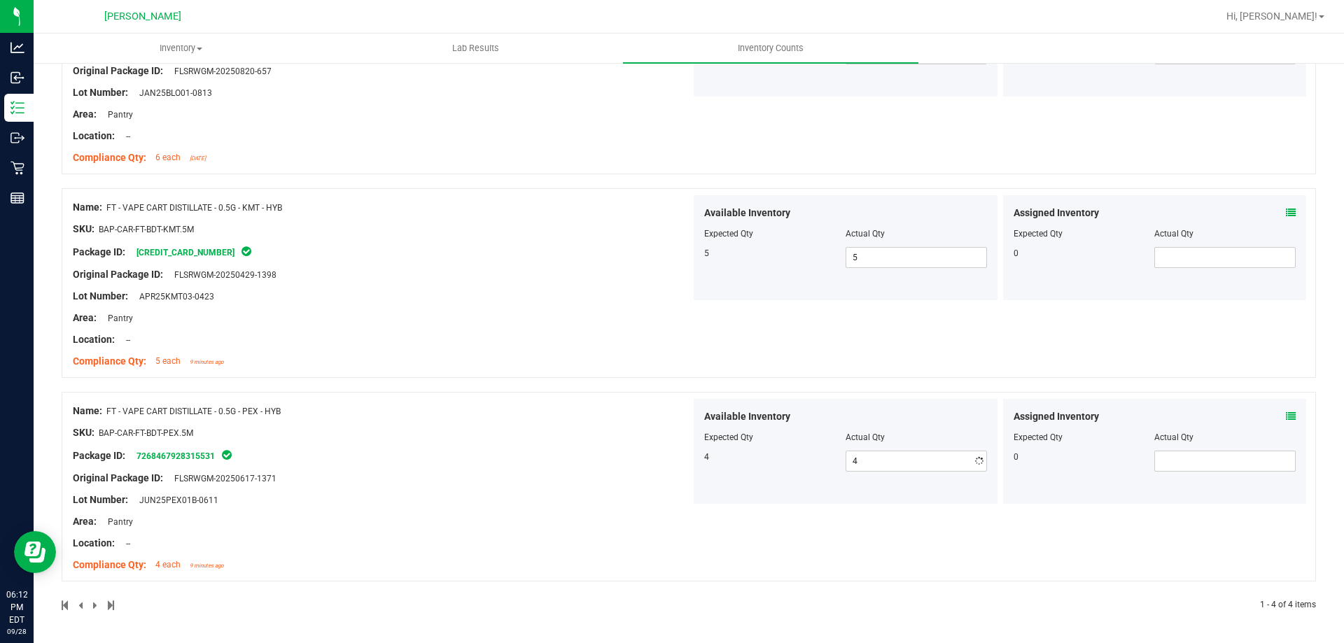
click at [527, 283] on div "Name: FT - VAPE CART DISTILLATE - 0.5G - KMT - HYB SKU: BAP-CAR-FT-BDT-KMT.5M P…" at bounding box center [382, 284] width 618 height 179
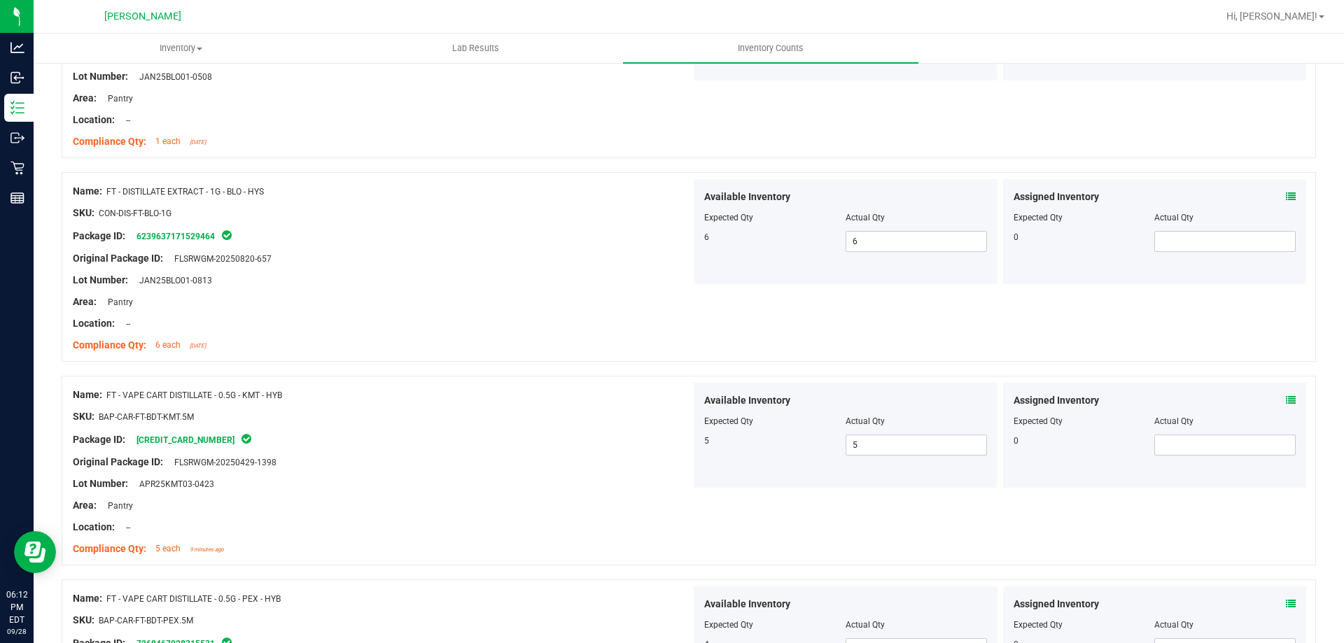
scroll to position [0, 0]
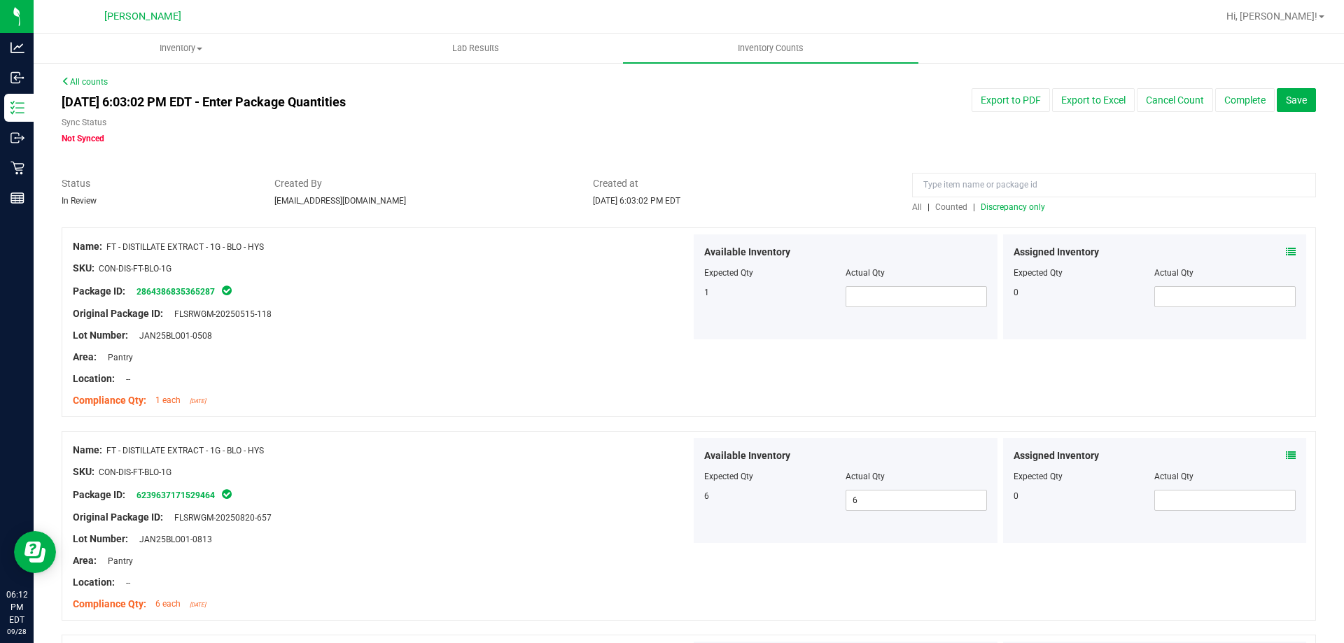
click at [1008, 204] on span "Discrepancy only" at bounding box center [1013, 207] width 64 height 10
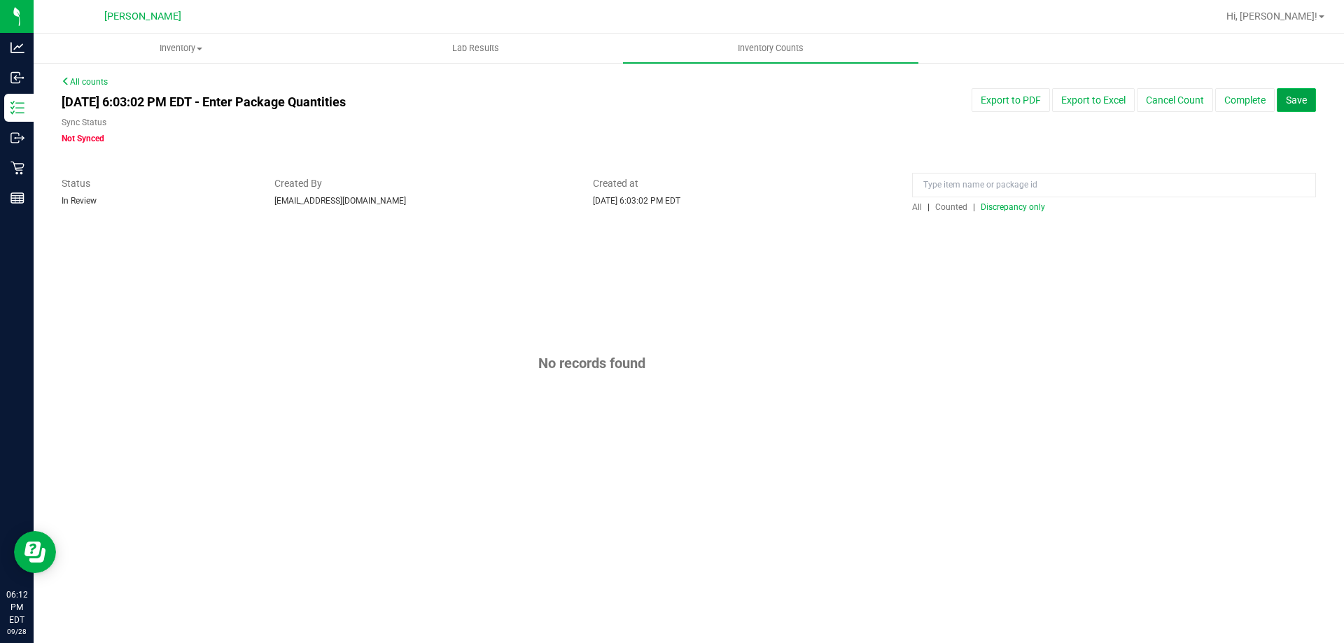
click at [1302, 107] on button "Save" at bounding box center [1296, 100] width 39 height 24
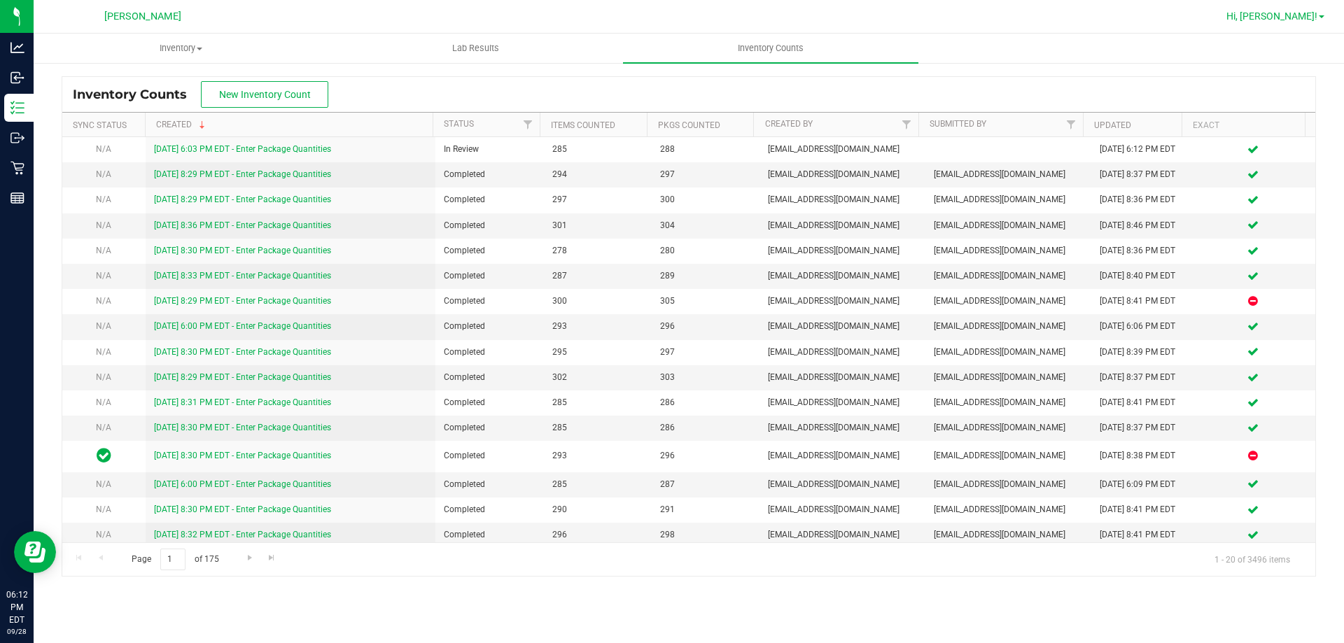
click at [1300, 19] on span "Hi, [PERSON_NAME]!" at bounding box center [1272, 16] width 91 height 11
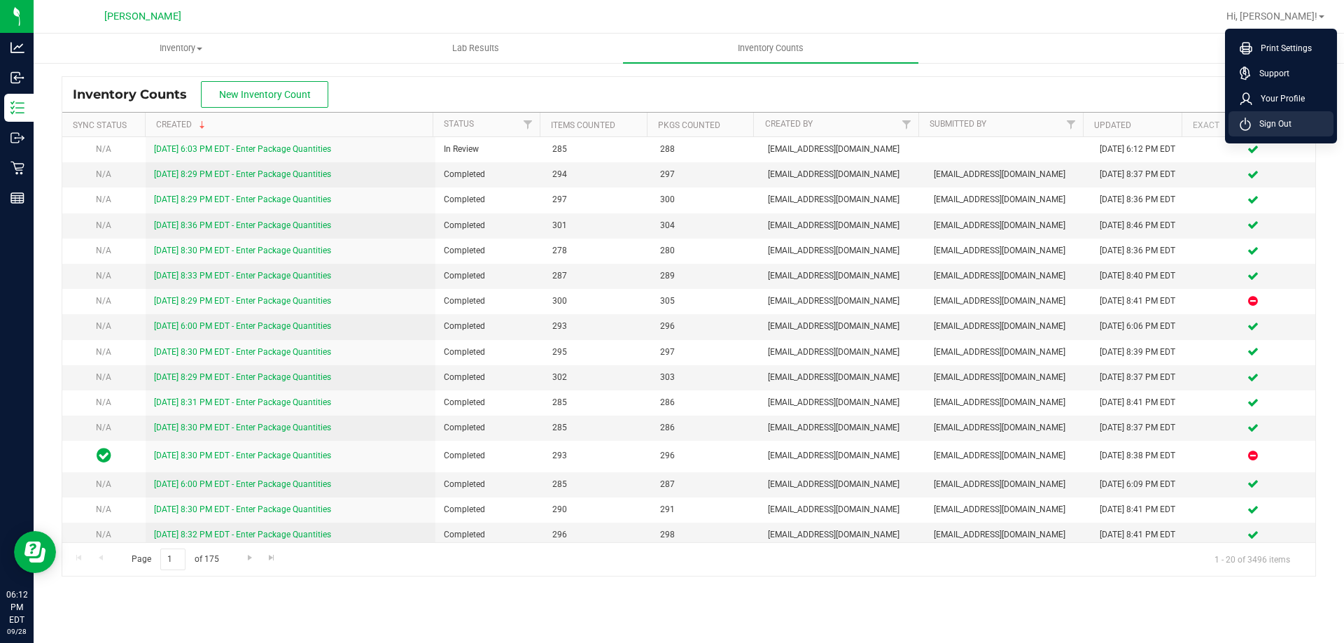
click at [1259, 130] on span "Sign Out" at bounding box center [1271, 124] width 41 height 14
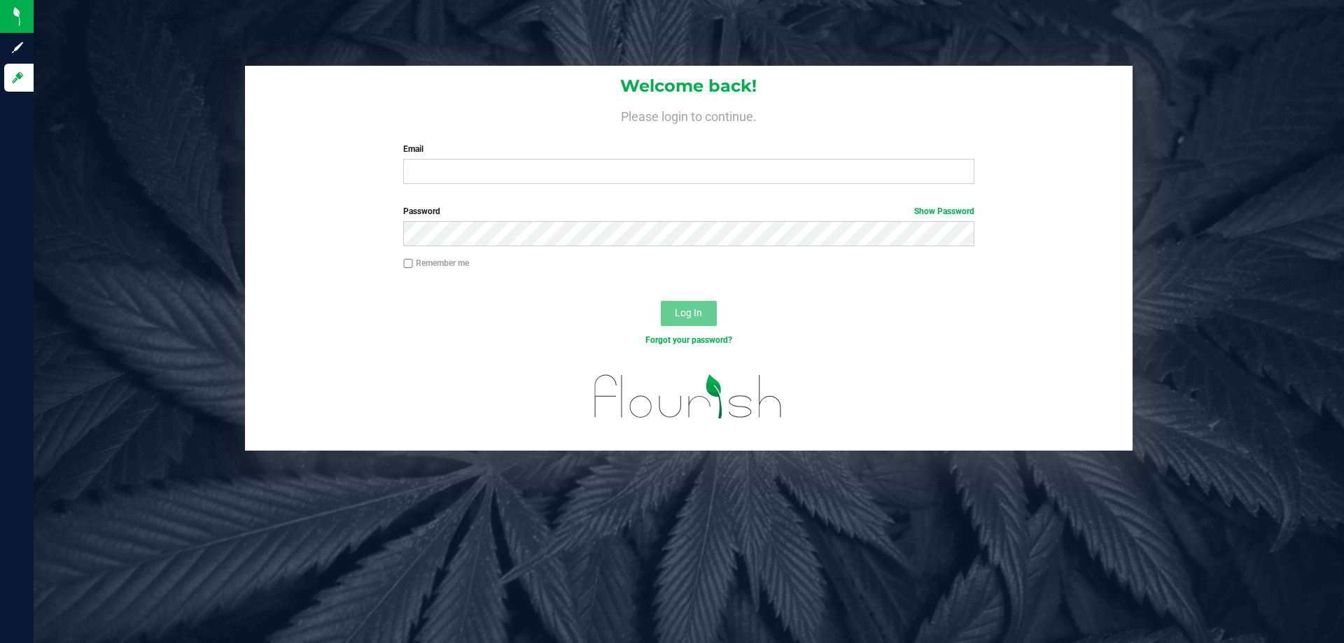
click at [506, 125] on div "Welcome back! Please login to continue. Email Required Please format your email…" at bounding box center [689, 131] width 888 height 130
click at [524, 169] on input "Email" at bounding box center [688, 171] width 571 height 25
type input "[EMAIL_ADDRESS][DOMAIN_NAME]"
click at [661, 301] on button "Log In" at bounding box center [689, 313] width 56 height 25
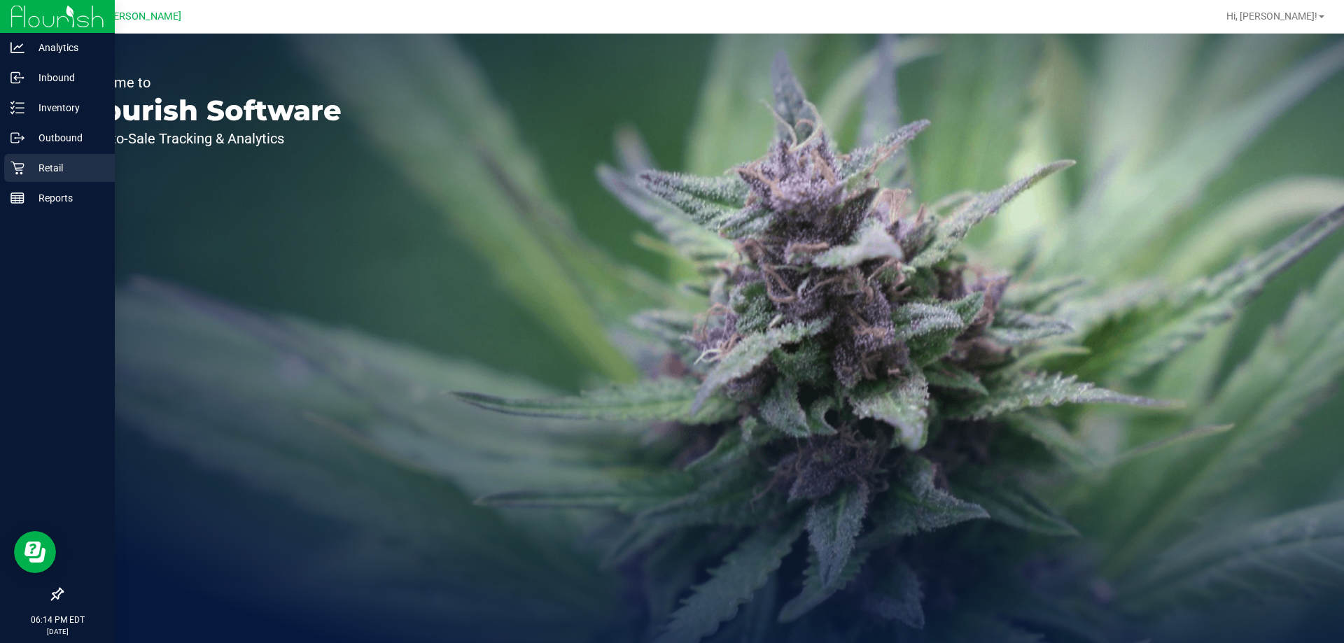
click at [63, 170] on p "Retail" at bounding box center [67, 168] width 84 height 17
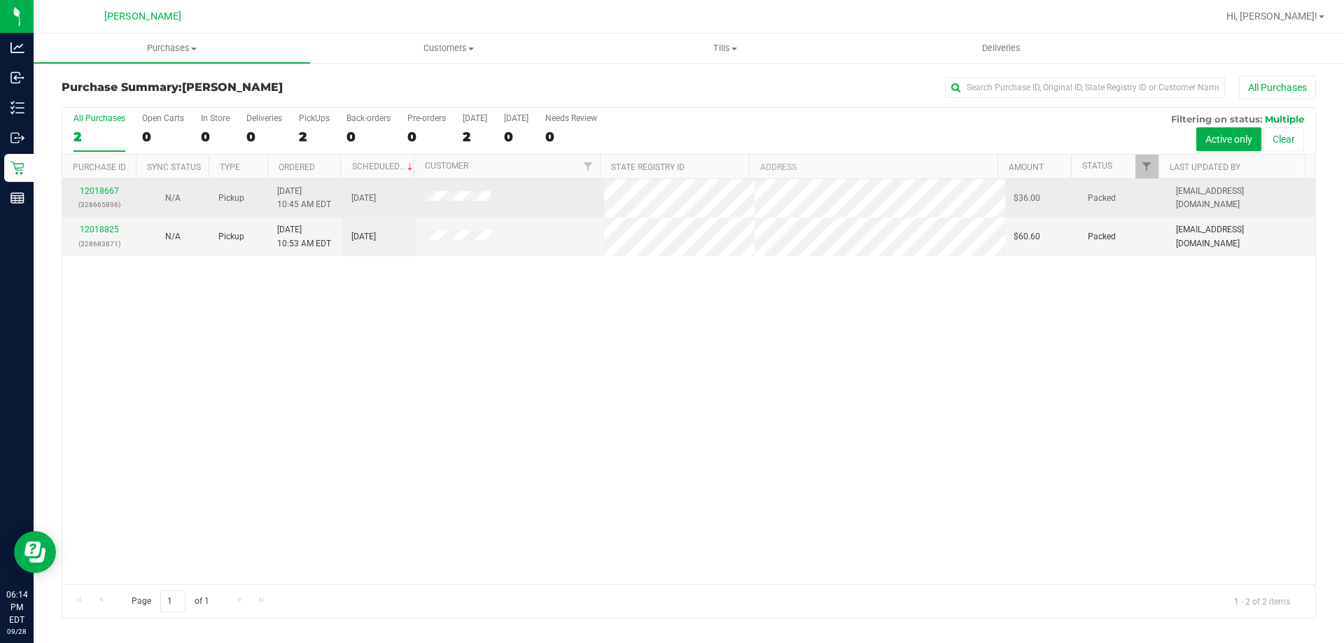
click at [98, 198] on p "(328665896)" at bounding box center [99, 204] width 57 height 13
click at [108, 190] on link "12018667" at bounding box center [99, 191] width 39 height 10
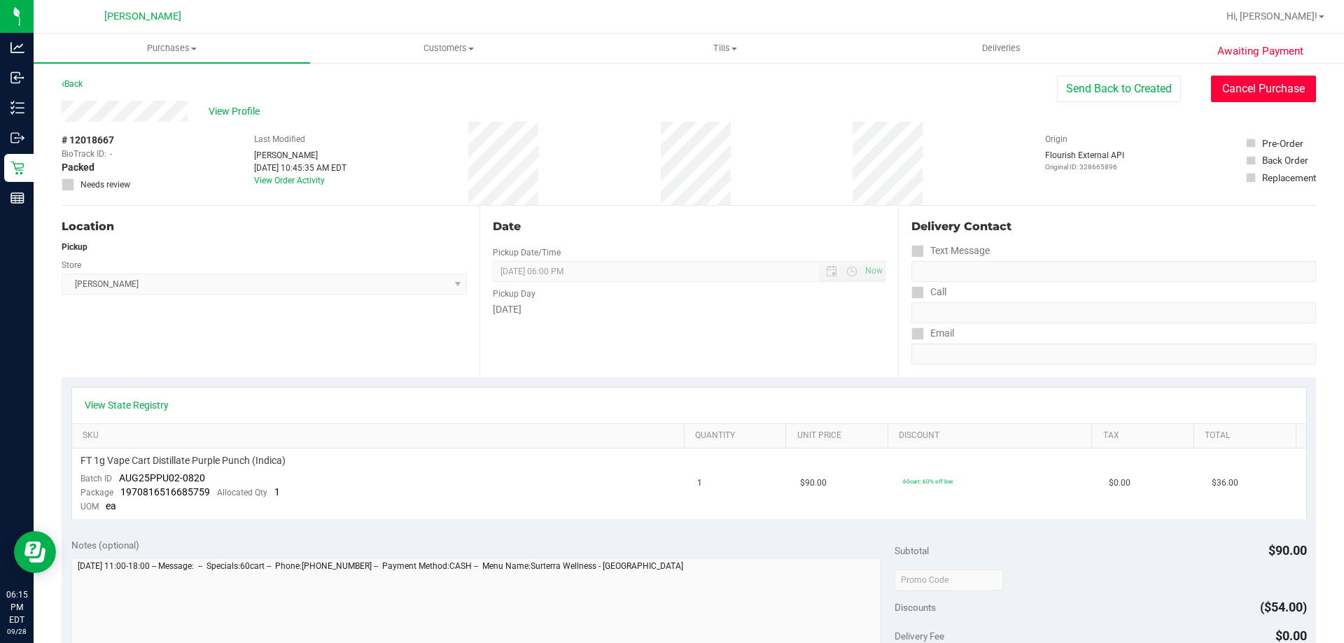
click at [1213, 89] on button "Cancel Purchase" at bounding box center [1263, 89] width 105 height 27
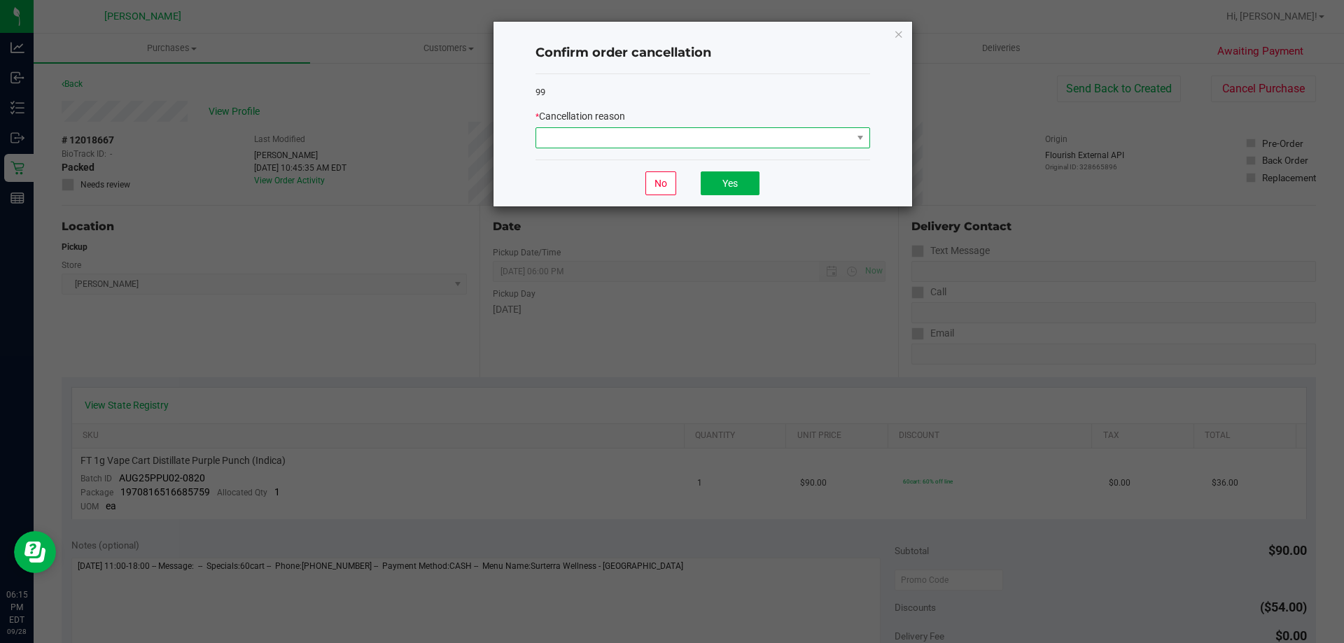
click at [711, 144] on span at bounding box center [694, 138] width 316 height 20
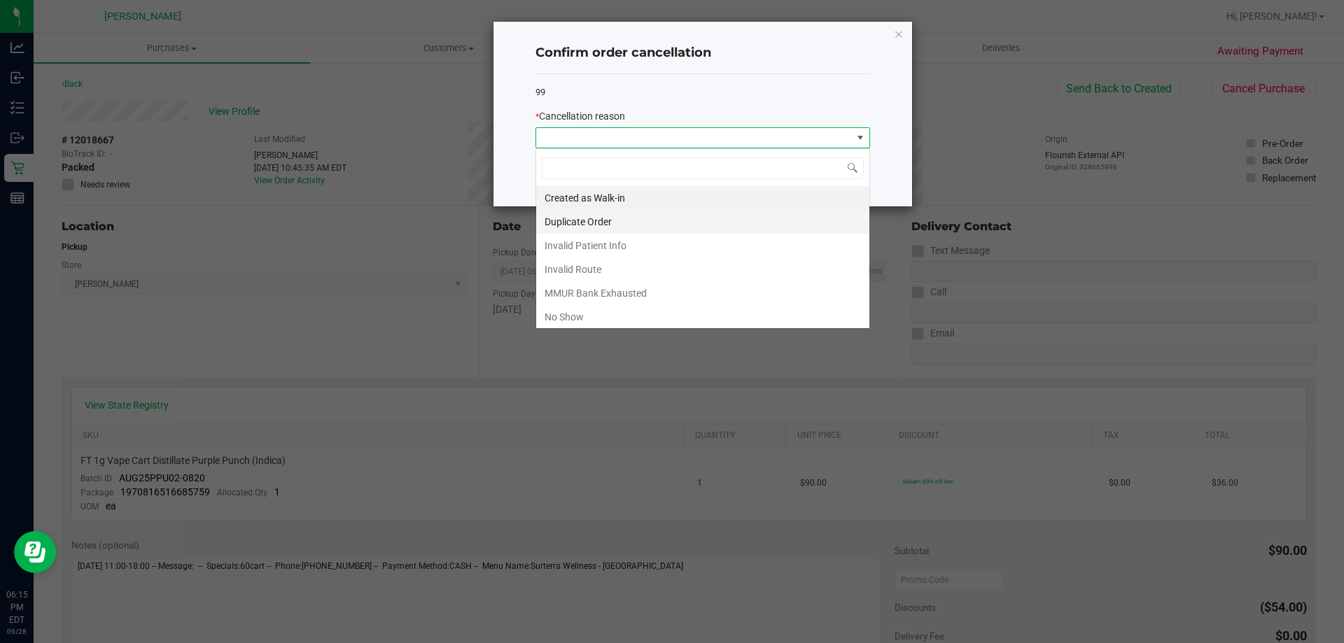
scroll to position [21, 335]
click at [651, 317] on li "No Show" at bounding box center [702, 317] width 333 height 24
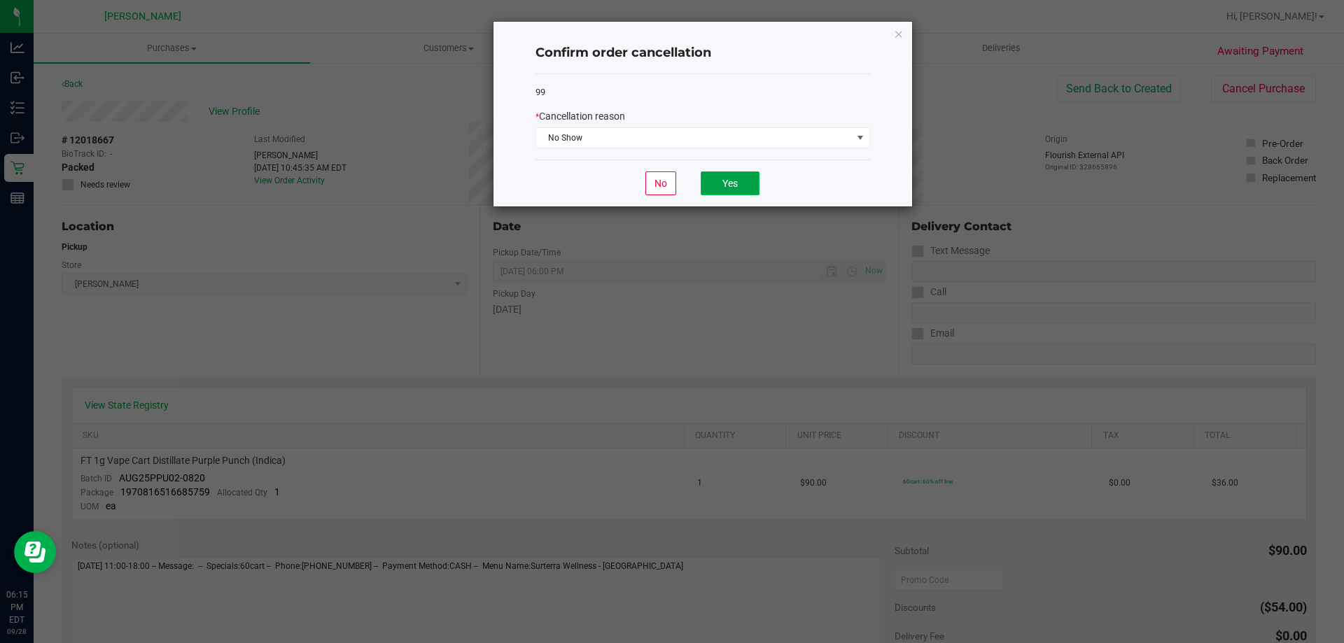
click at [716, 174] on button "Yes" at bounding box center [730, 184] width 59 height 24
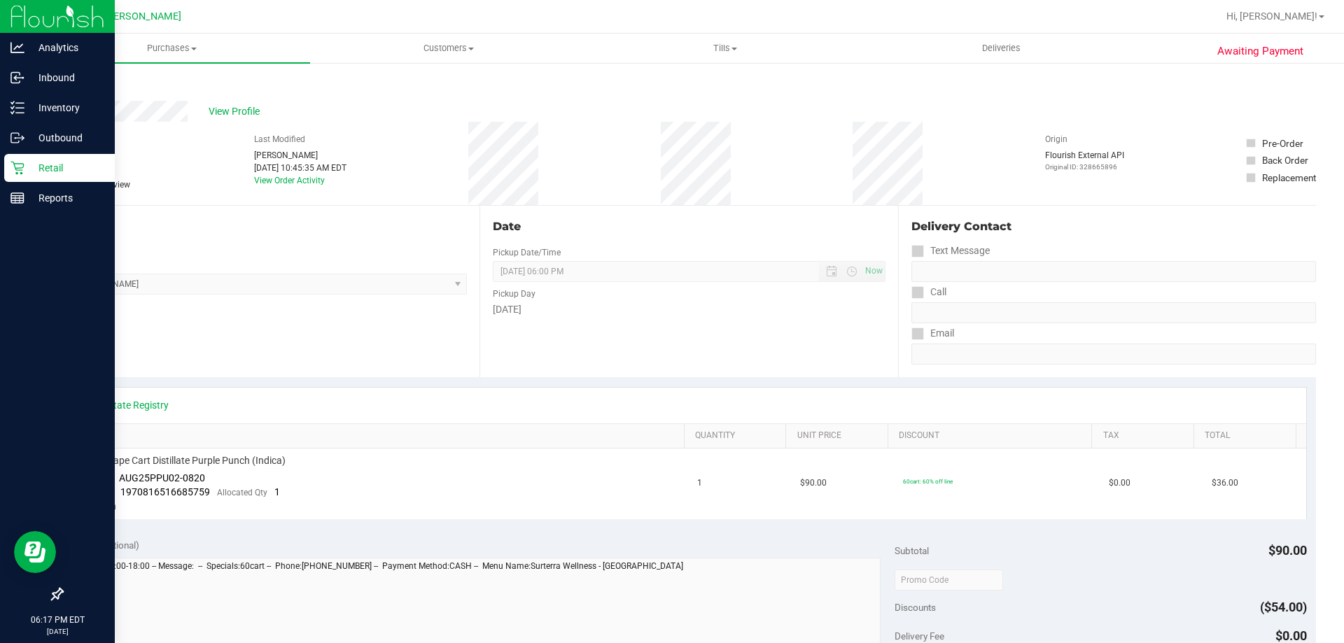
click at [20, 159] on div "Retail" at bounding box center [59, 168] width 111 height 28
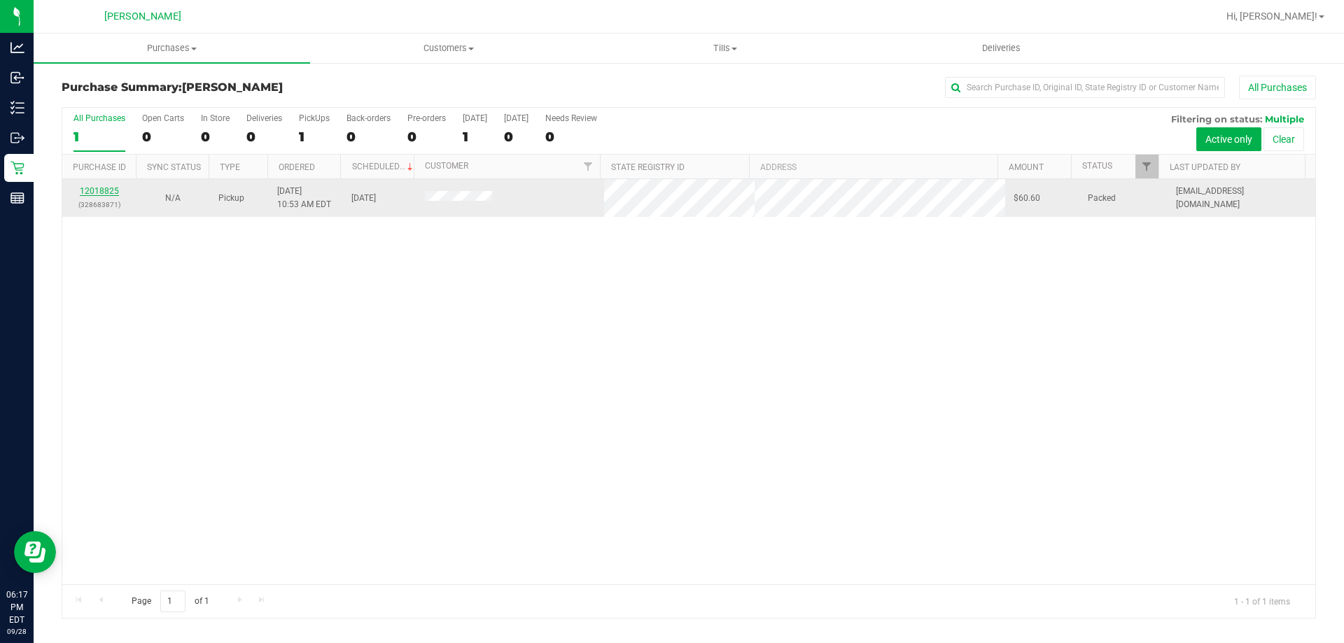
click at [99, 192] on link "12018825" at bounding box center [99, 191] width 39 height 10
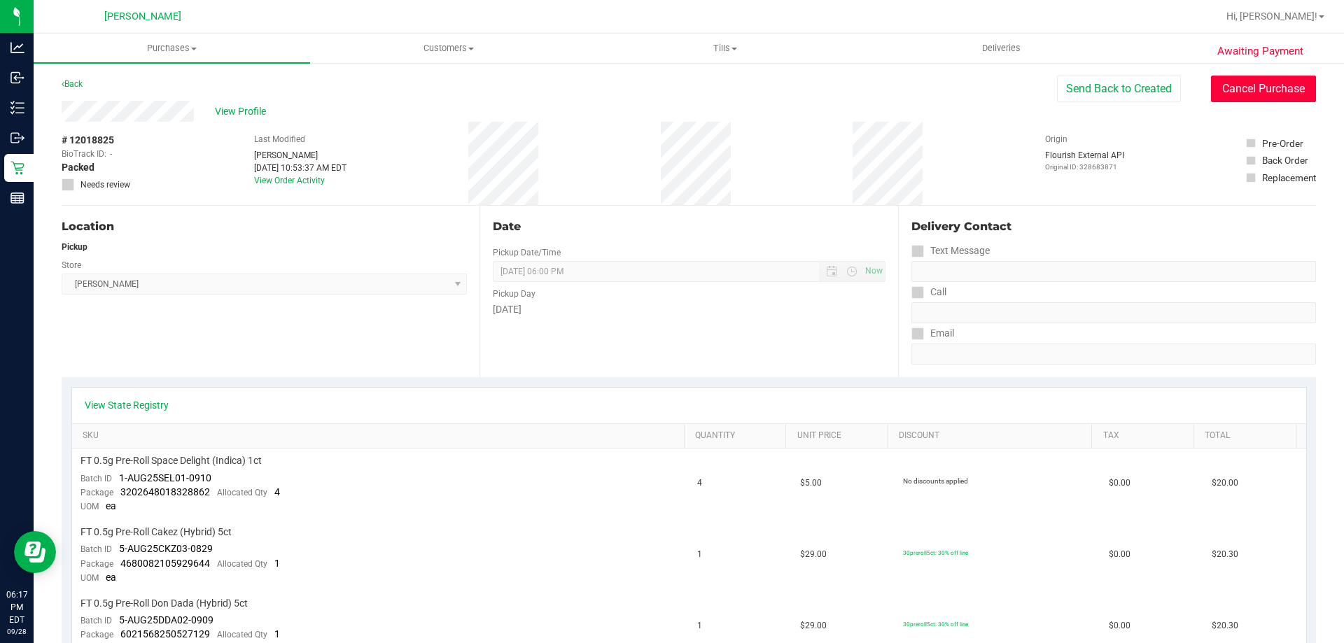
click at [1211, 84] on button "Cancel Purchase" at bounding box center [1263, 89] width 105 height 27
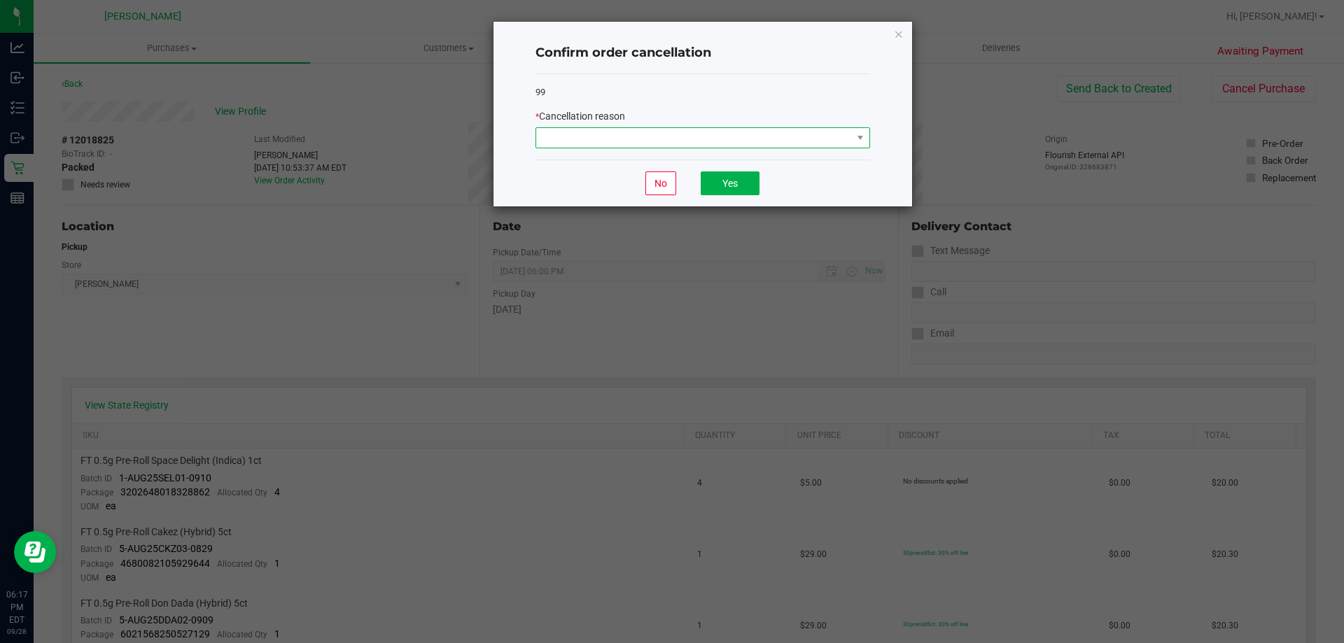
click at [604, 135] on span at bounding box center [694, 138] width 316 height 20
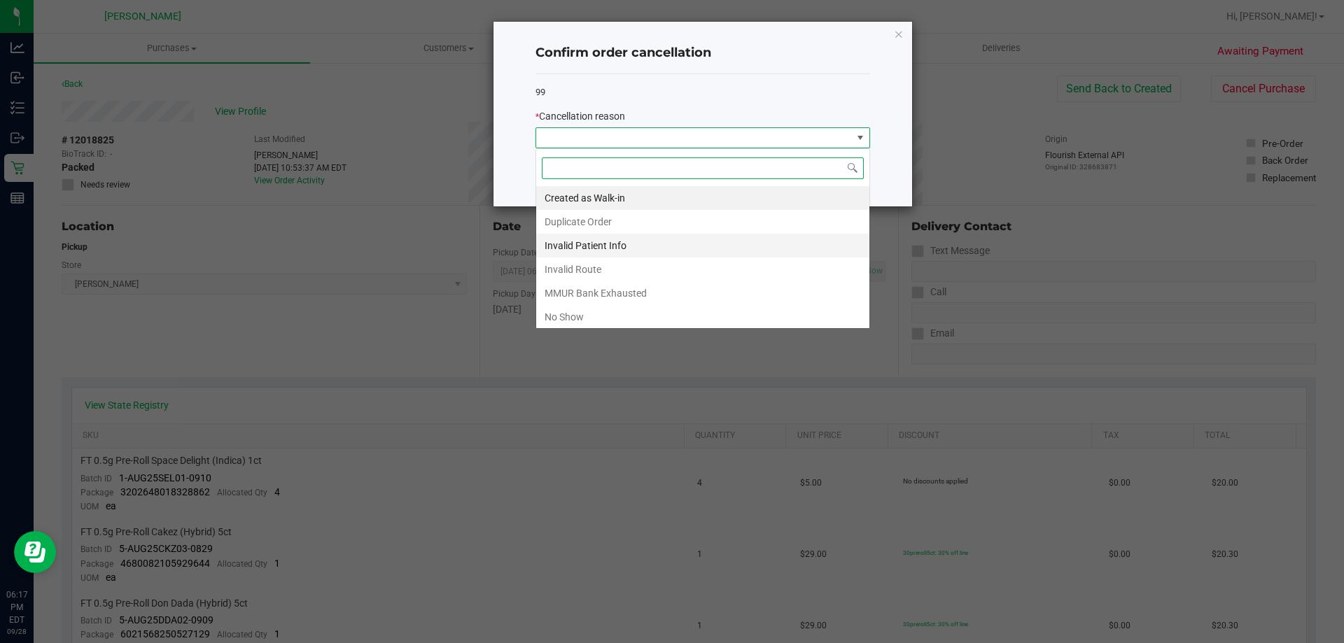
scroll to position [21, 335]
click at [584, 317] on li "No Show" at bounding box center [702, 317] width 333 height 24
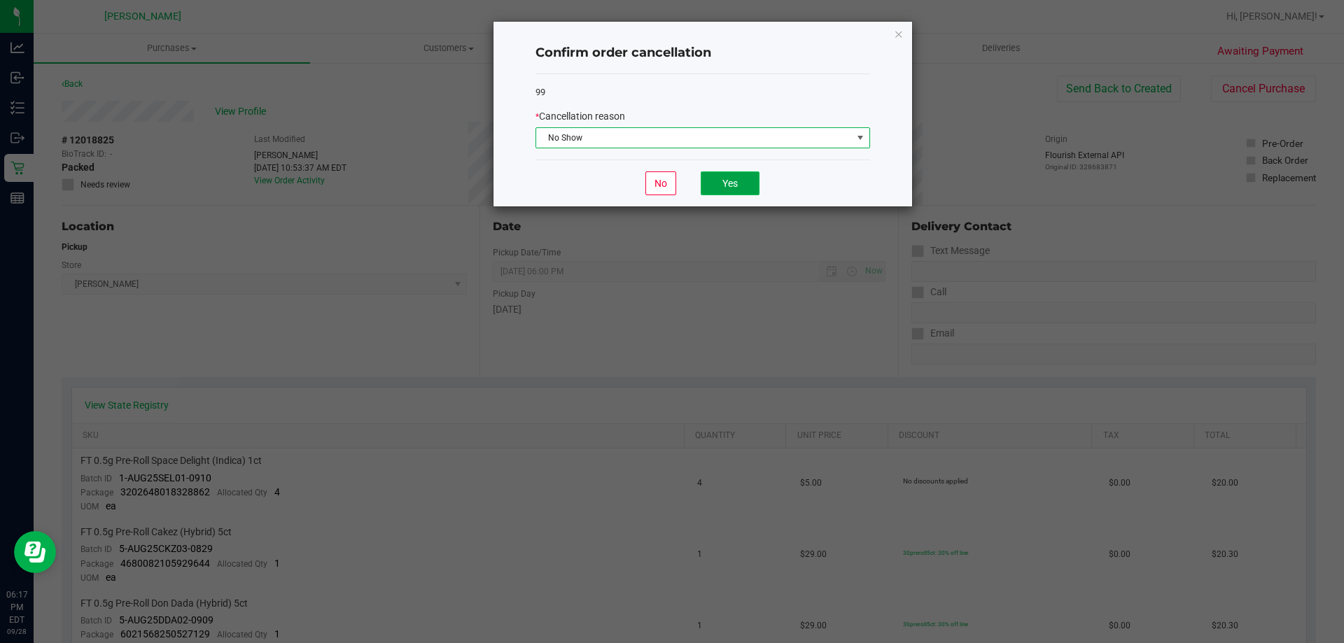
click at [721, 181] on button "Yes" at bounding box center [730, 184] width 59 height 24
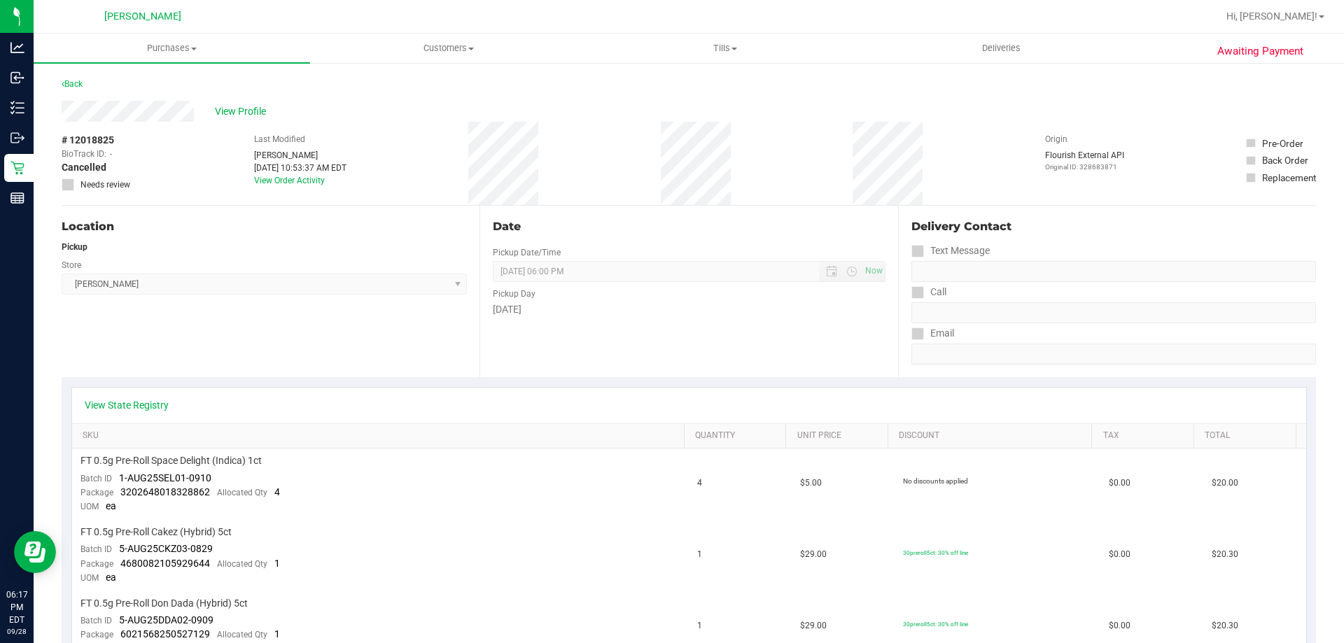
click at [440, 93] on div "Back" at bounding box center [689, 88] width 1255 height 25
